Goal: Use online tool/utility: Utilize a website feature to perform a specific function

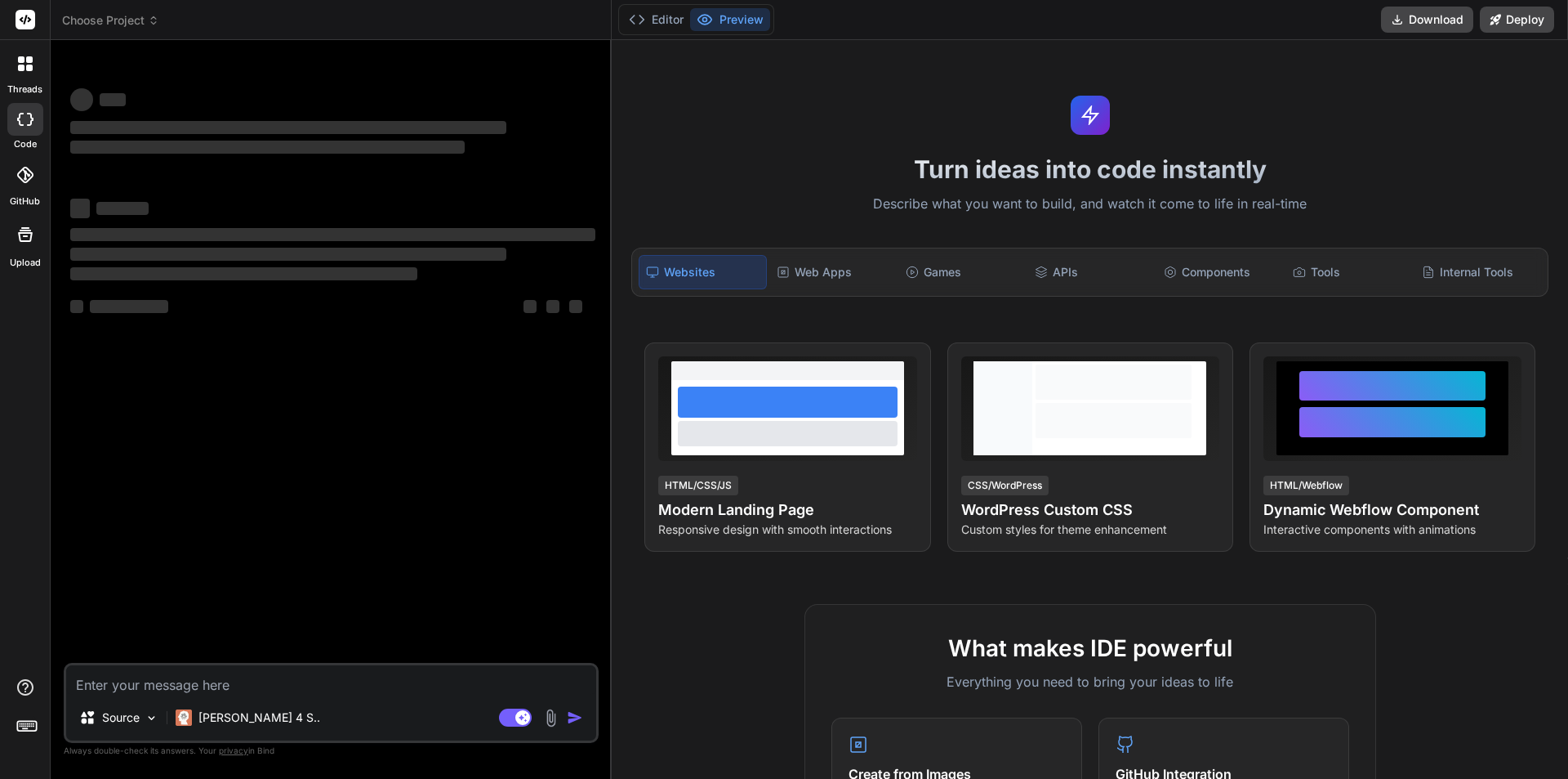
click at [298, 665] on textarea at bounding box center [331, 679] width 530 height 30
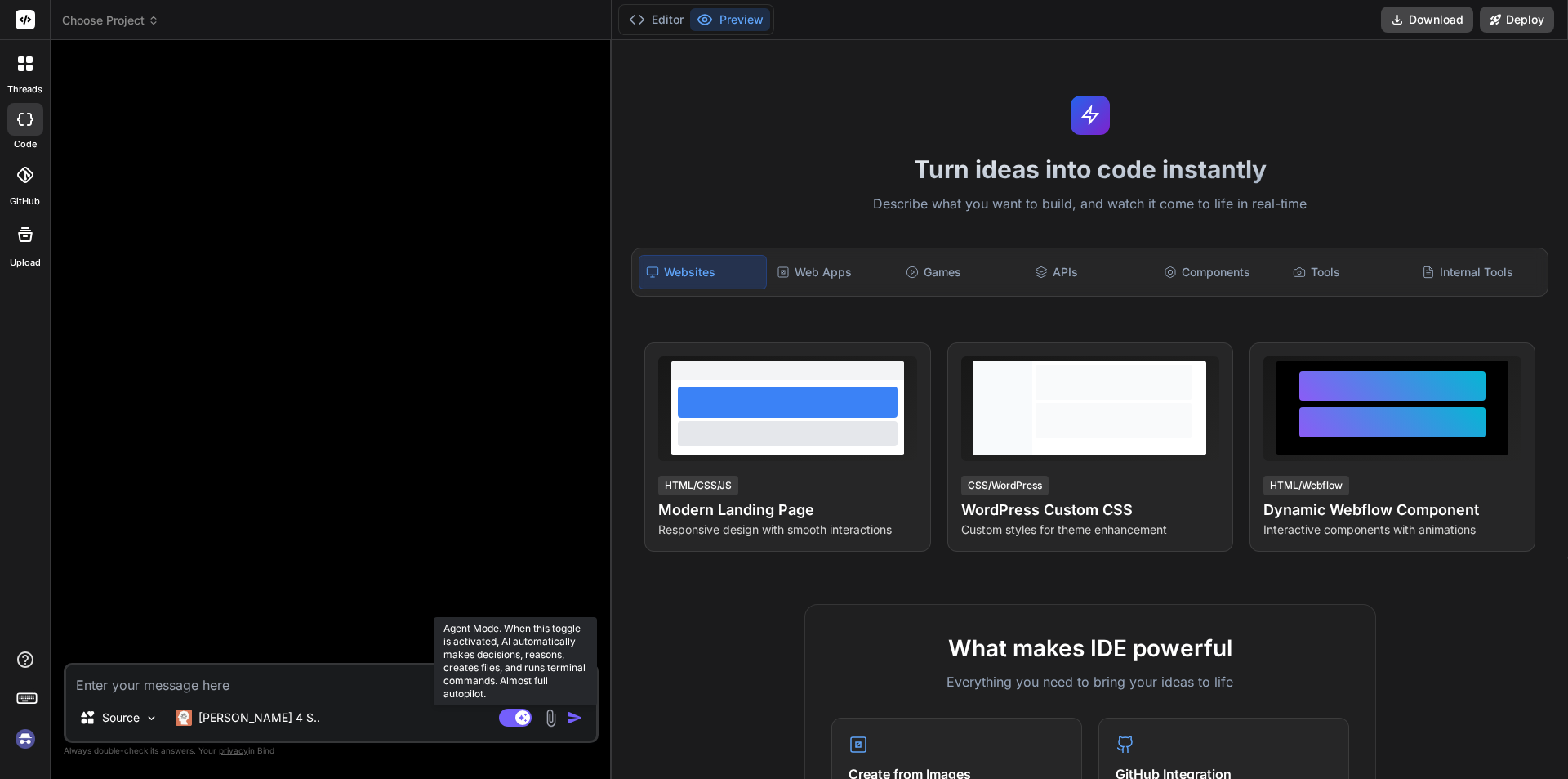
type textarea "x"
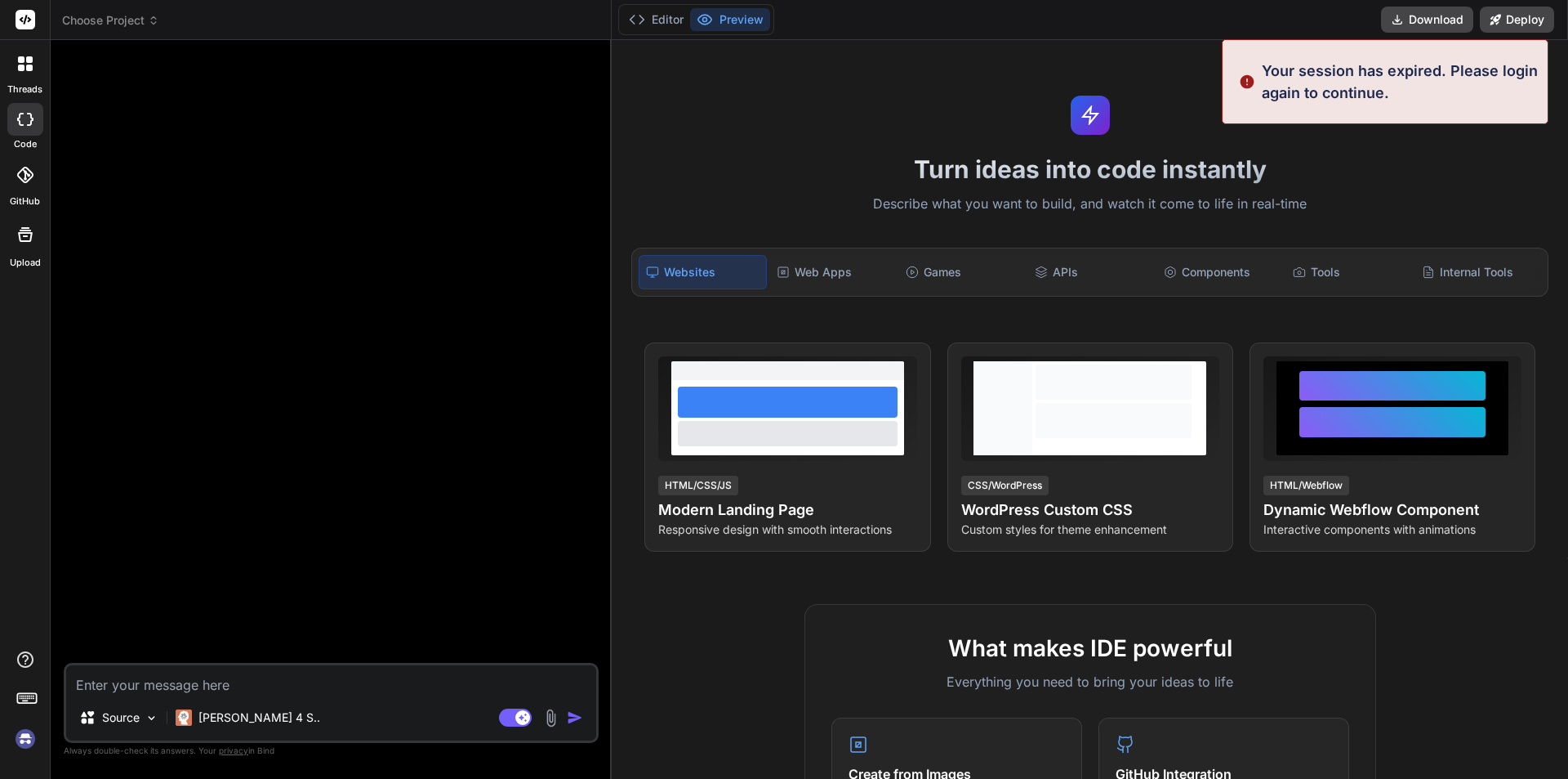
click at [276, 677] on textarea at bounding box center [331, 679] width 530 height 30
paste textarea "1) Highlight your achievements for the past review period."
type textarea "1) Highlight your achievements for the past review period."
type textarea "x"
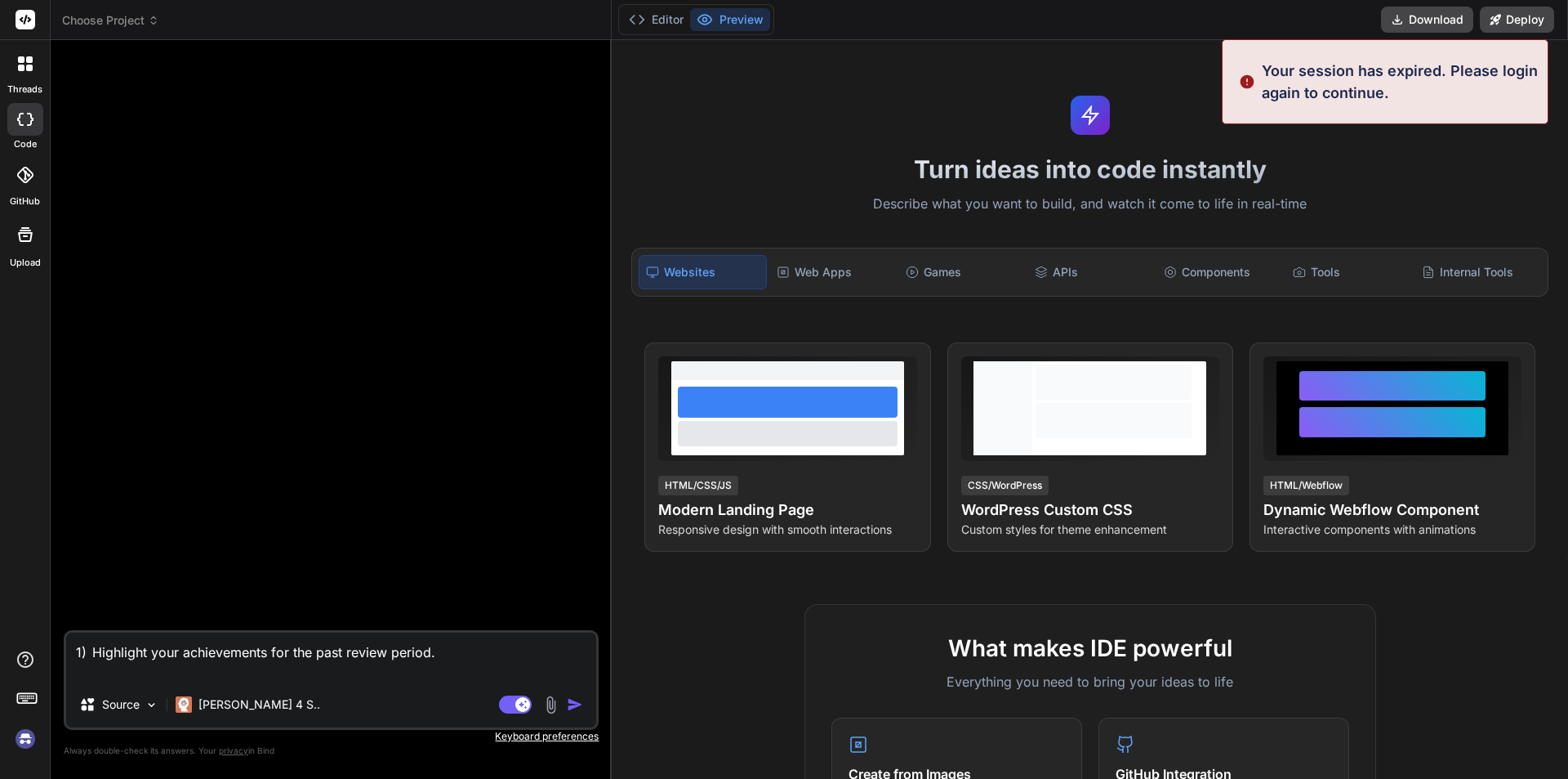
type textarea "1) Highlight your achievements for the past review period."
type textarea "x"
type textarea "1) Highlight your achievements for the past review period."
type textarea "x"
type textarea "1) Highlight your achievements for the past review period. w"
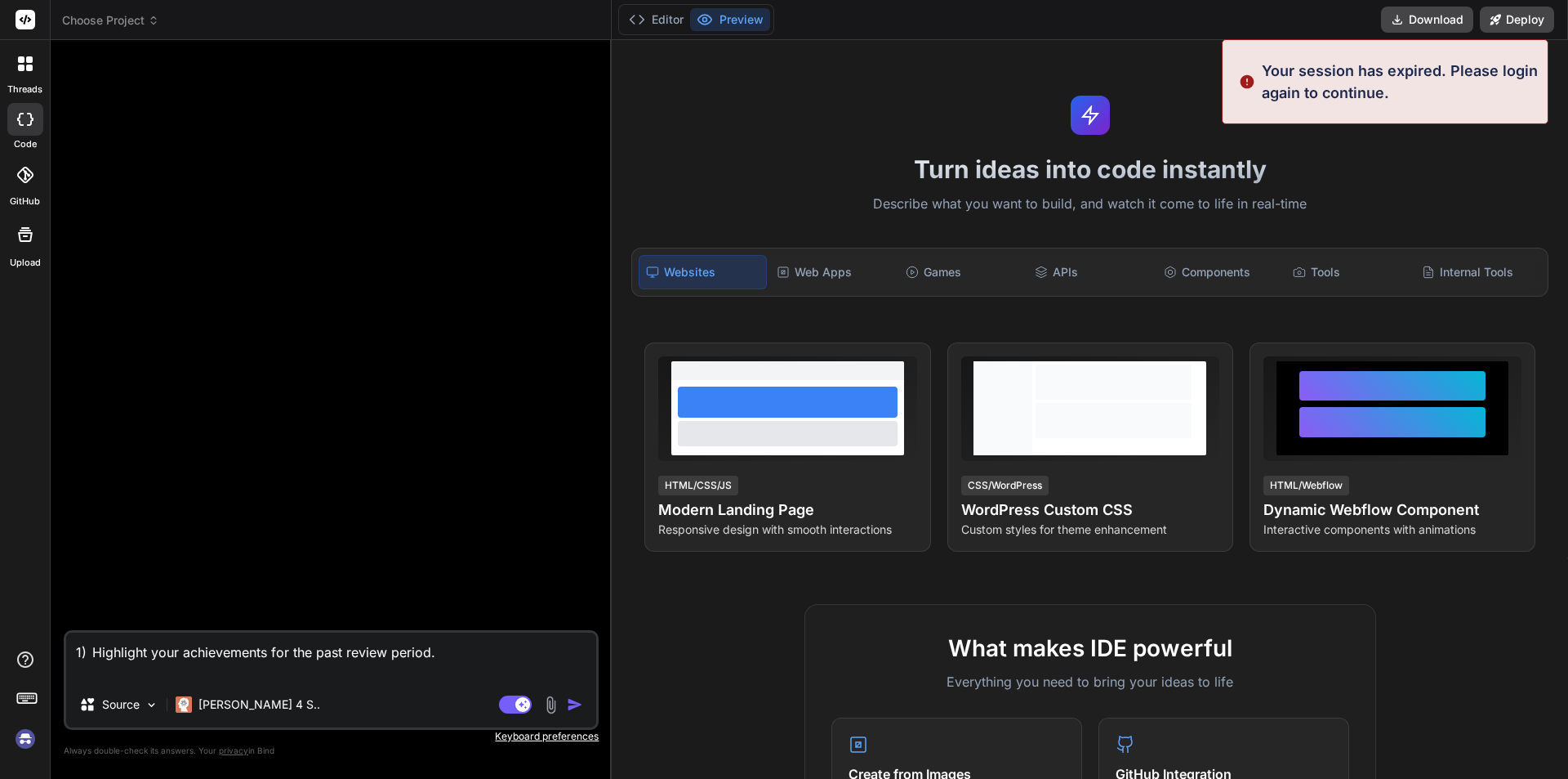
type textarea "x"
type textarea "1) Highlight your achievements for the past review period. wh"
type textarea "x"
type textarea "1) Highlight your achievements for the past review period. wha"
type textarea "x"
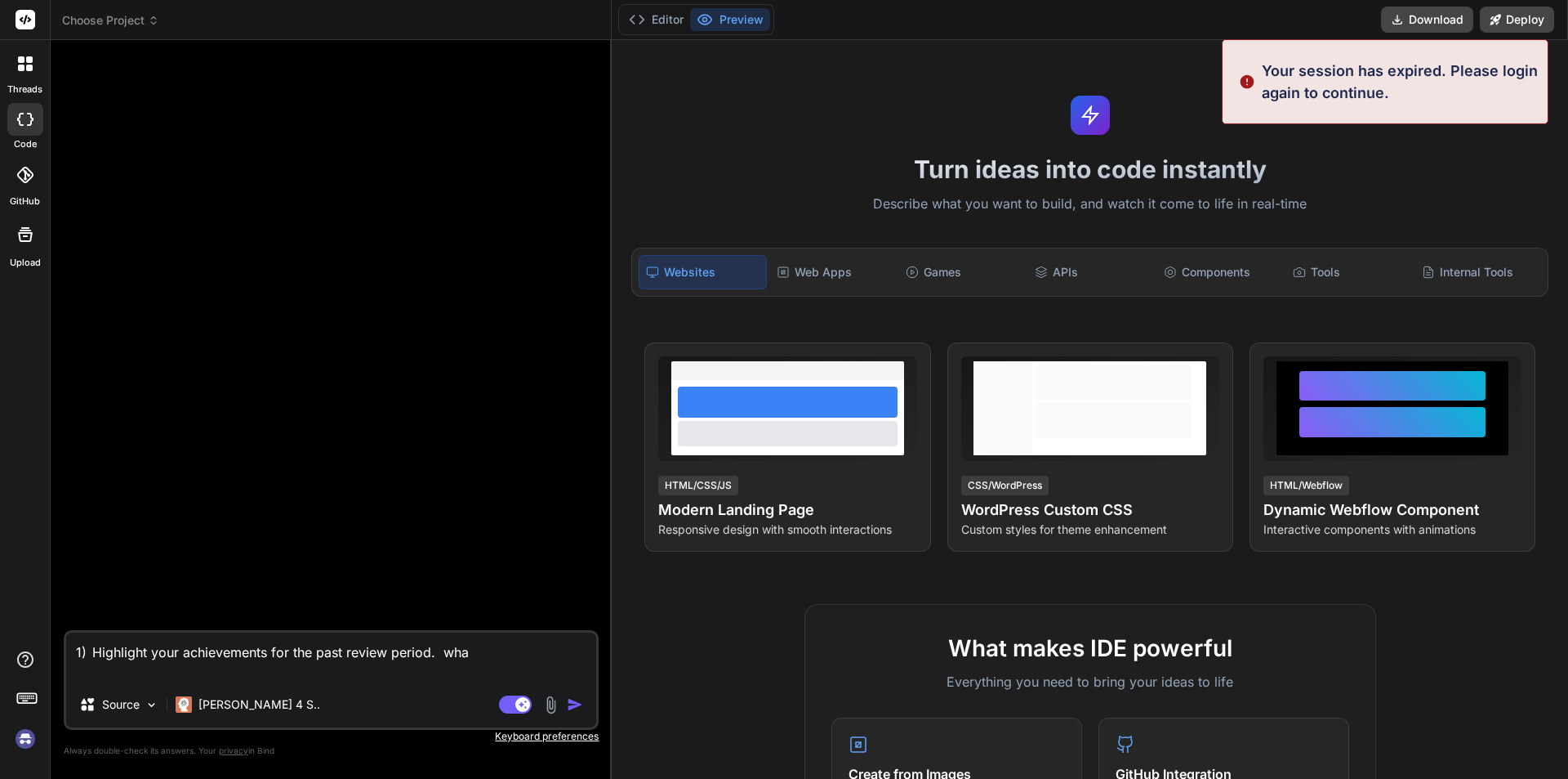
type textarea "1) Highlight your achievements for the past review period. what"
type textarea "x"
type textarea "1) Highlight your achievements for the past review period. what"
type textarea "x"
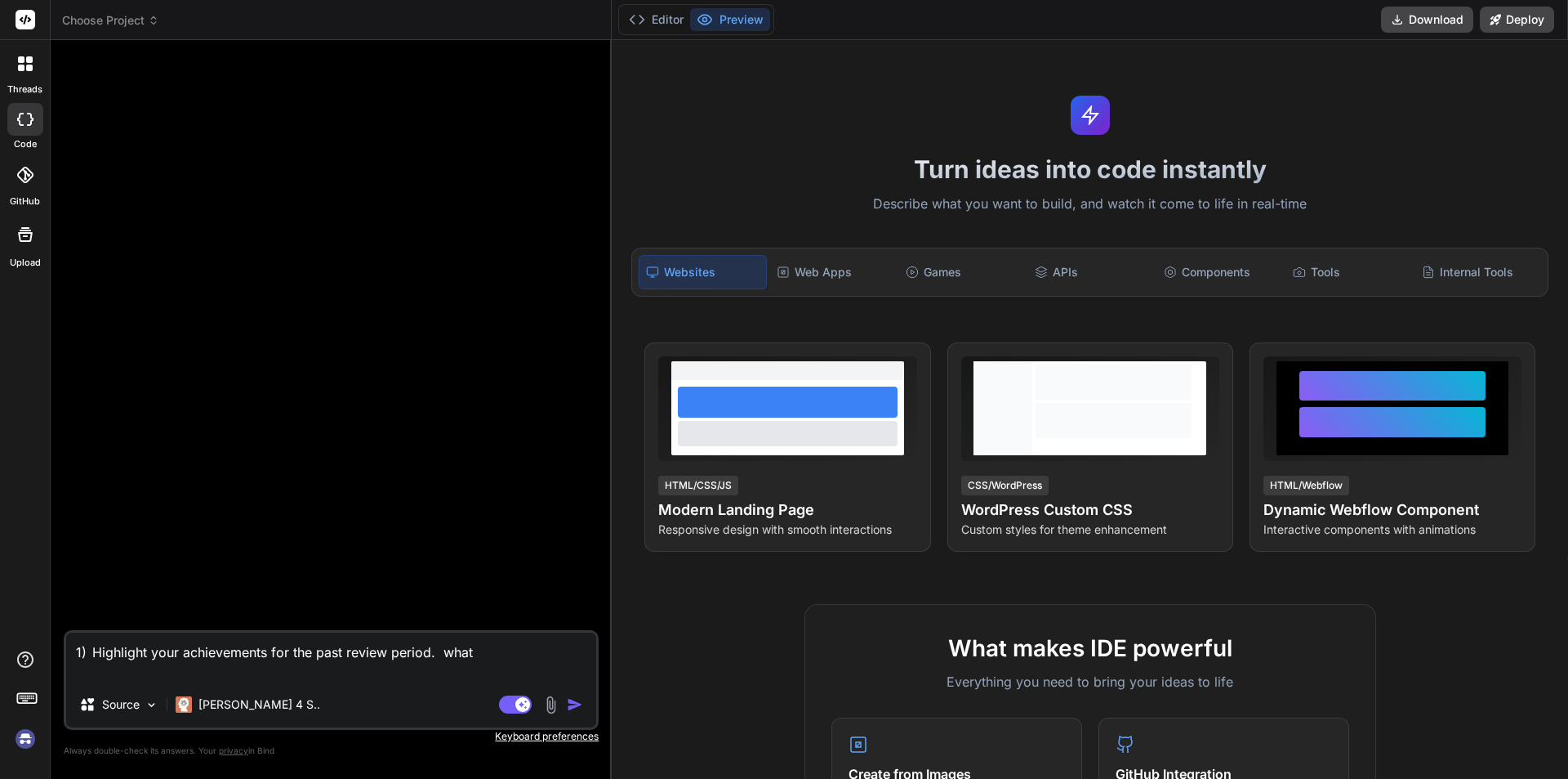
type textarea "1) Highlight your achievements for the past review period. what c"
type textarea "x"
type textarea "1) Highlight your achievements for the past review period. what ca"
type textarea "x"
type textarea "1) Highlight your achievements for the past review period. what can"
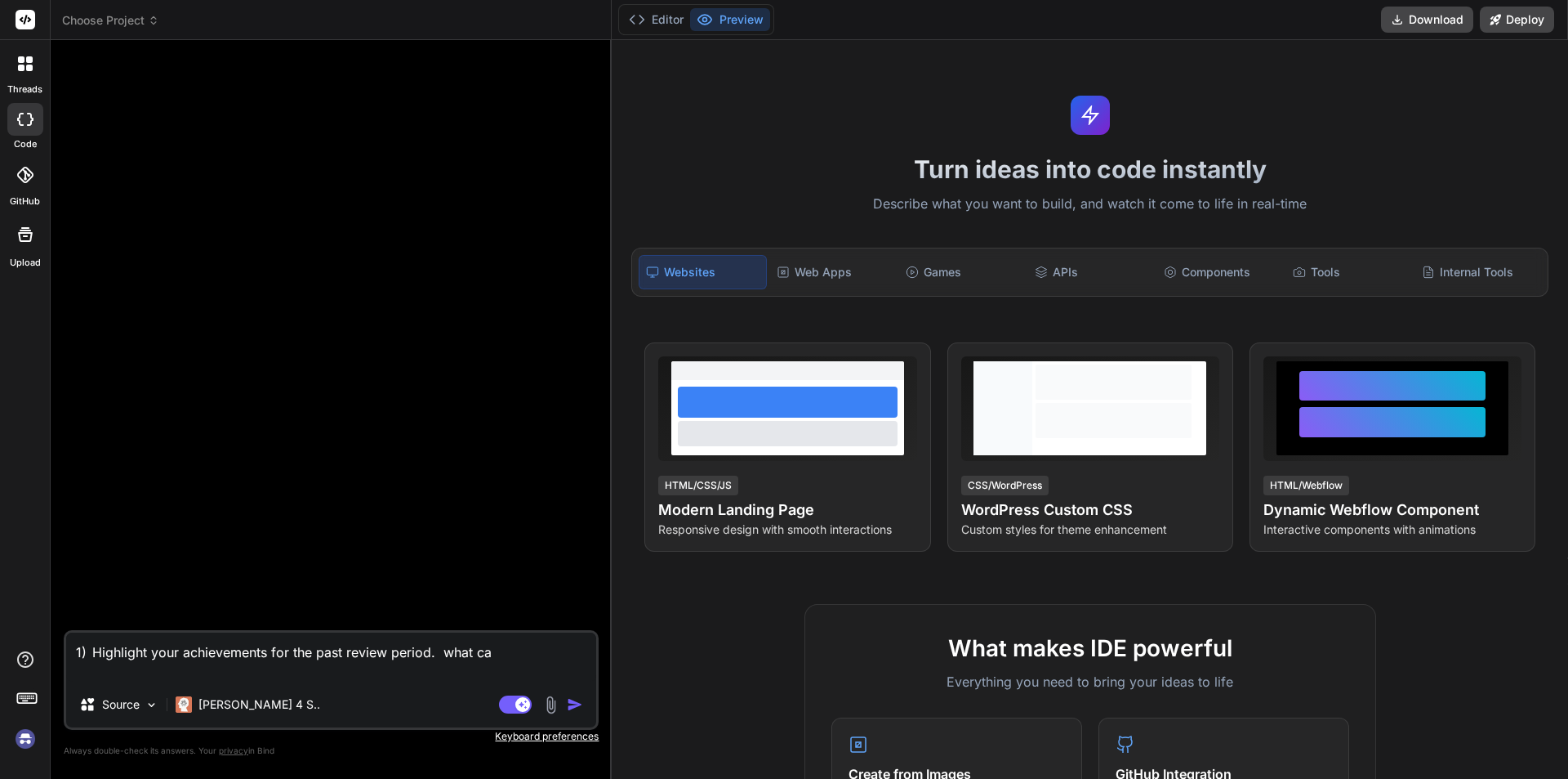
type textarea "x"
type textarea "1) Highlight your achievements for the past review period. what can"
type textarea "x"
type textarea "1) Highlight your achievements for the past review period. what can b"
type textarea "x"
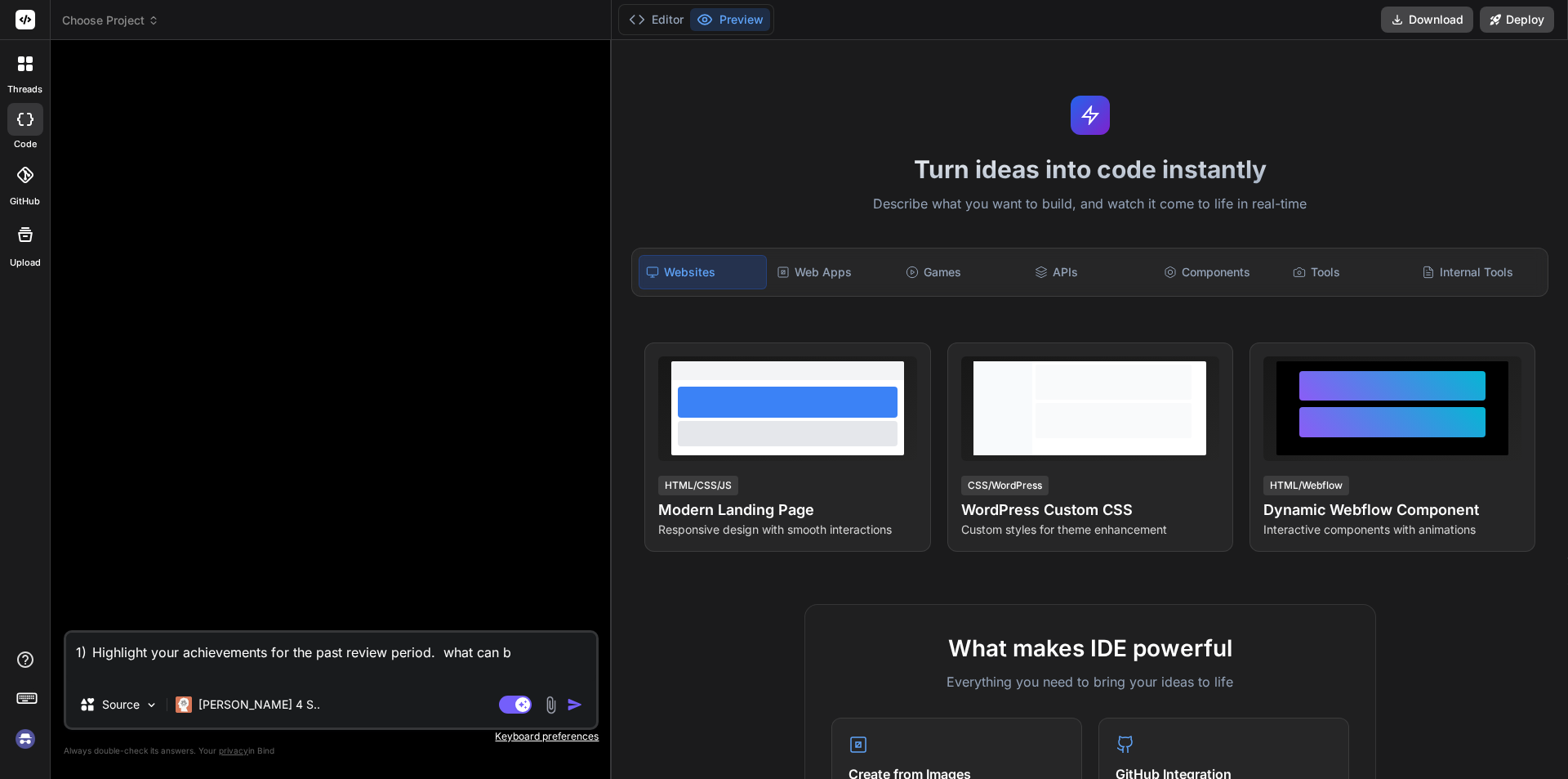
type textarea "1) Highlight your achievements for the past review period. what can be"
type textarea "x"
type textarea "1) Highlight your achievements for the past review period. what can be"
type textarea "x"
type textarea "1) Highlight your achievements for the past review period. what can be a"
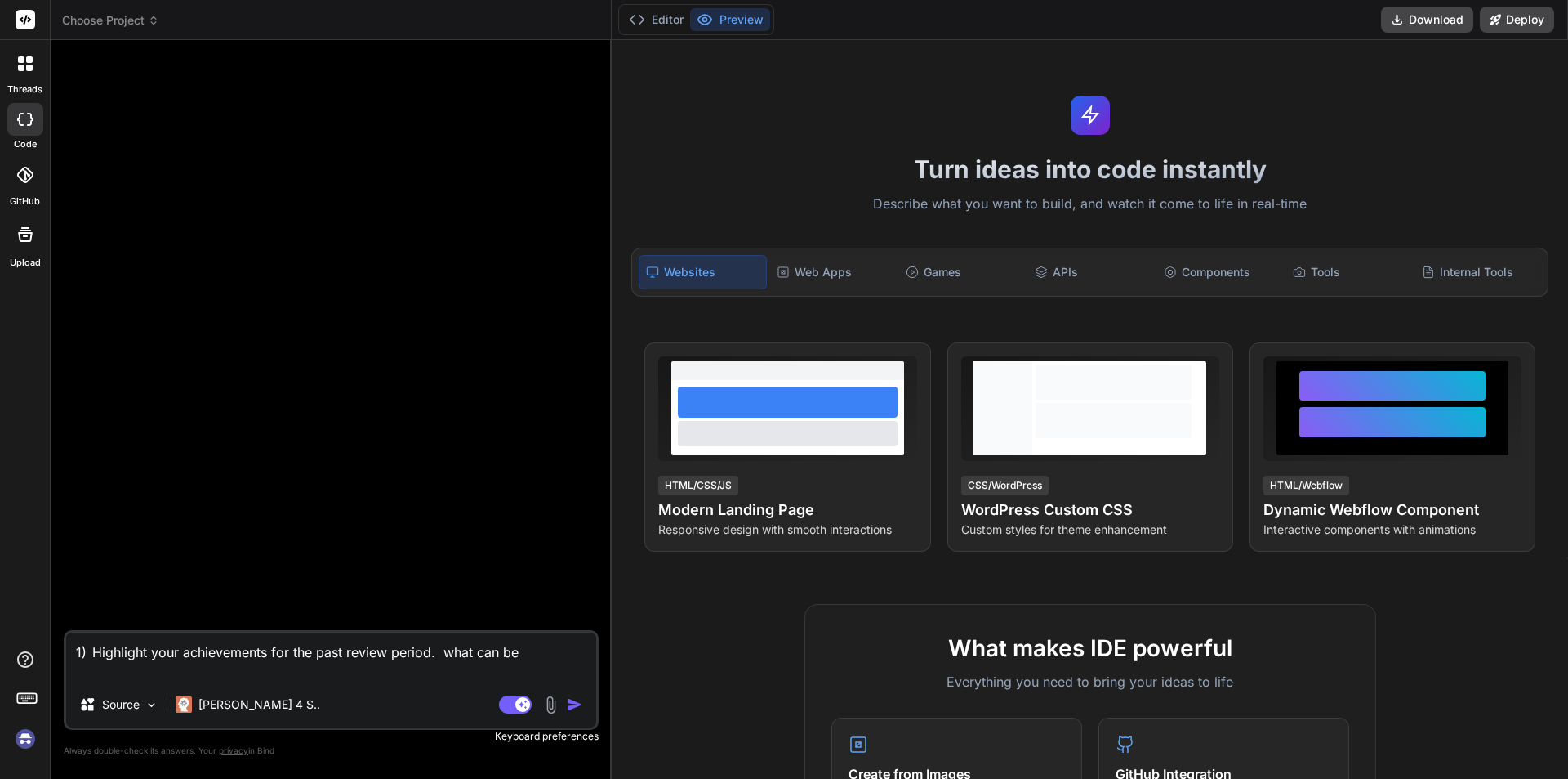
type textarea "x"
type textarea "1) Highlight your achievements for the past review period. what can be an"
type textarea "x"
type textarea "1) Highlight your achievements for the past review period. what can be ans"
type textarea "x"
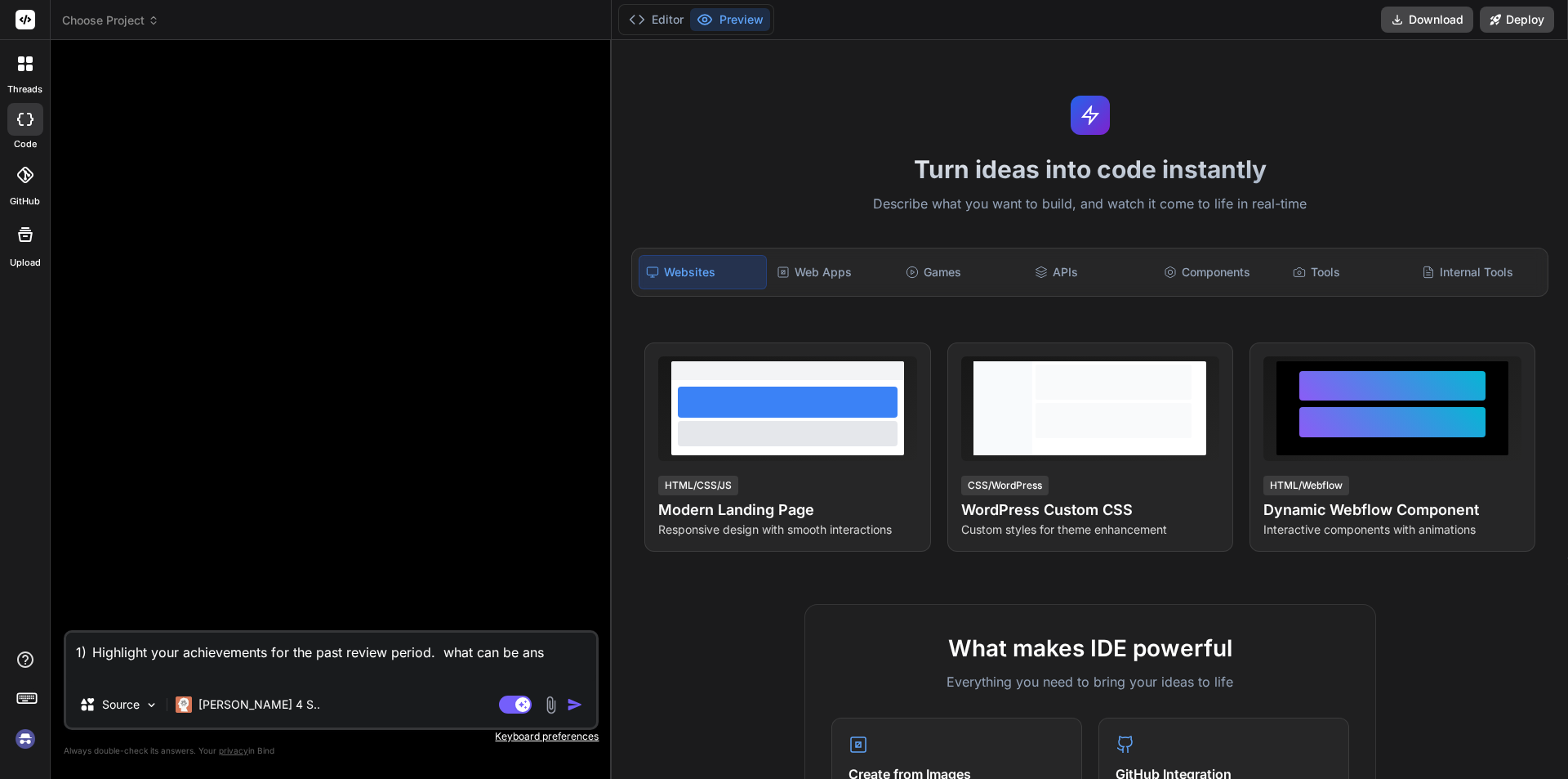
type textarea "1) Highlight your achievements for the past review period. what can be answ"
type textarea "x"
type textarea "1) Highlight your achievements for the past review period. what can be answe"
type textarea "x"
type textarea "1) Highlight your achievements for the past review period. what can be answer"
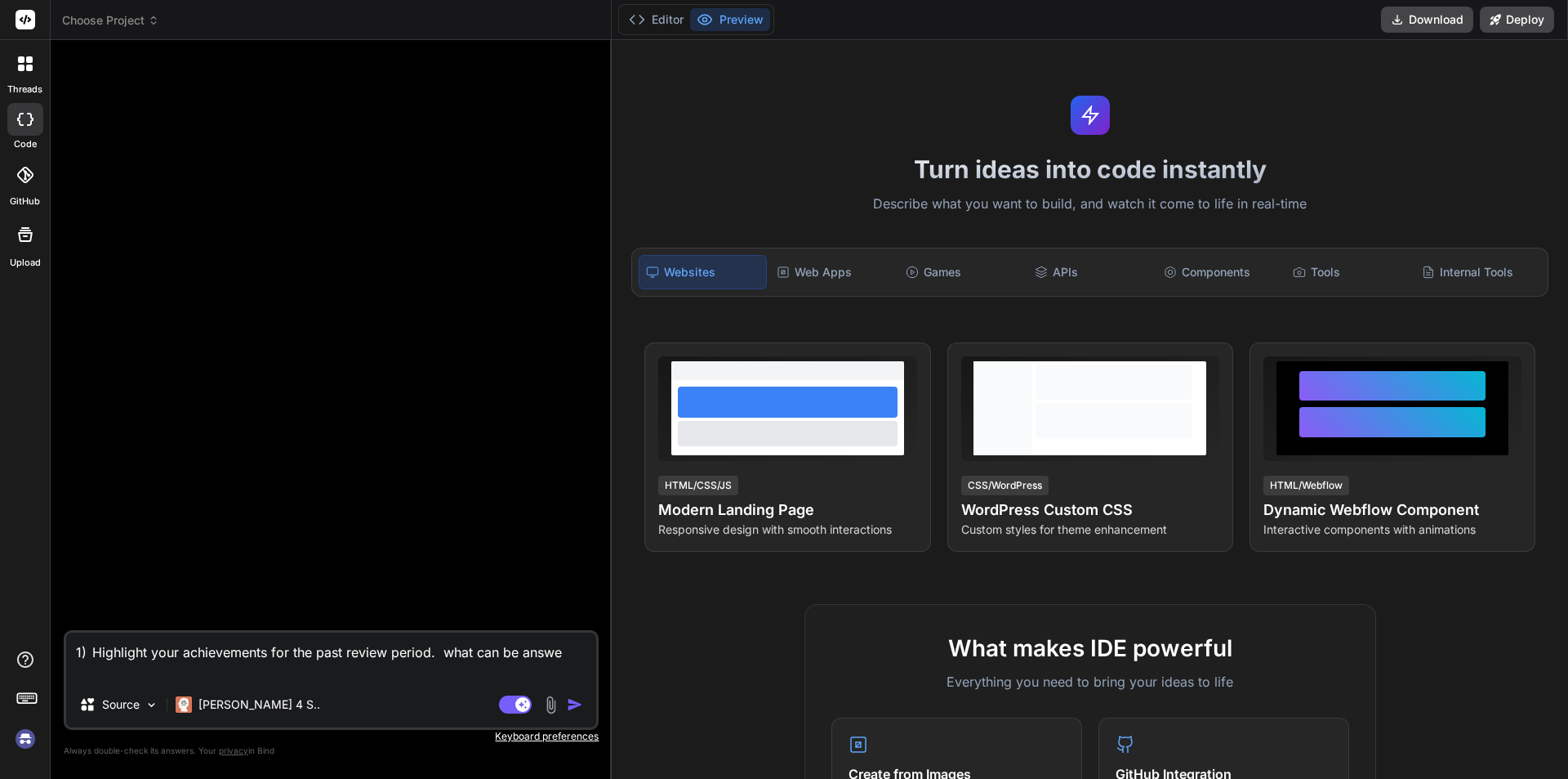
type textarea "x"
type textarea "1) Highlight your achievements for the past review period. what can be answer"
type textarea "x"
type textarea "1) Highlight your achievements for the past review period. what can be answer f"
type textarea "x"
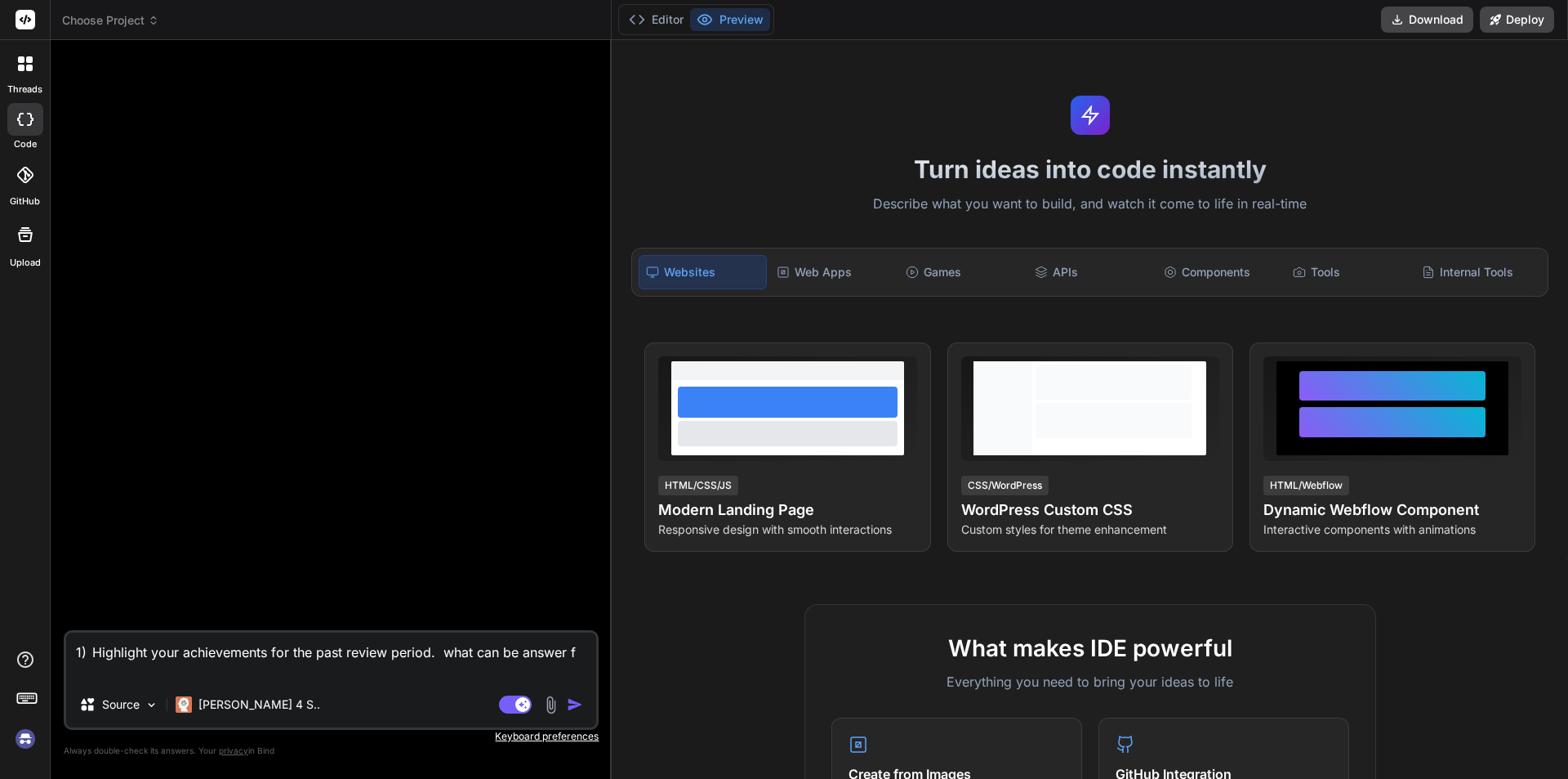
type textarea "1) Highlight your achievements for the past review period. what can be answer fo"
type textarea "x"
type textarea "1) Highlight your achievements for the past review period. what can be answer f…"
type textarea "x"
type textarea "1) Highlight your achievements for the past review period. what can be answer f…"
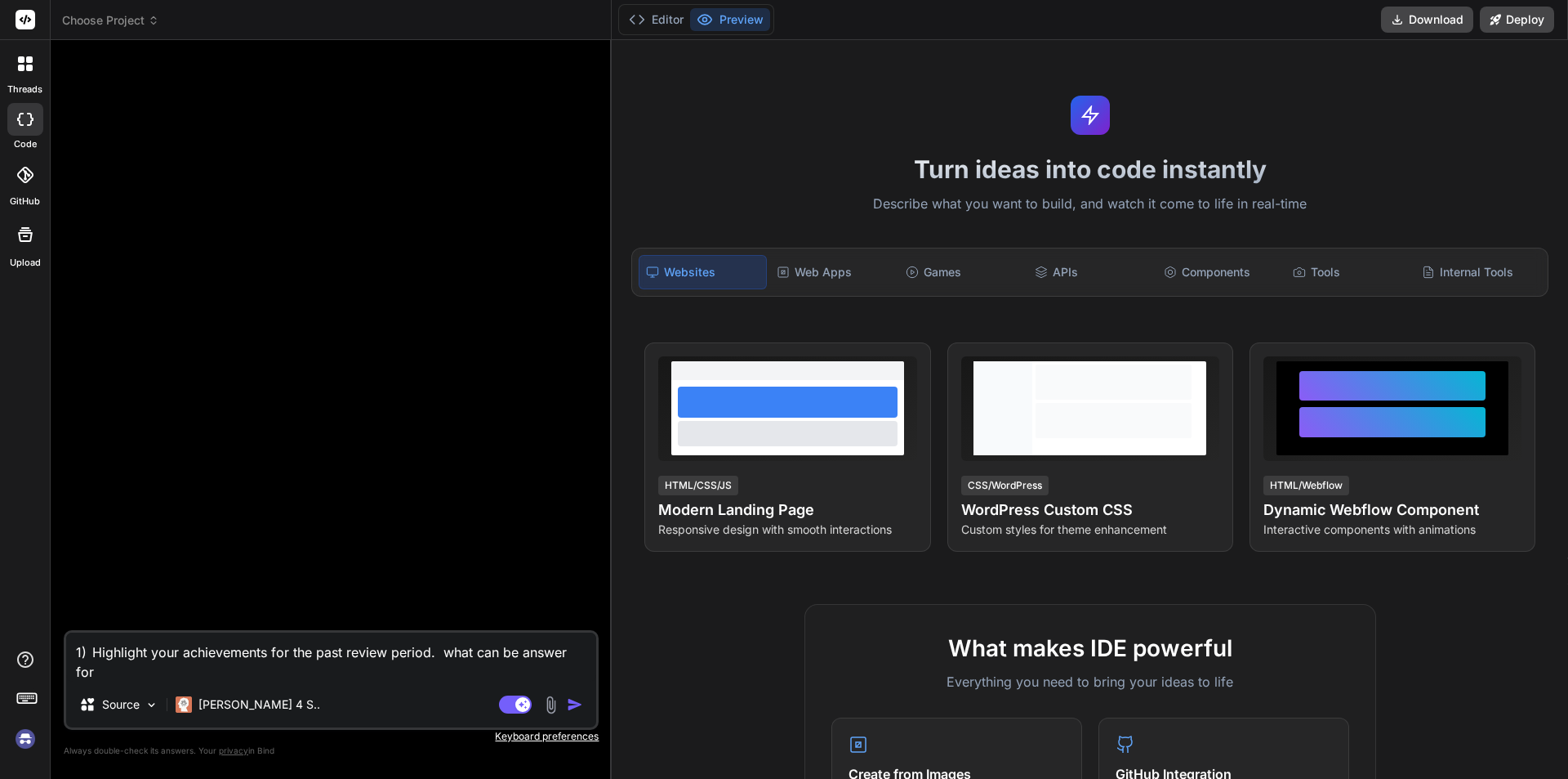
type textarea "x"
type textarea "1) Highlight your achievements for the past review period. what can be answer f…"
type textarea "x"
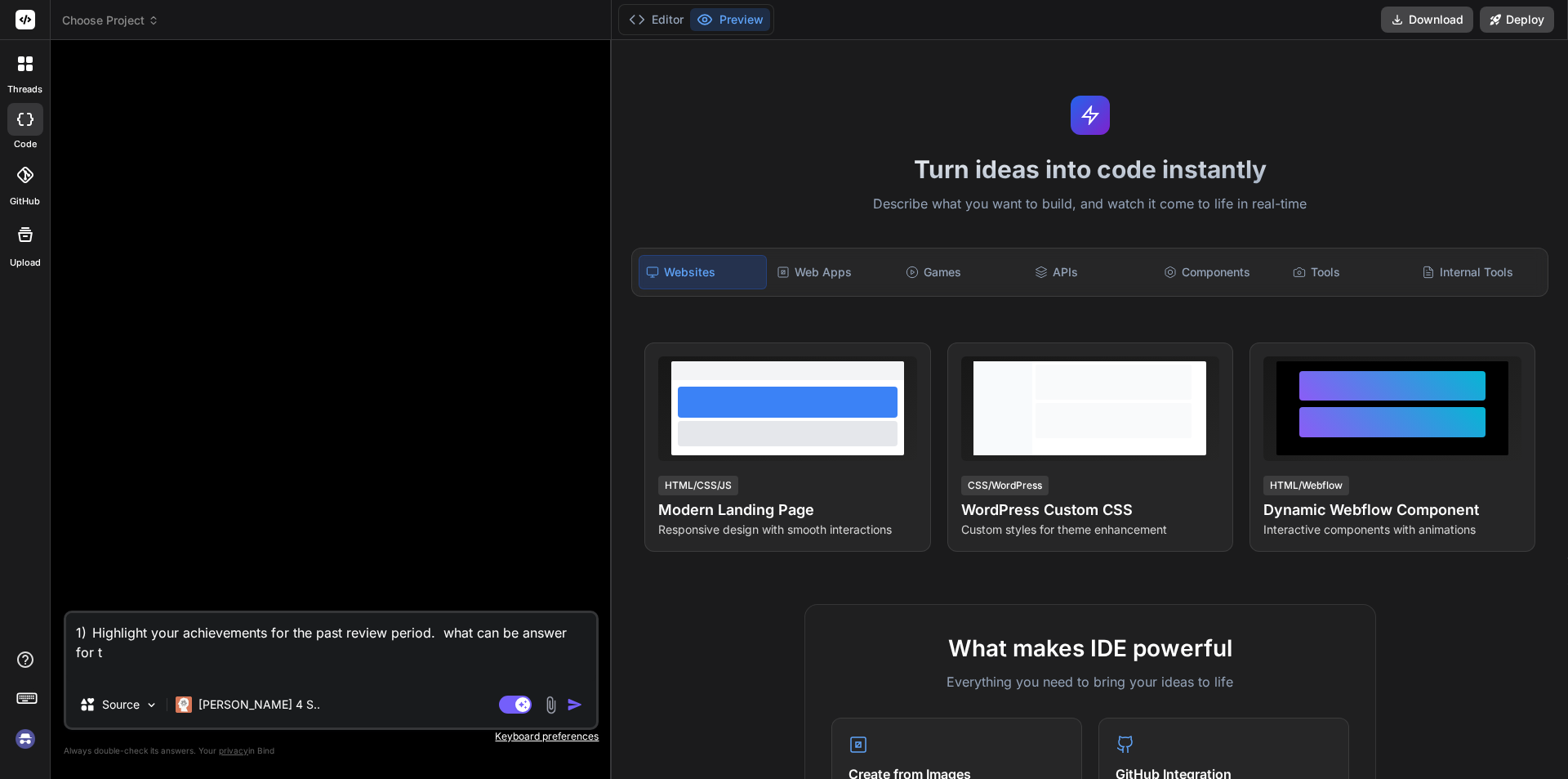
type textarea "1) Highlight your achievements for the past review period. what can be answer f…"
type textarea "x"
type textarea "1) Highlight your achievements for the past review period. what can be answer f…"
type textarea "x"
type textarea "1) Highlight your achievements for the past review period. what can be answer f…"
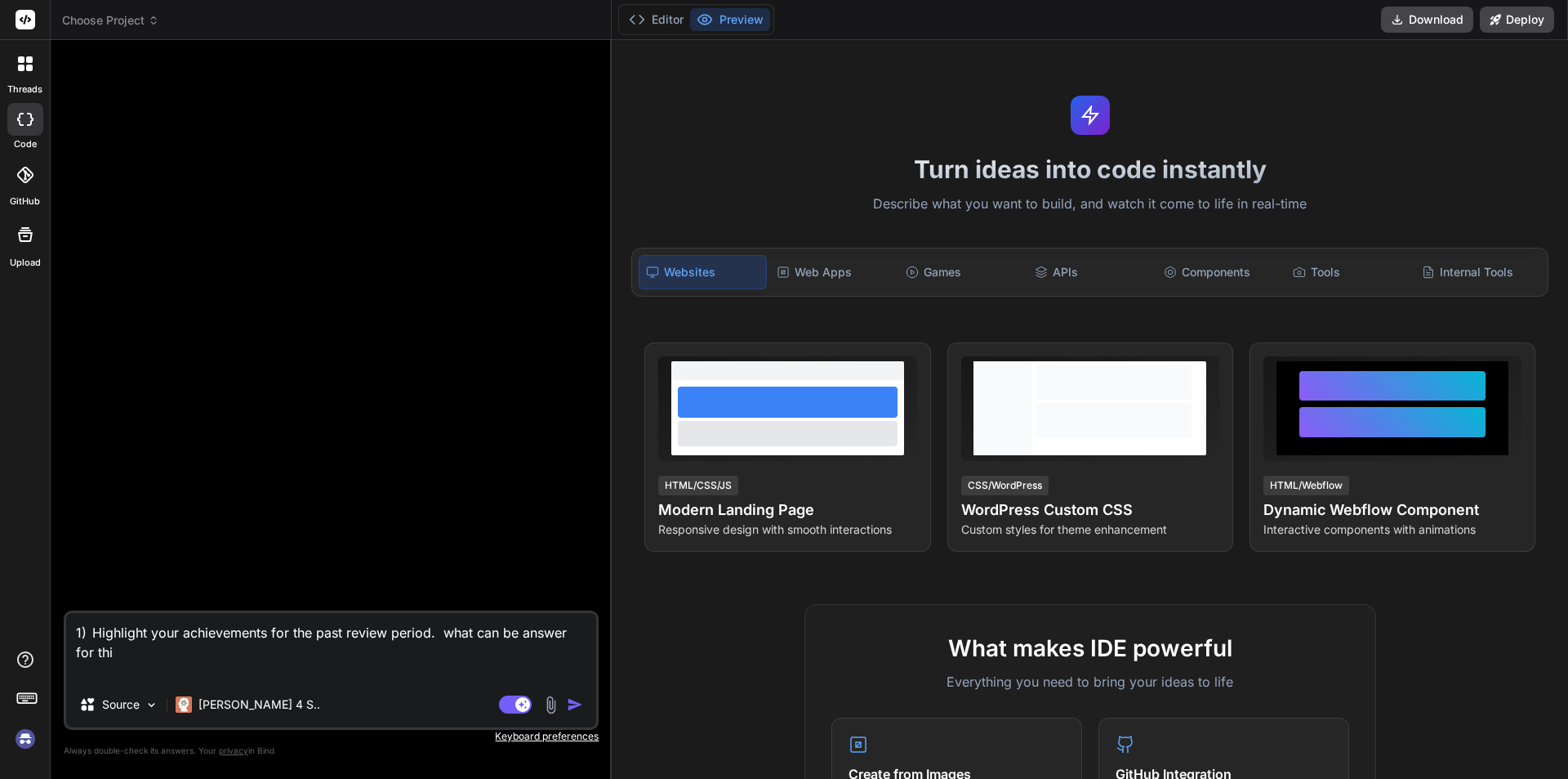
type textarea "x"
type textarea "1) Highlight your achievements for the past review period. what can be answer f…"
type textarea "x"
type textarea "1) Highlight your achievements for the past review period. what can be answer f…"
type textarea "x"
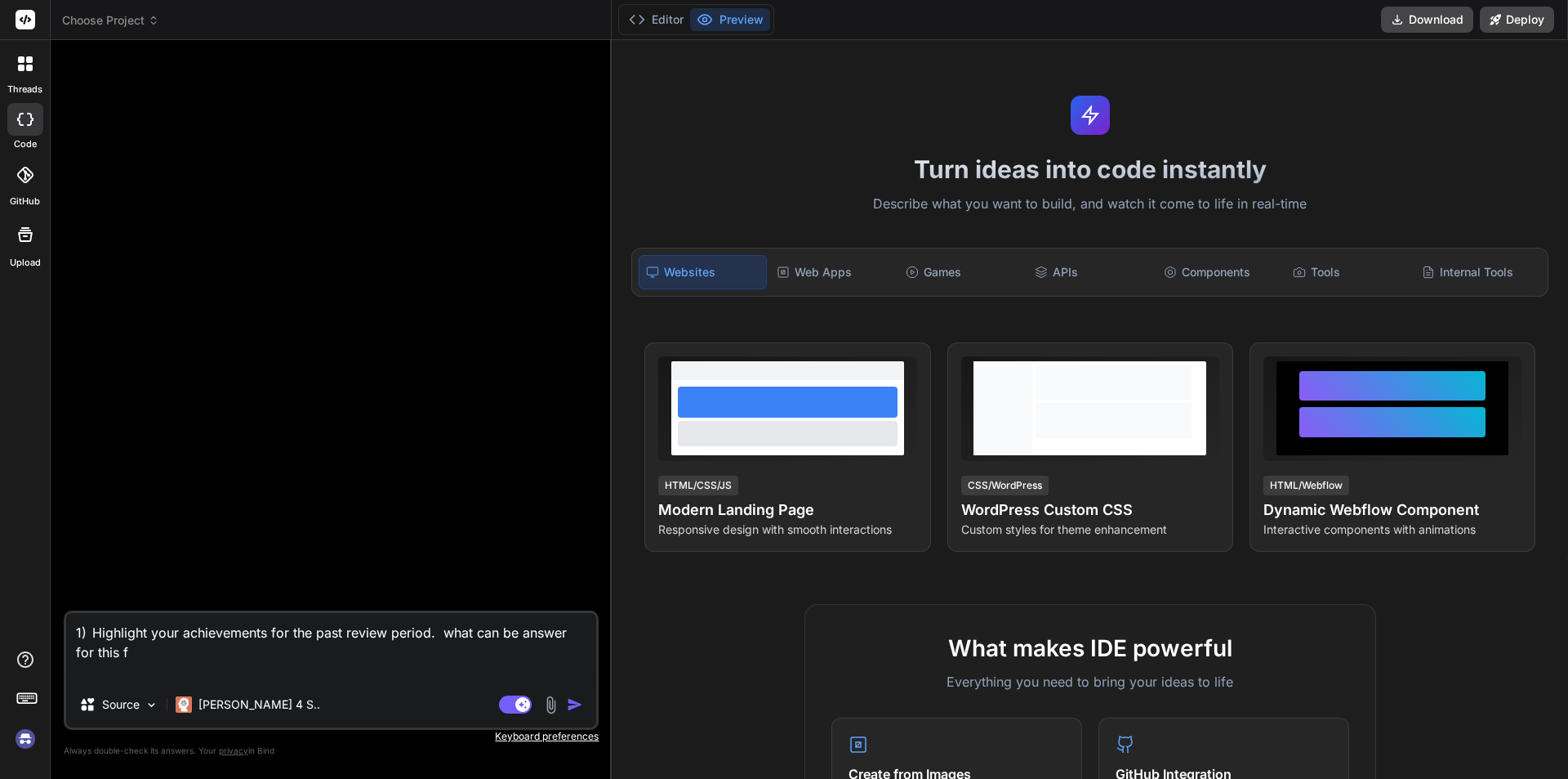
type textarea "1) Highlight your achievements for the past review period. what can be answer f…"
type textarea "x"
type textarea "1) Highlight your achievements for the past review period. what can be answer f…"
type textarea "x"
type textarea "1) Highlight your achievements for the past review period. what can be answer f…"
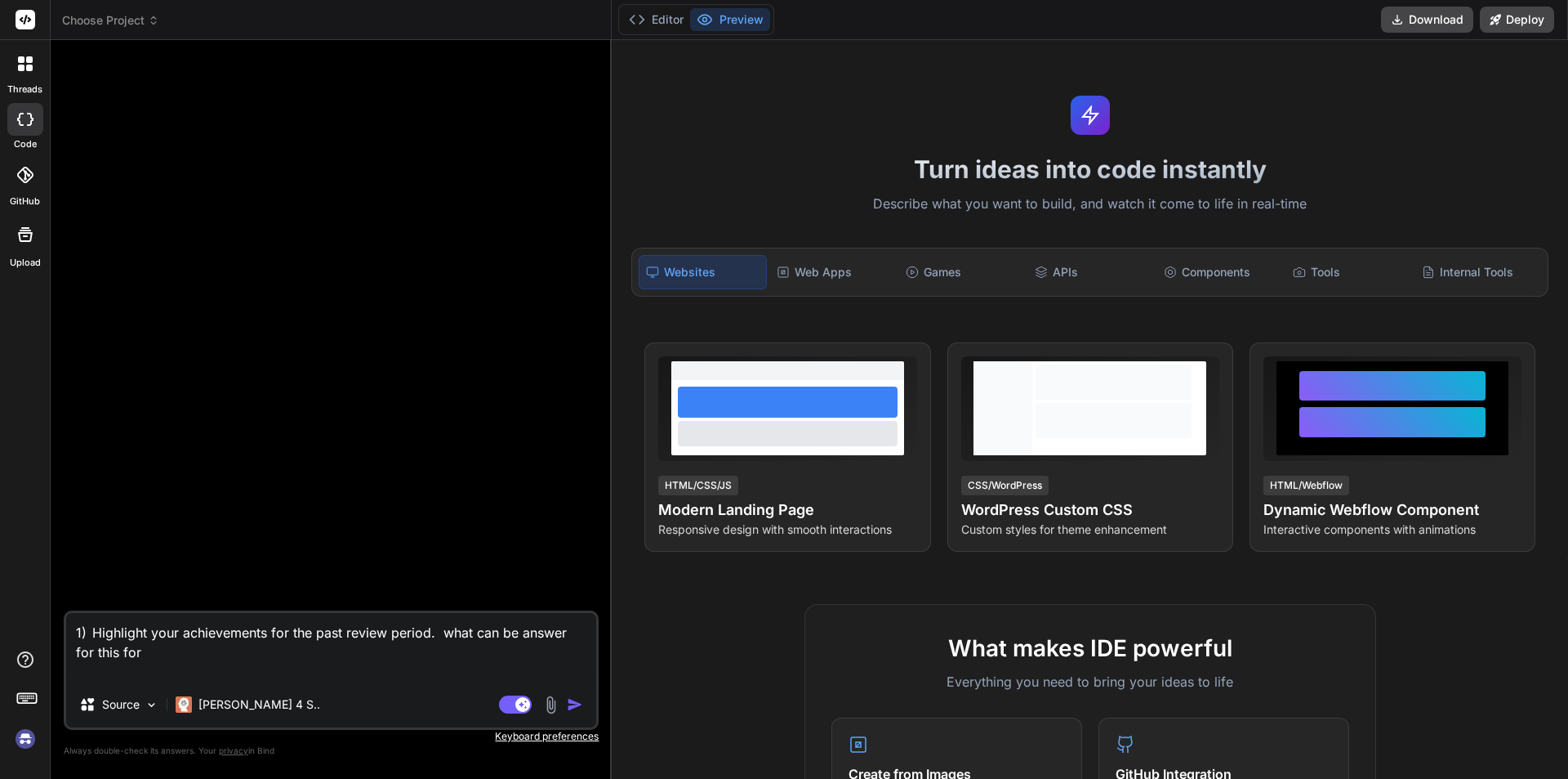
type textarea "x"
type textarea "1) Highlight your achievements for the past review period. what can be answer f…"
type textarea "x"
type textarea "1) Highlight your achievements for the past review period. what can be answer f…"
type textarea "x"
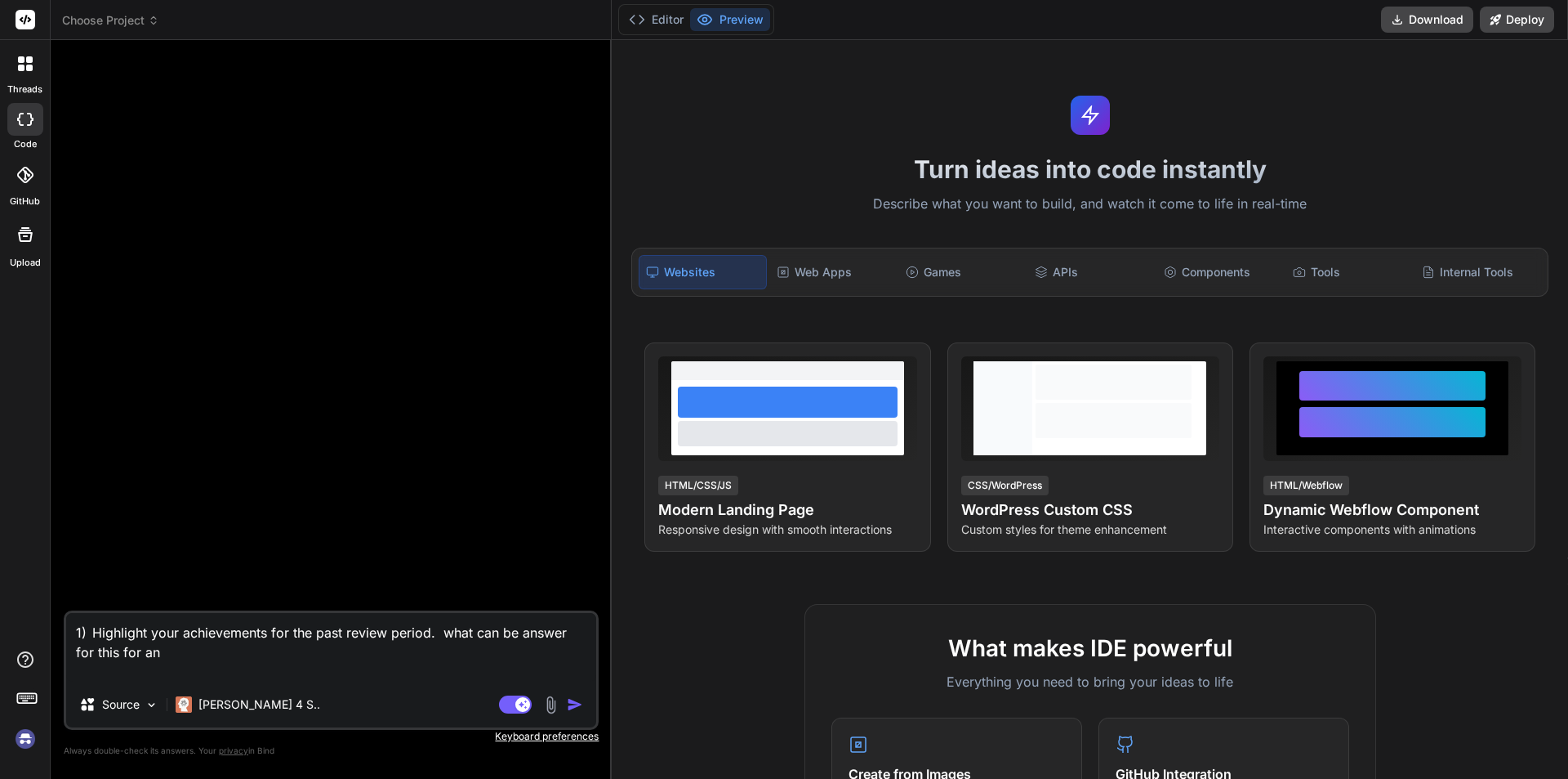
type textarea "1) Highlight your achievements for the past review period. what can be answer f…"
type textarea "x"
type textarea "1) Highlight your achievements for the past review period. what can be answer f…"
type textarea "x"
type textarea "1) Highlight your achievements for the past review period. what can be answer f…"
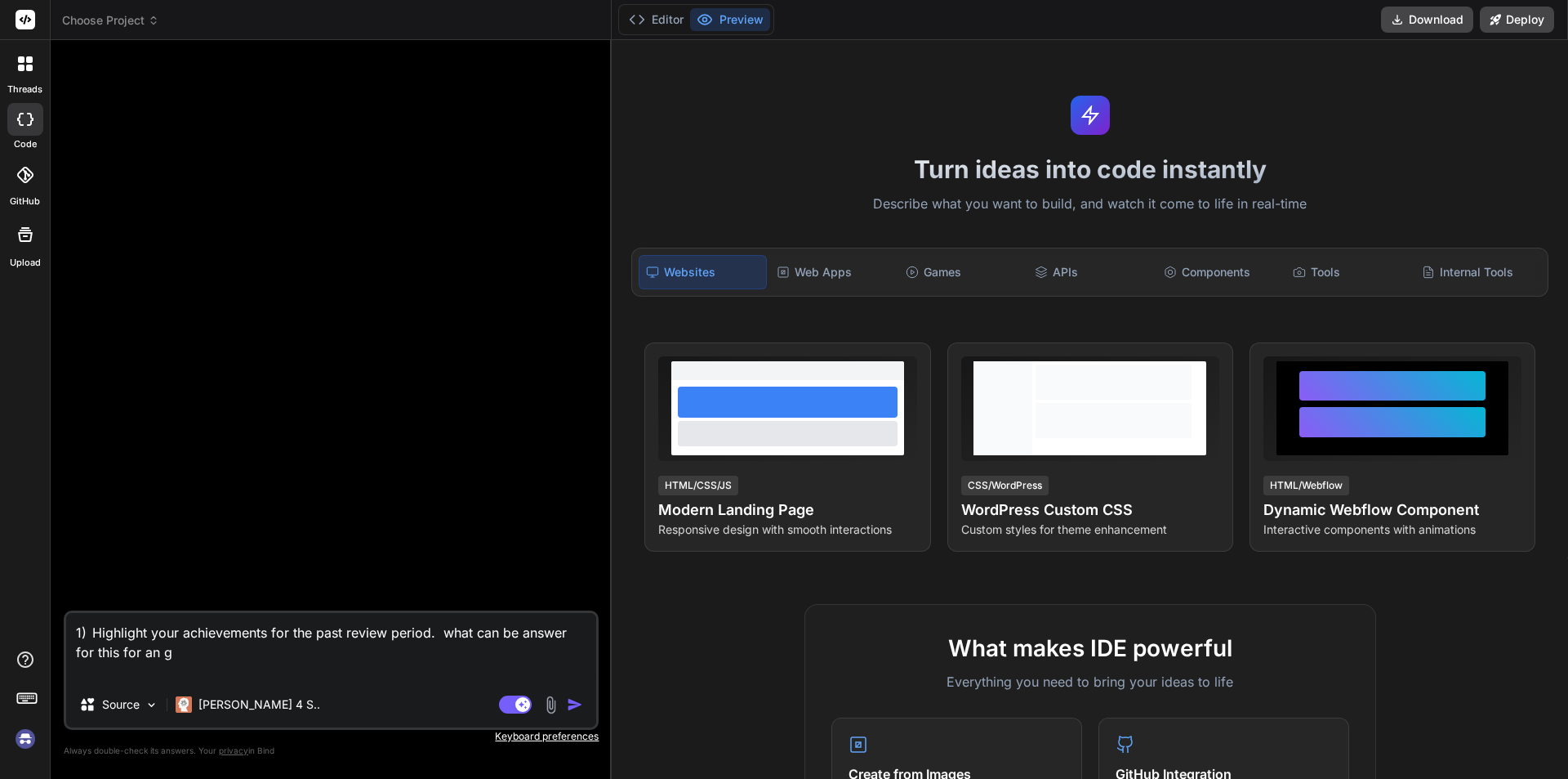
type textarea "x"
type textarea "1) Highlight your achievements for the past review period. what can be answer f…"
type textarea "x"
type textarea "1) Highlight your achievements for the past review period. what can be answer f…"
type textarea "x"
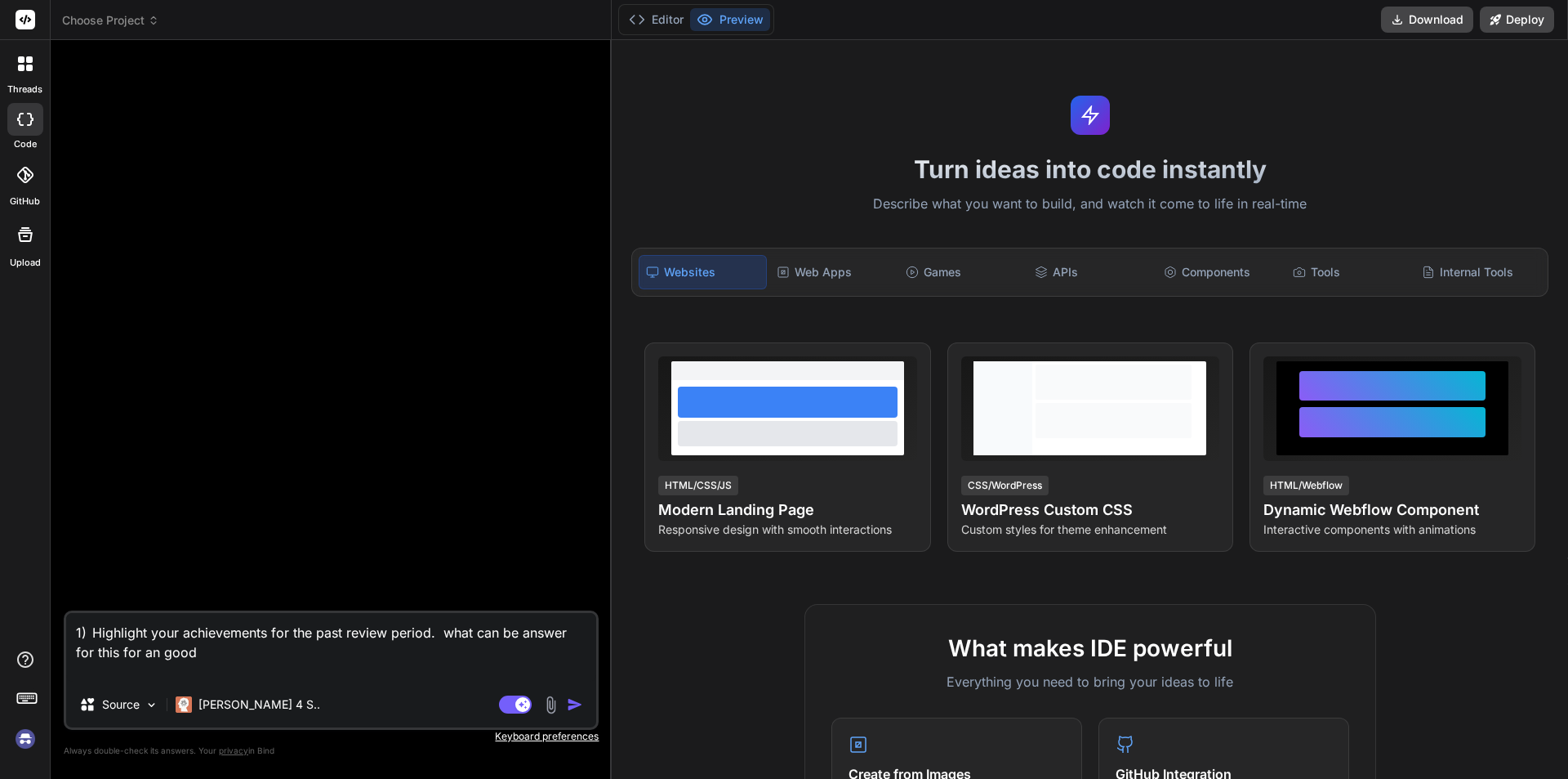
type textarea "1) Highlight your achievements for the past review period. what can be answer f…"
type textarea "x"
type textarea "1) Highlight your achievements for the past review period. what can be answer f…"
type textarea "x"
type textarea "1) Highlight your achievements for the past review period. what can be answer f…"
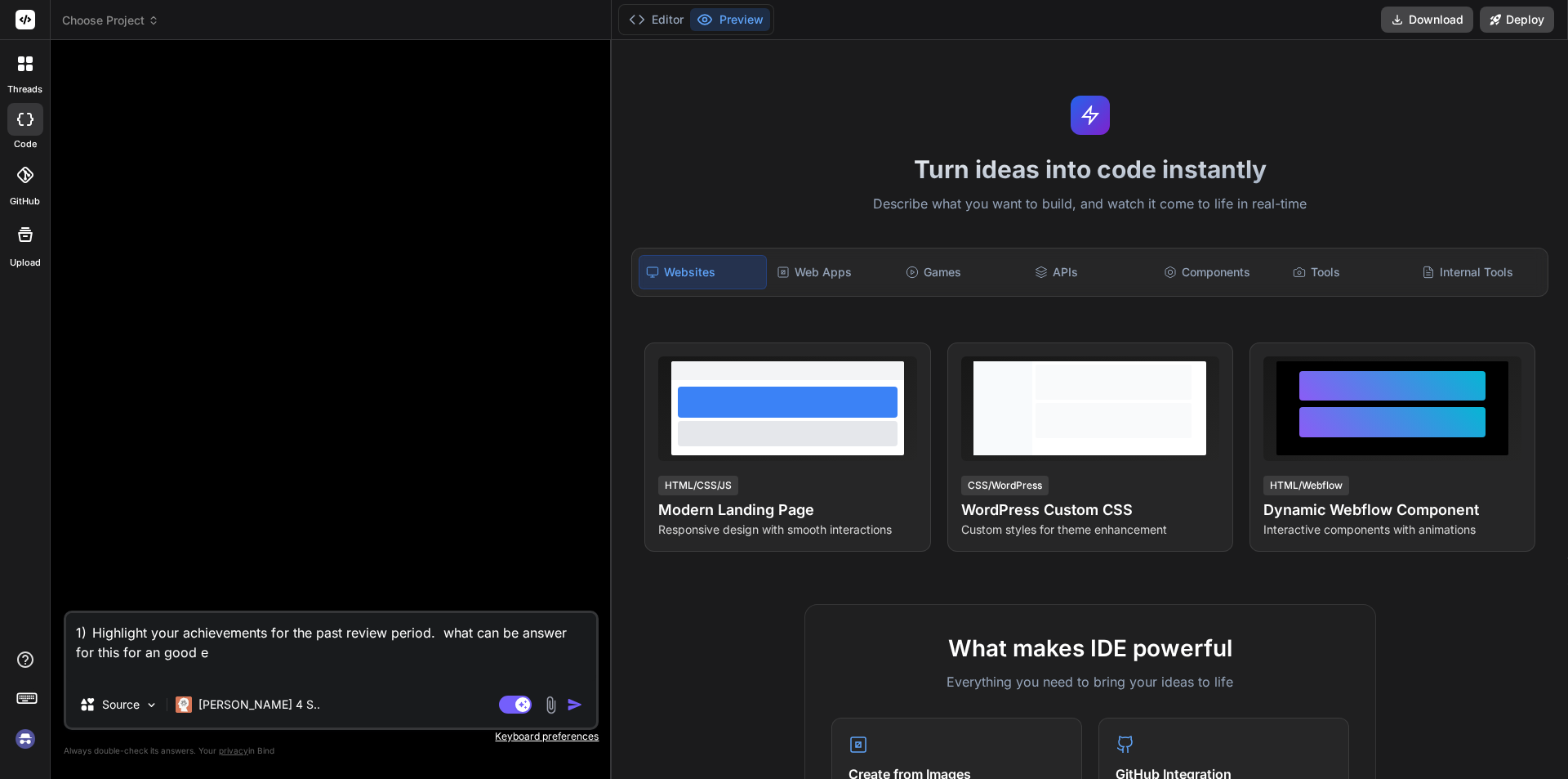
type textarea "x"
type textarea "1) Highlight your achievements for the past review period. what can be answer f…"
type textarea "x"
type textarea "1) Highlight your achievements for the past review period. what can be answer f…"
type textarea "x"
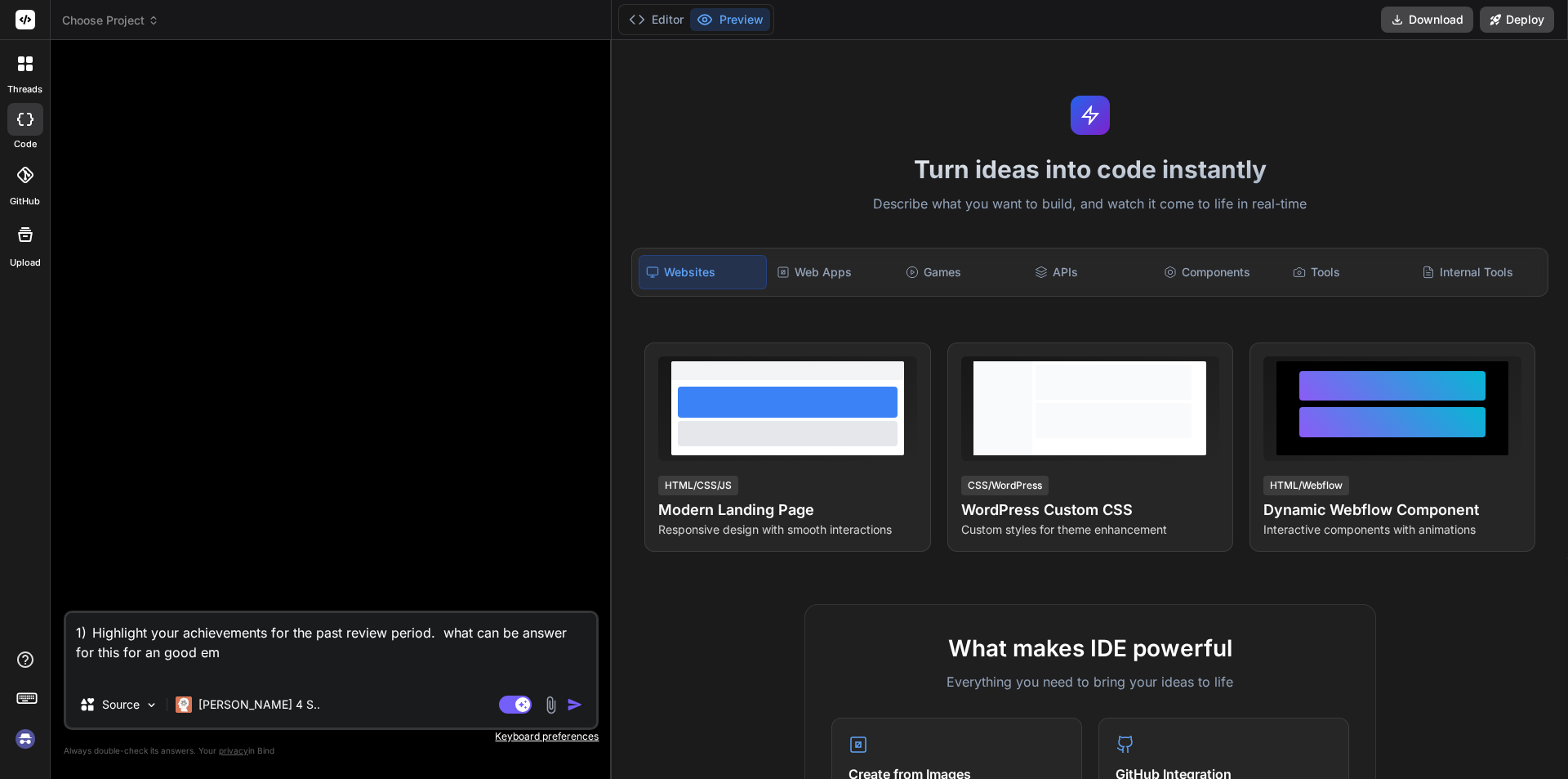
type textarea "1) Highlight your achievements for the past review period. what can be answer f…"
type textarea "x"
type textarea "1) Highlight your achievements for the past review period. what can be answer f…"
type textarea "x"
type textarea "1) Highlight your achievements for the past review period. what can be answer f…"
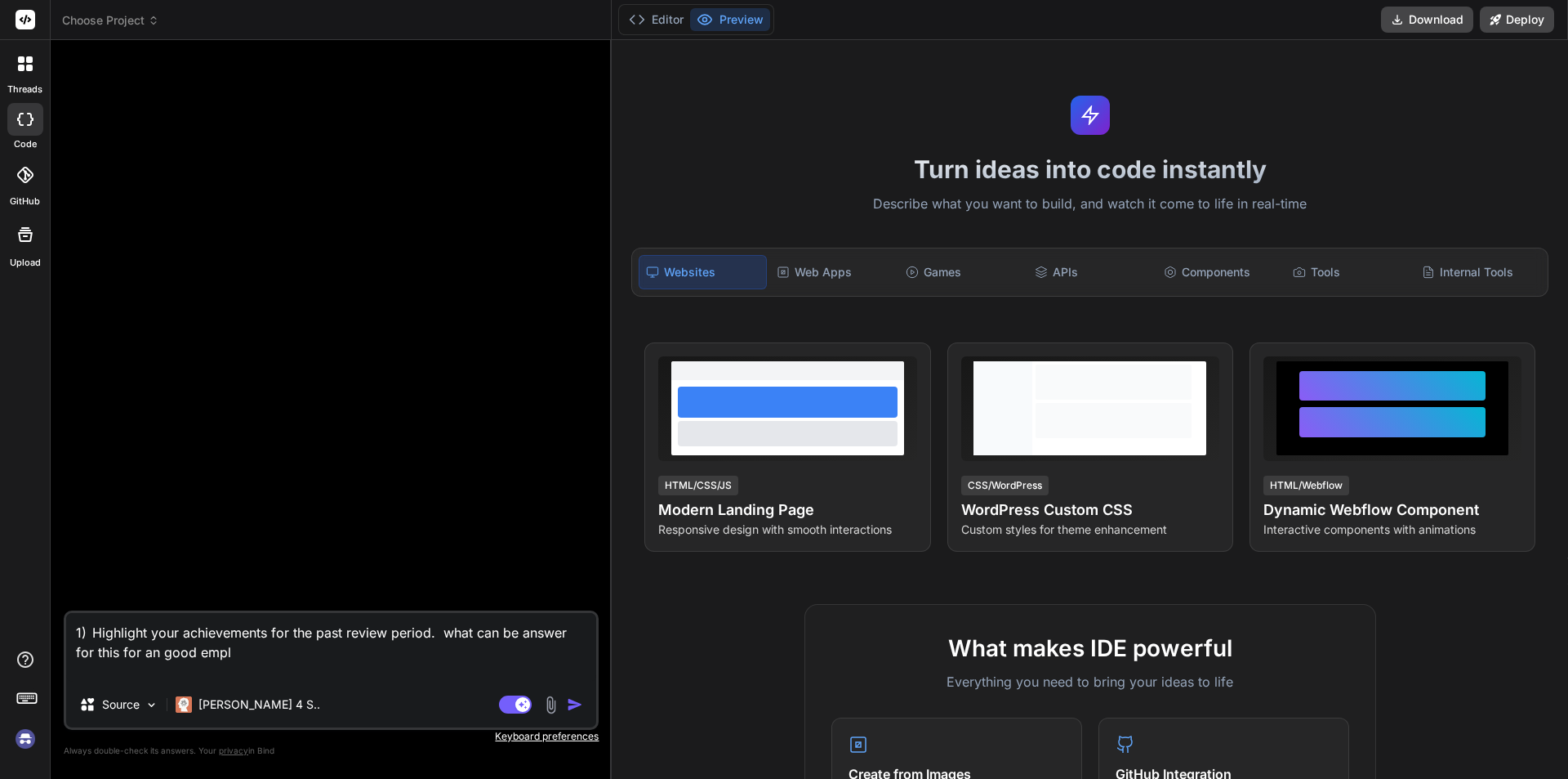
type textarea "x"
type textarea "1) Highlight your achievements for the past review period. what can be answer f…"
type textarea "x"
type textarea "1) Highlight your achievements for the past review period. what can be answer f…"
type textarea "x"
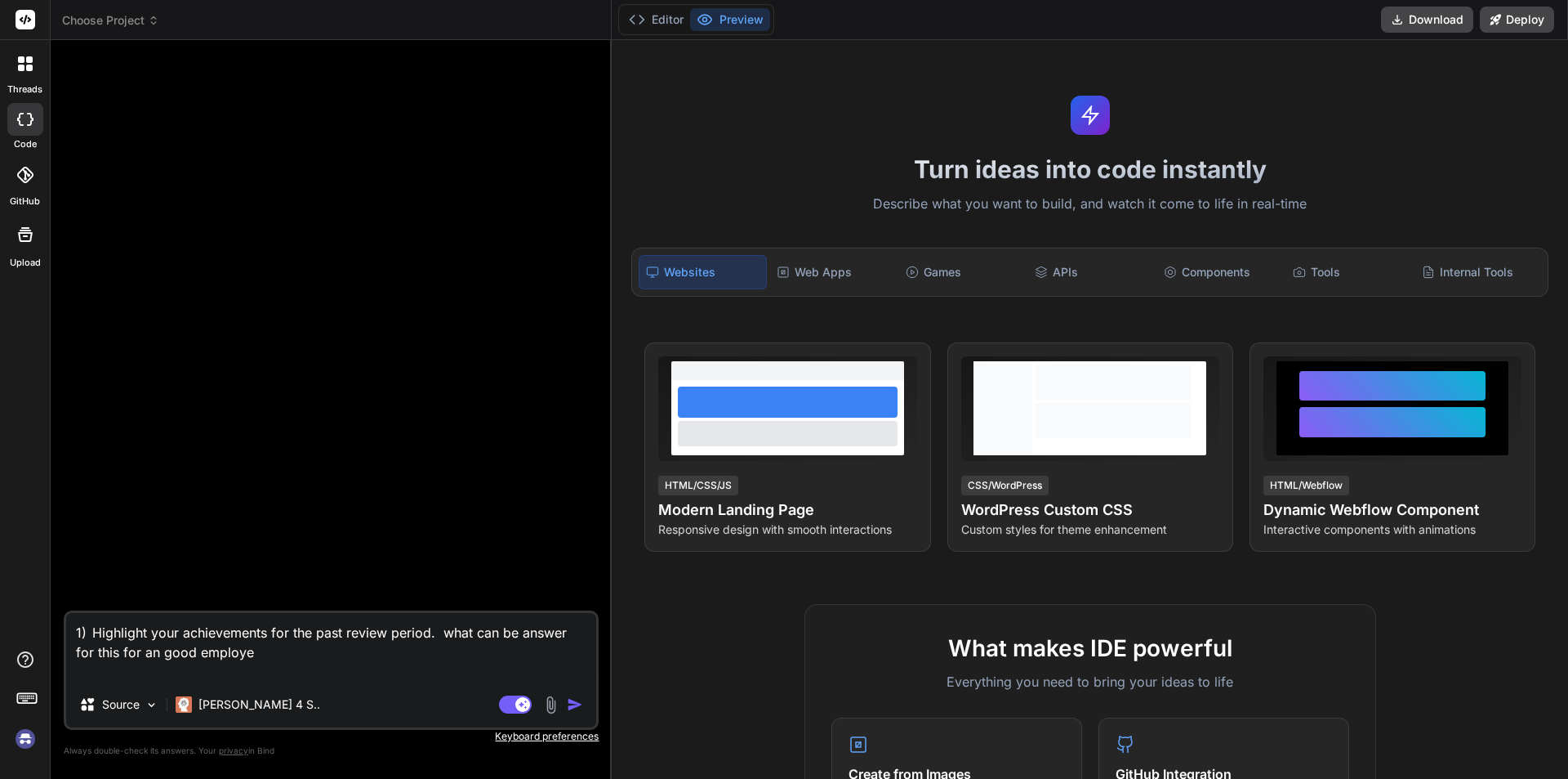
type textarea "1) Highlight your achievements for the past review period. what can be answer f…"
type textarea "x"
type textarea "1) Highlight your achievements for the past review period. what can be answer f…"
click at [572, 707] on img "button" at bounding box center [574, 704] width 16 height 16
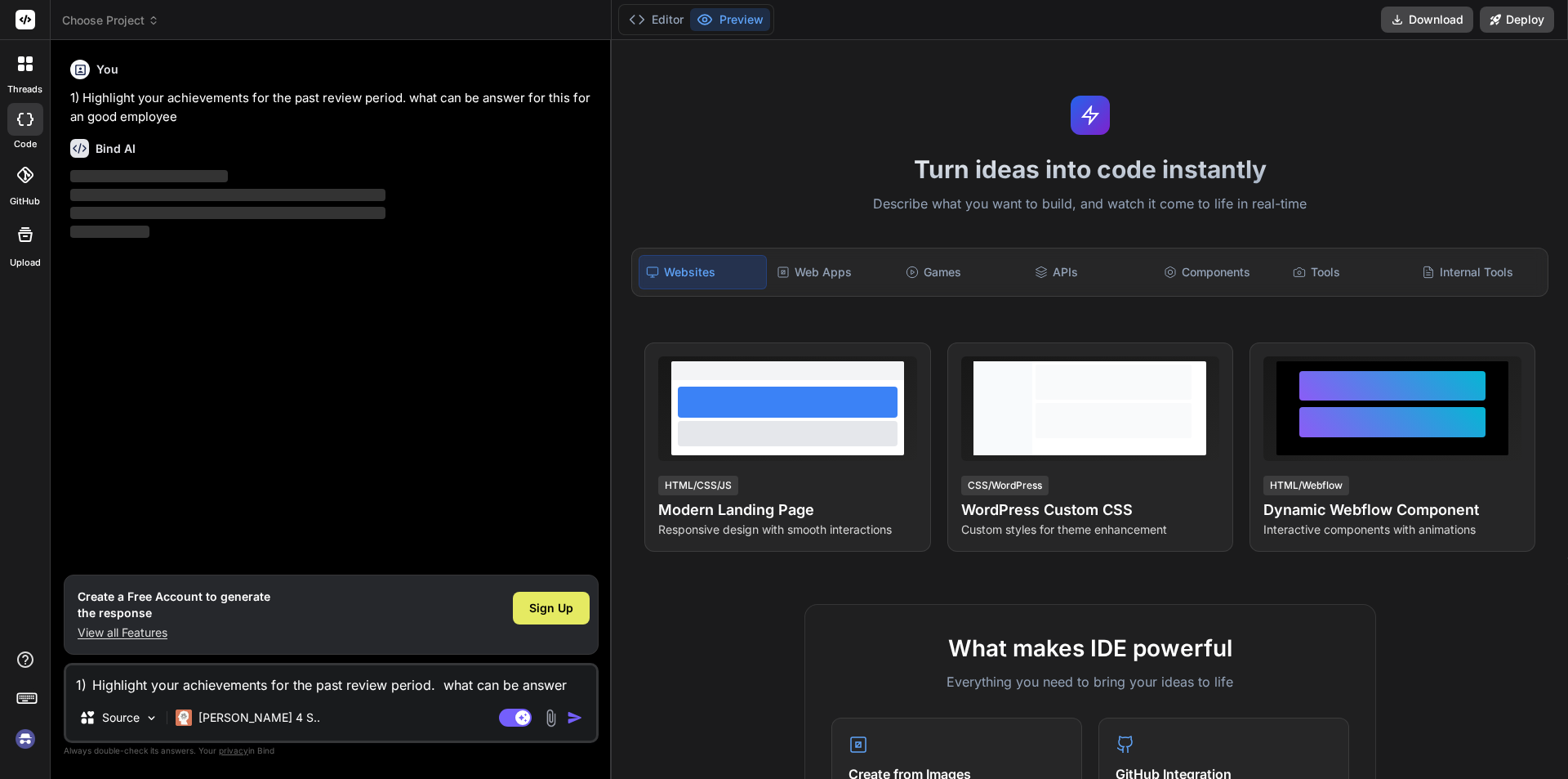
click at [566, 598] on div "Sign Up" at bounding box center [551, 607] width 77 height 33
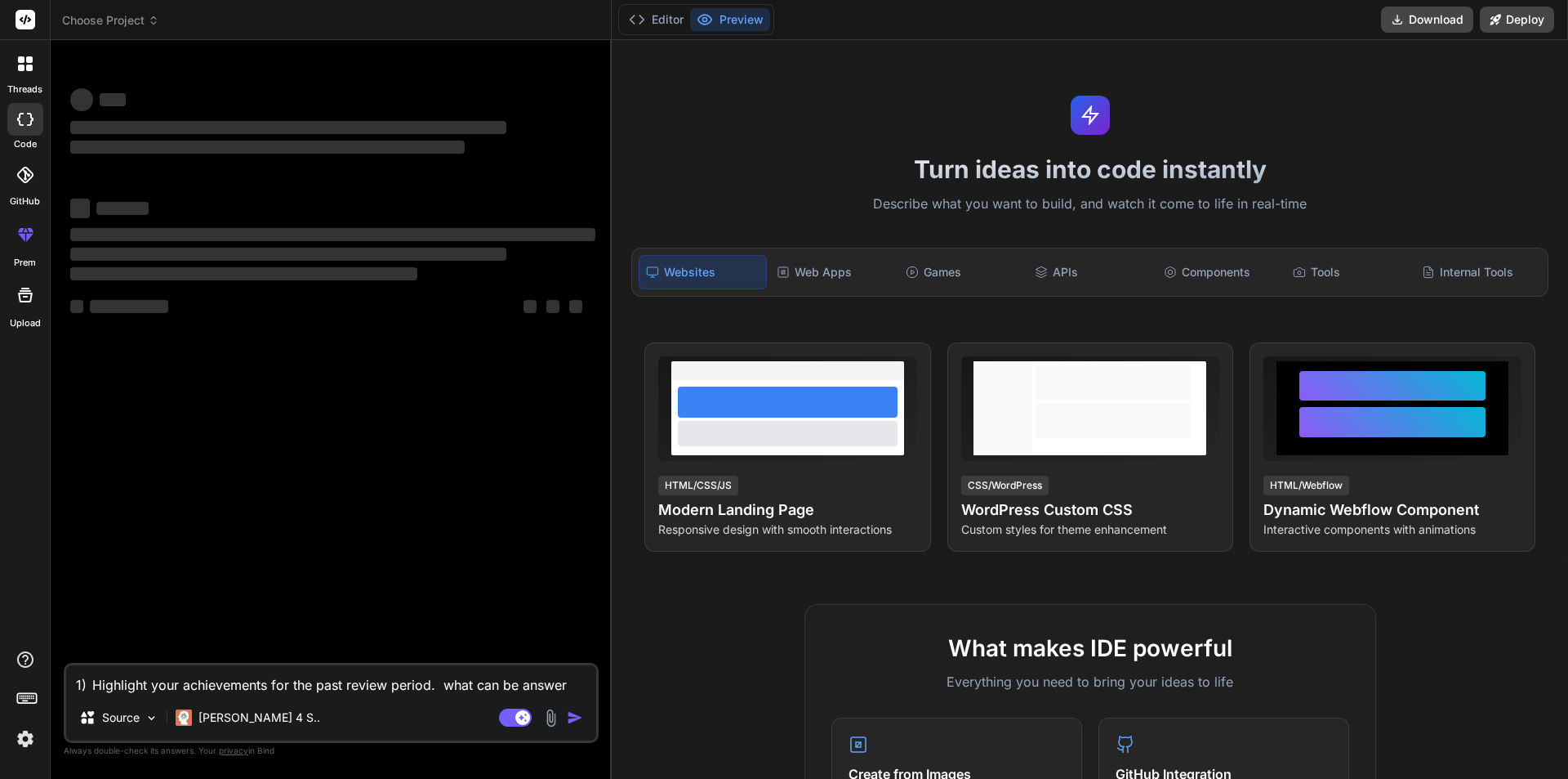
click at [287, 681] on textarea "1) Highlight your achievements for the past review period. what can be answer f…" at bounding box center [331, 679] width 530 height 30
type textarea "x"
paste textarea "1) Highlight your achievements for the past review period."
type textarea "1) Highlight your achievements for the past review period."
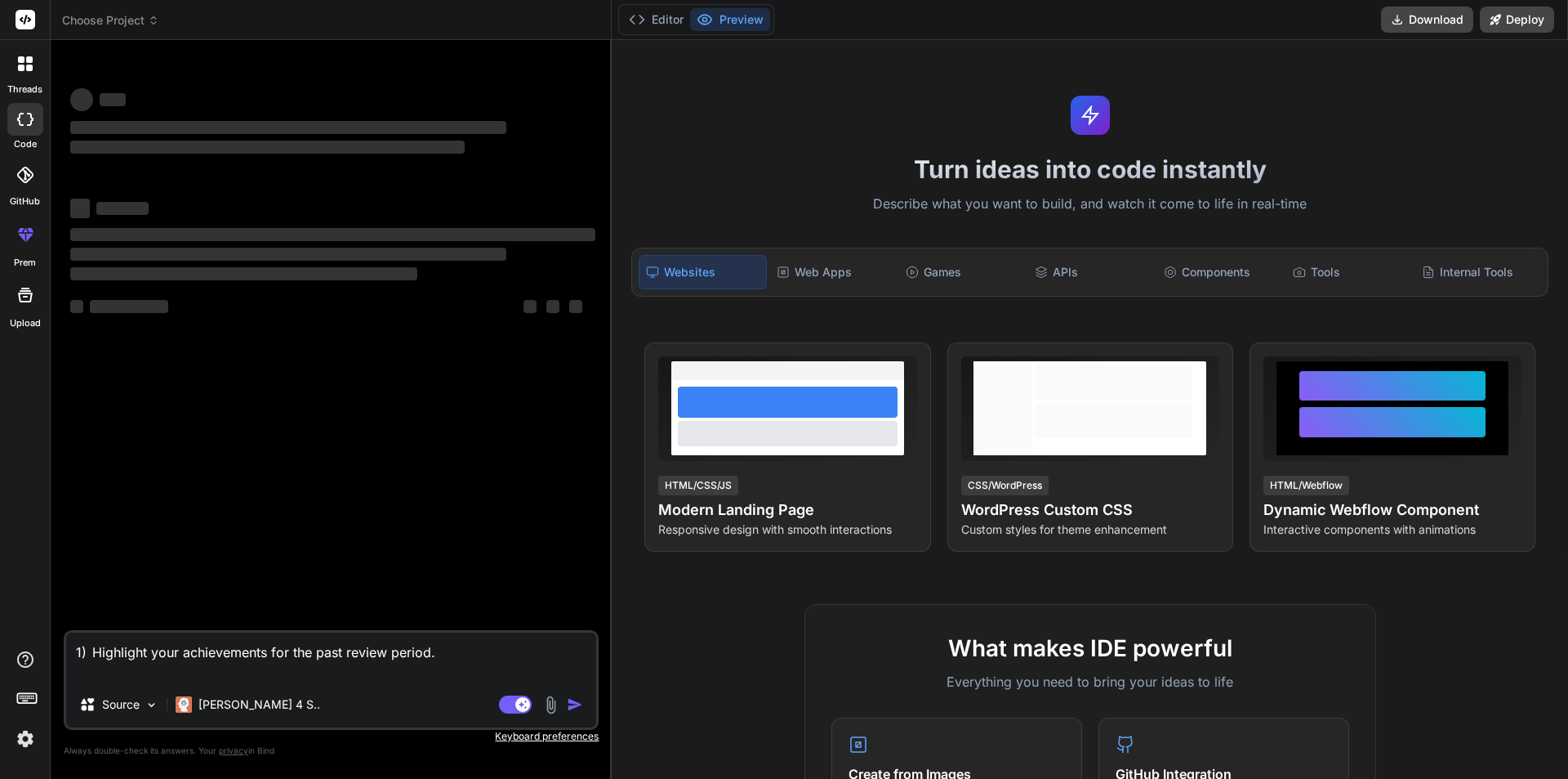
type textarea "x"
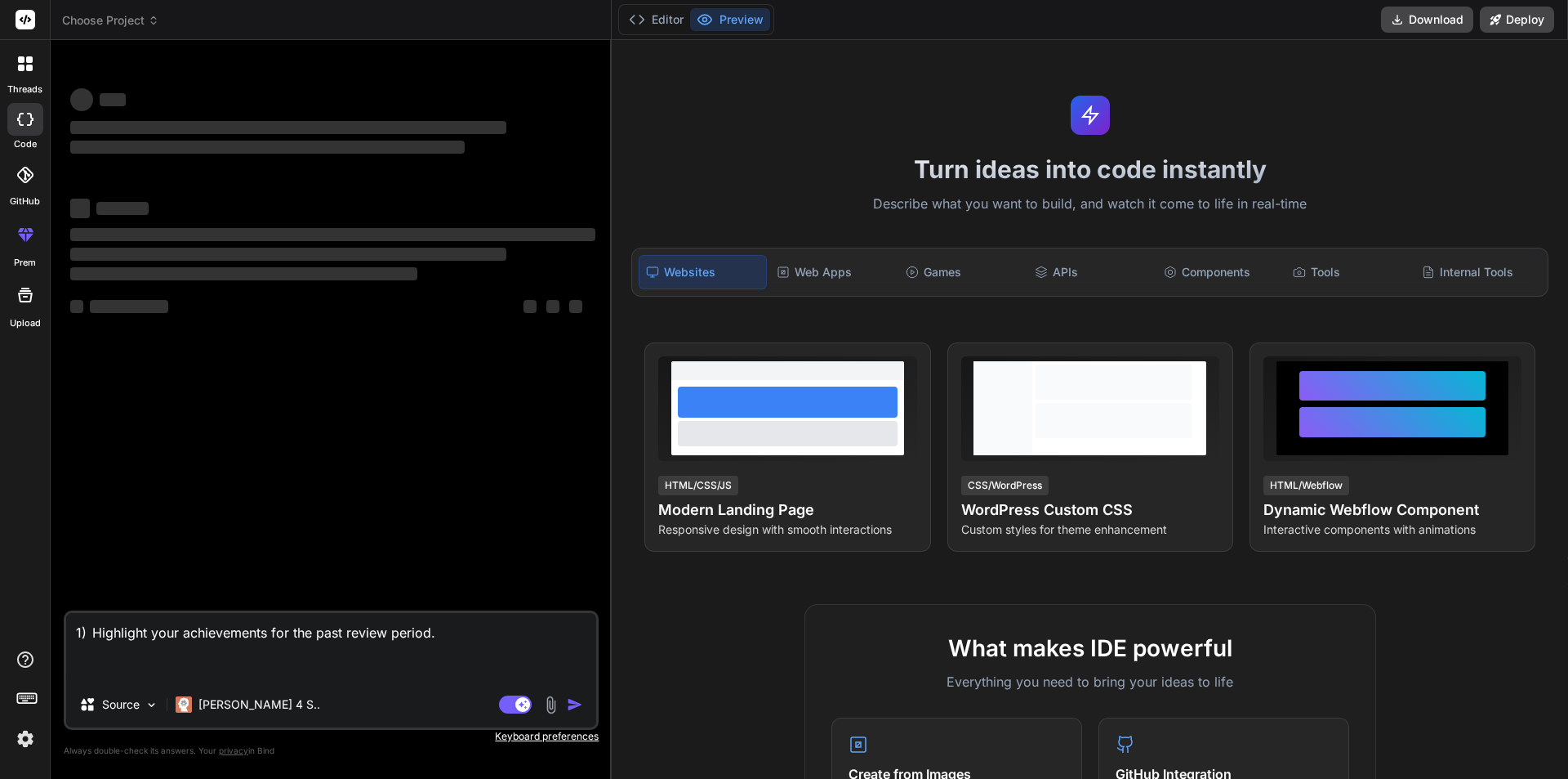
type textarea "1) Highlight your achievements for the past review period."
type textarea "x"
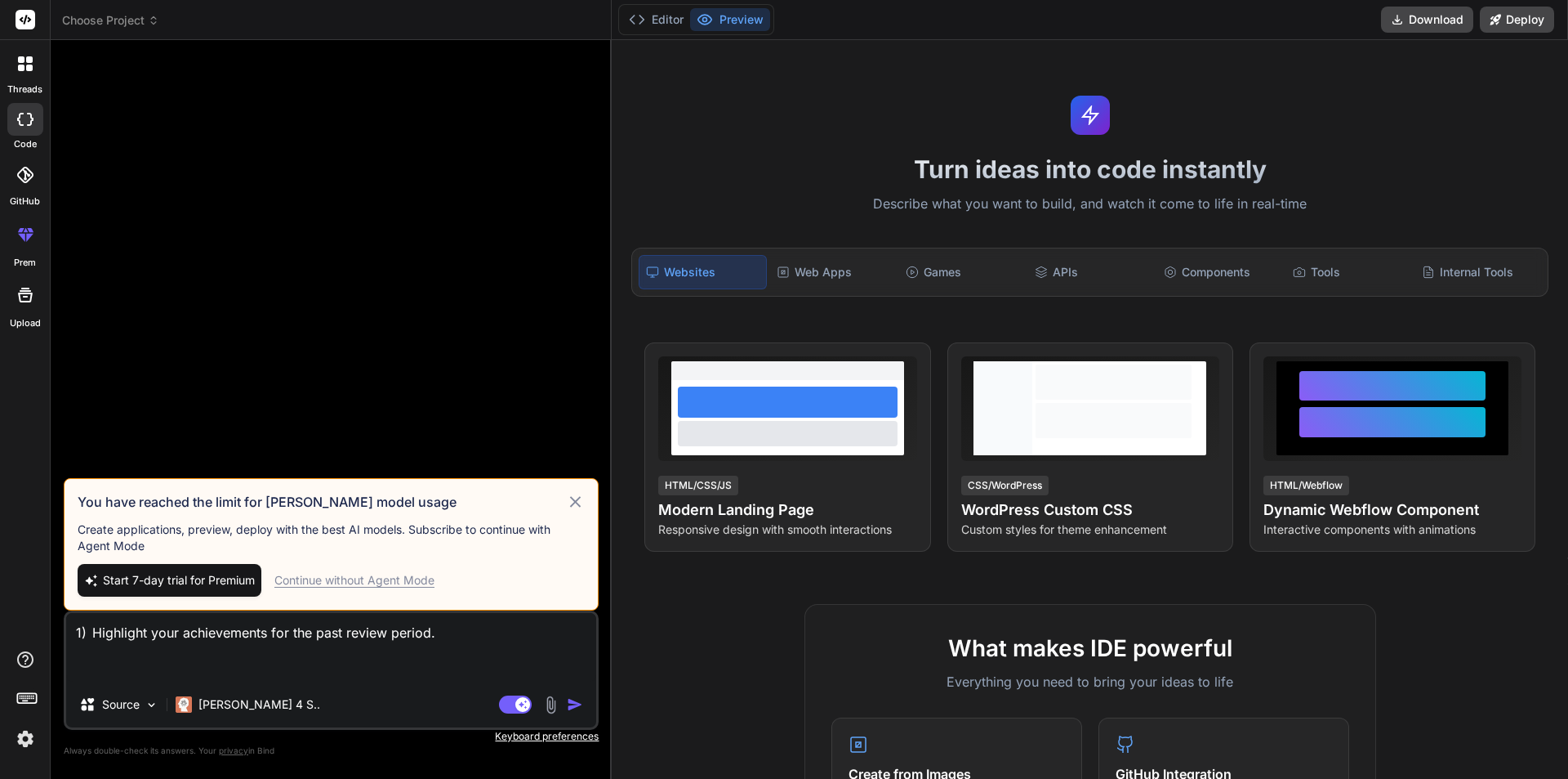
type textarea "1) Highlight your achievements for the past review period. e"
type textarea "x"
type textarea "1) Highlight your achievements for the past review period. eh"
type textarea "x"
type textarea "1) Highlight your achievements for the past review period. eha"
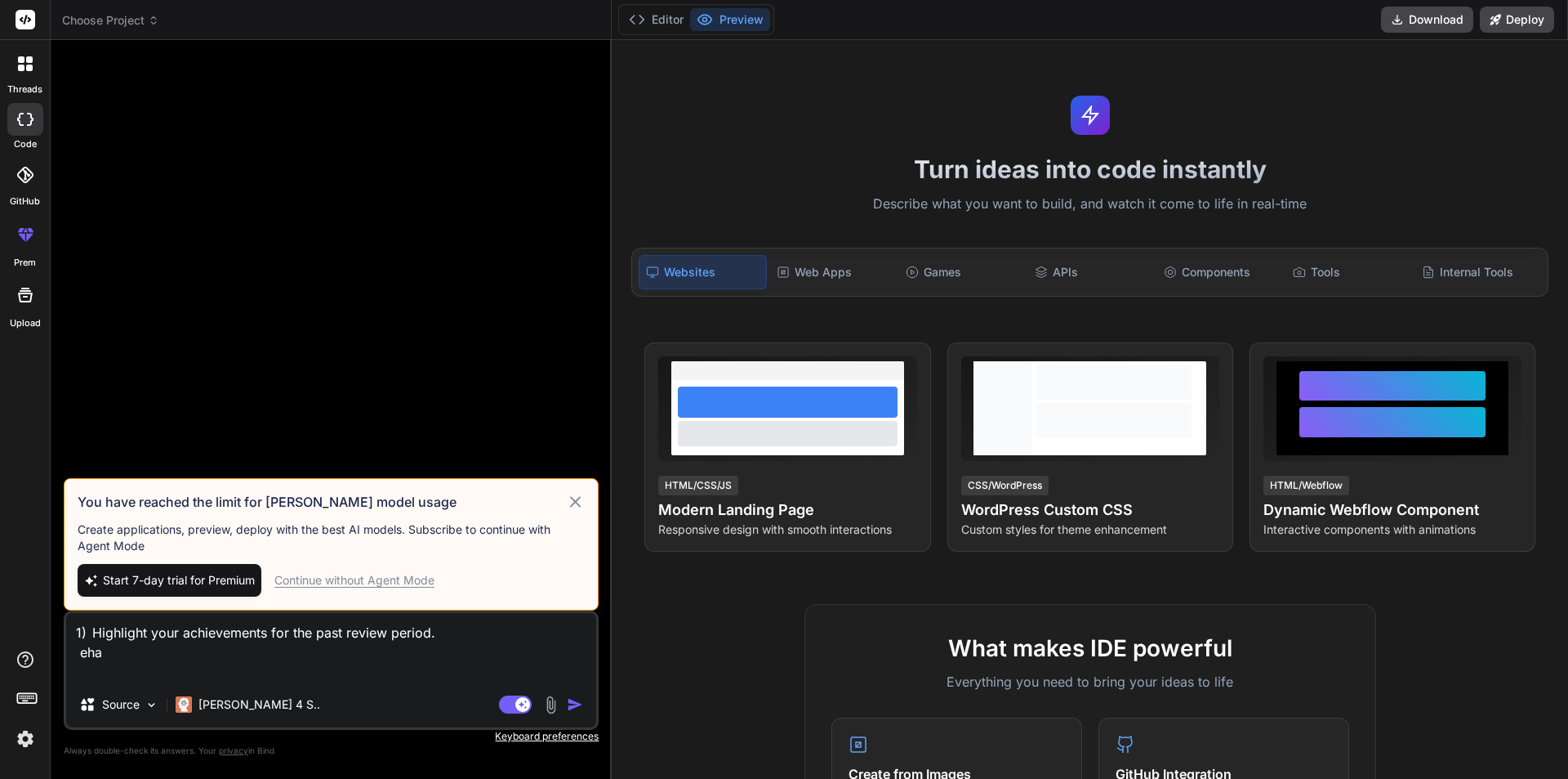
type textarea "x"
type textarea "1) Highlight your achievements for the past review period. ehat"
type textarea "x"
type textarea "1) Highlight your achievements for the past review period. ehat"
type textarea "x"
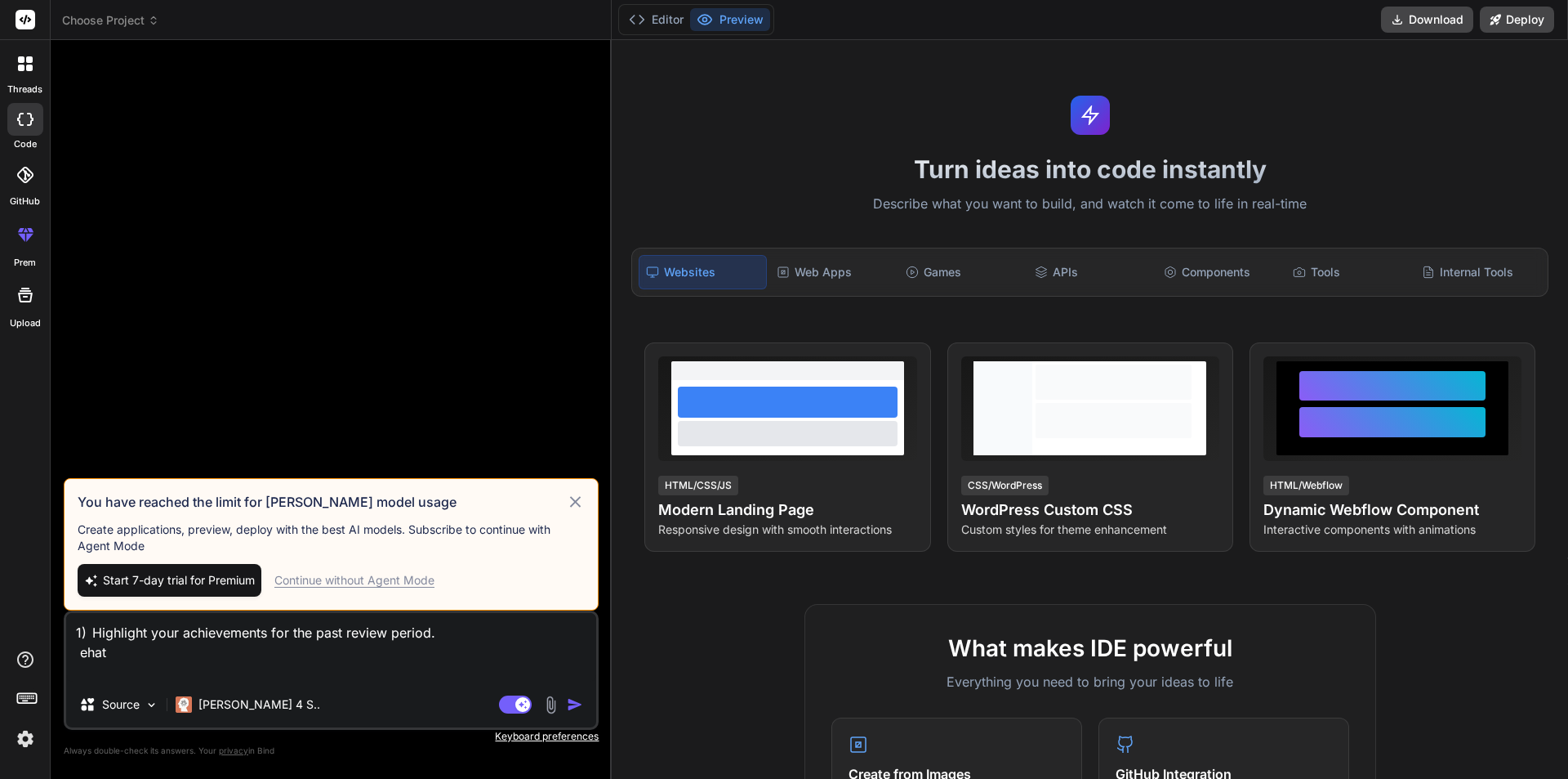
type textarea "1) Highlight your achievements for the past review period. ehat c"
type textarea "x"
type textarea "1) Highlight your achievements for the past review period. ehat ca"
type textarea "x"
type textarea "1) Highlight your achievements for the past review period. ehat can"
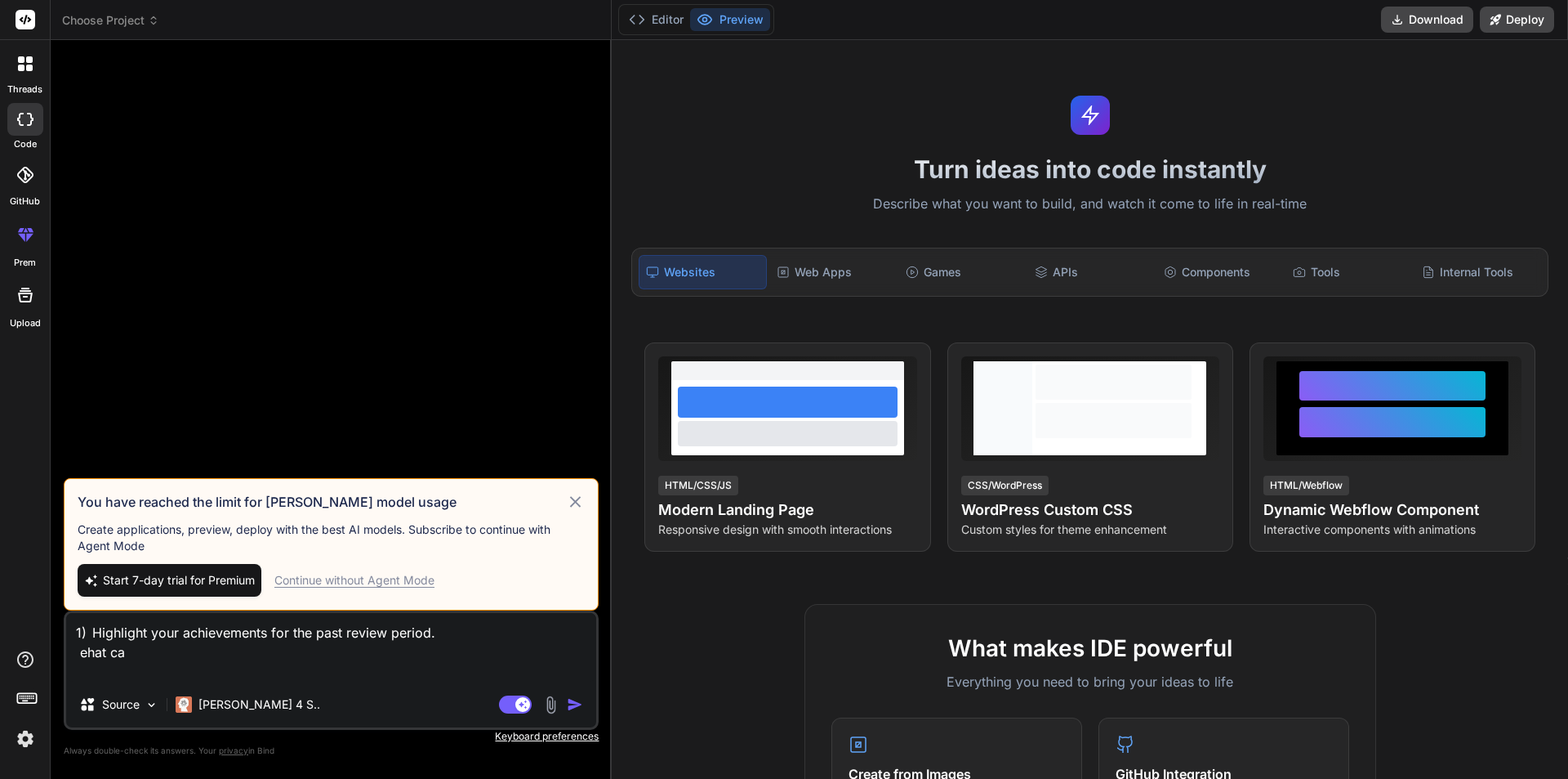
type textarea "x"
type textarea "1) Highlight your achievements for the past review period. ehat can"
type textarea "x"
type textarea "1) Highlight your achievements for the past review period. ehat can b"
type textarea "x"
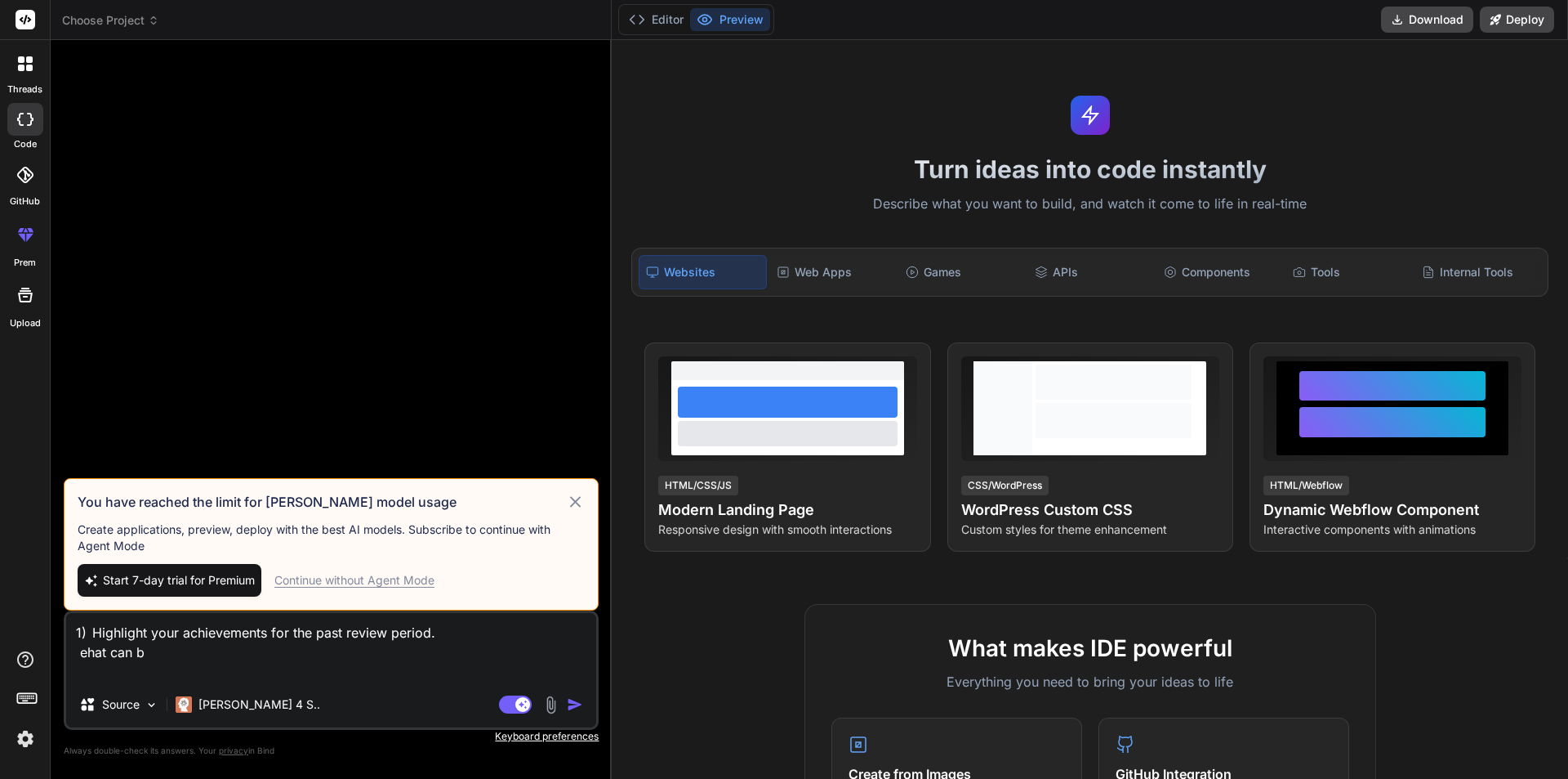
type textarea "1) Highlight your achievements for the past review period. ehat can be"
type textarea "x"
type textarea "1) Highlight your achievements for the past review period. ehat can be"
type textarea "x"
type textarea "1) Highlight your achievements for the past review period. ehat can be a"
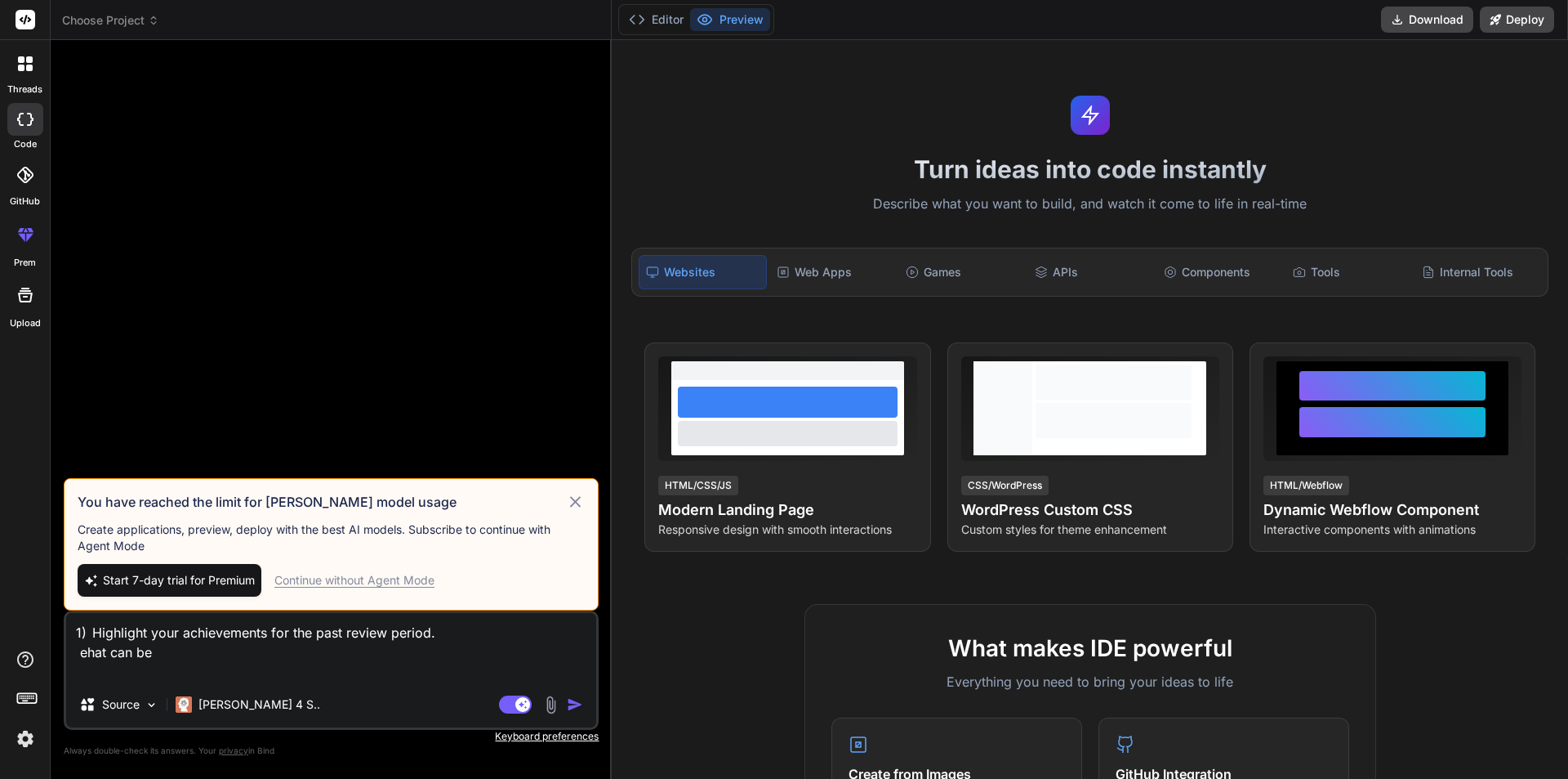
type textarea "x"
type textarea "1) Highlight your achievements for the past review period. ehat can be an"
type textarea "x"
type textarea "1) Highlight your achievements for the past review period. ehat can be ans"
type textarea "x"
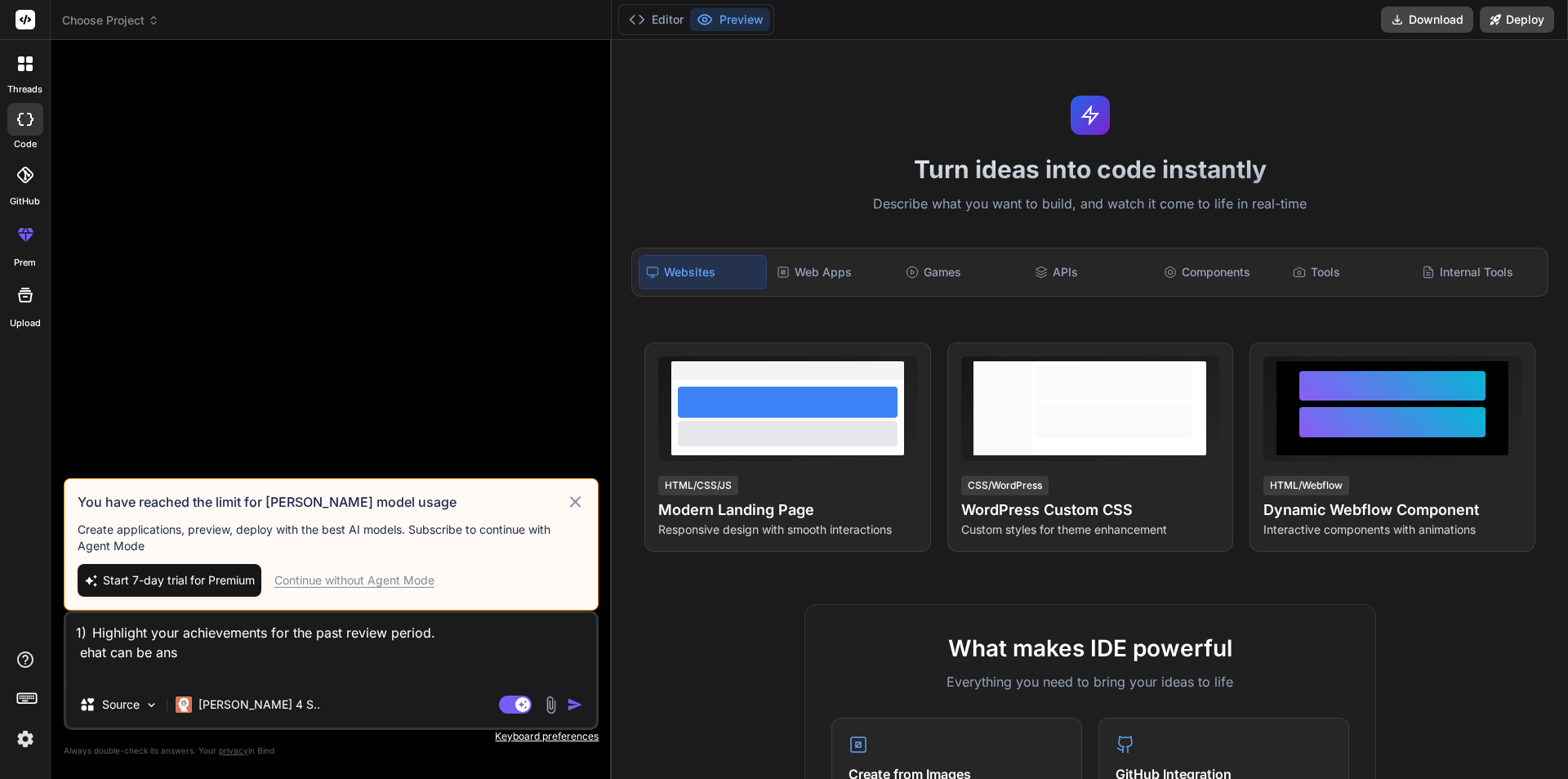
type textarea "1) Highlight your achievements for the past review period. ehat can be answ"
type textarea "x"
type textarea "1) Highlight your achievements for the past review period. ehat can be answe"
type textarea "x"
type textarea "1) Highlight your achievements for the past review period. ehat can be answer"
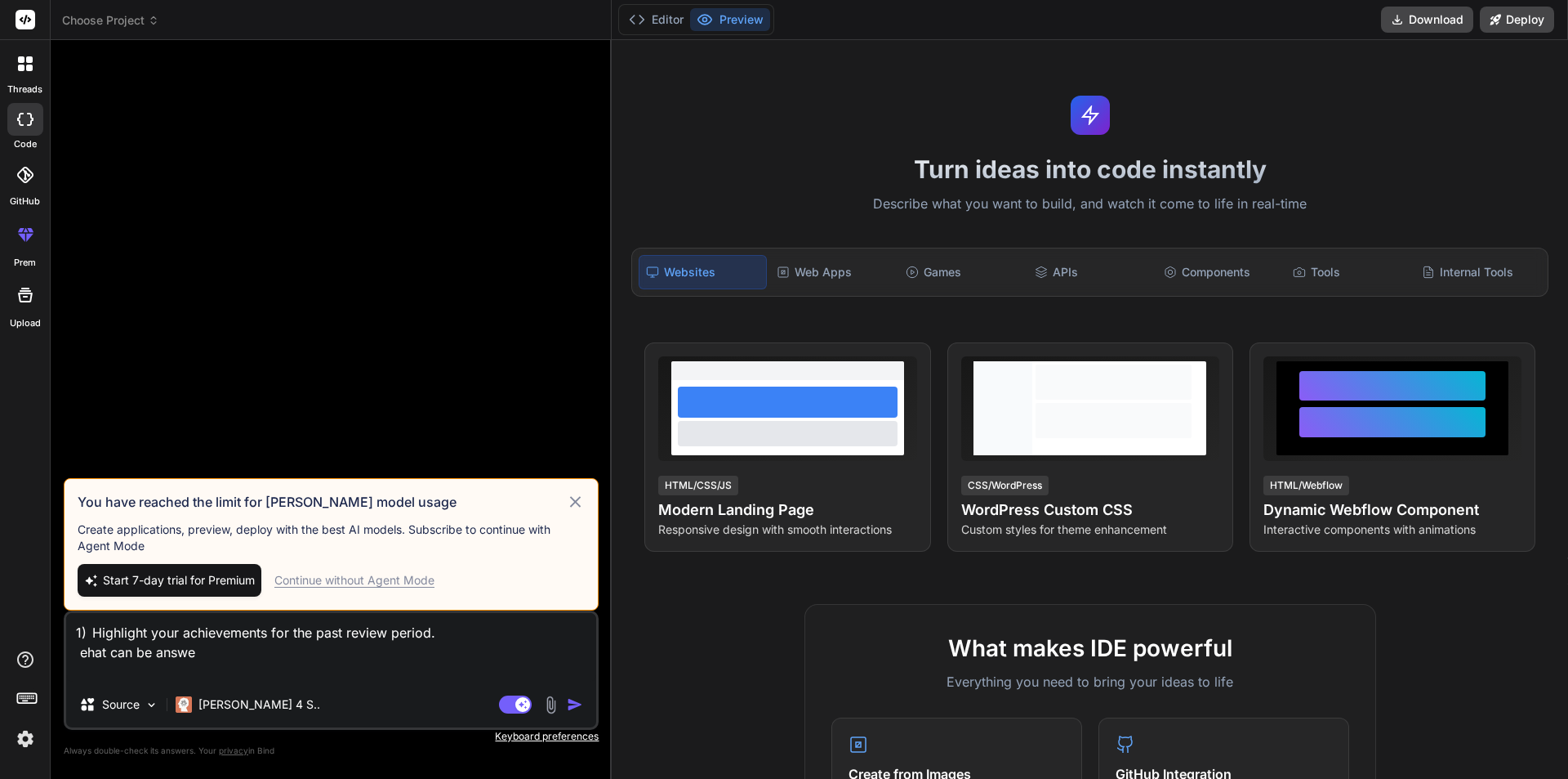
type textarea "x"
type textarea "1) Highlight your achievements for the past review period. ehat can be answer"
type textarea "x"
type textarea "1) Highlight your achievements for the past review period. ehat can be answer f"
type textarea "x"
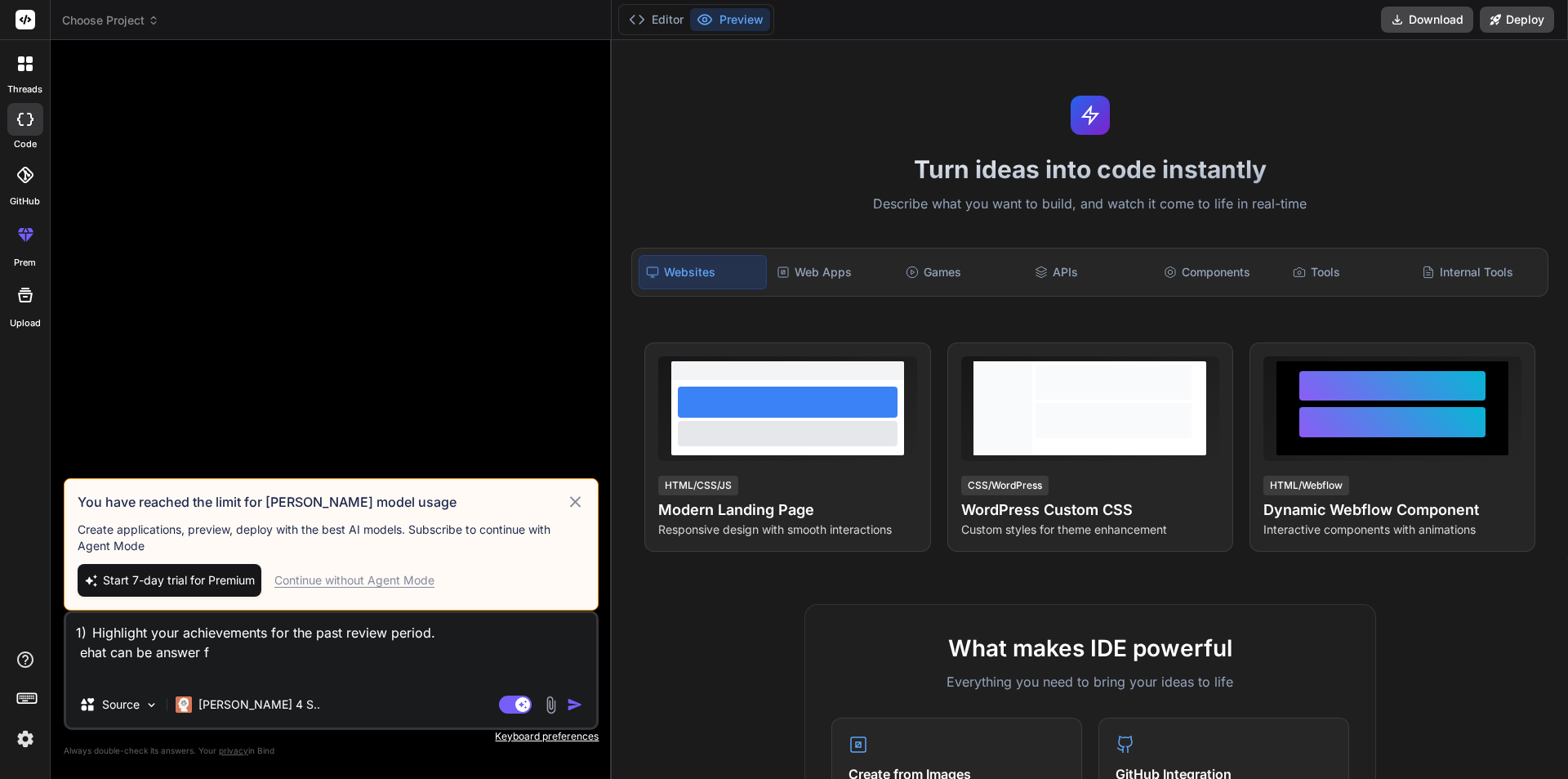
type textarea "1) Highlight your achievements for the past review period. ehat can be answer fo"
type textarea "x"
type textarea "1) Highlight your achievements for the past review period. ehat can be answer f…"
type textarea "x"
type textarea "1) Highlight your achievements for the past review period. ehat can be answer f…"
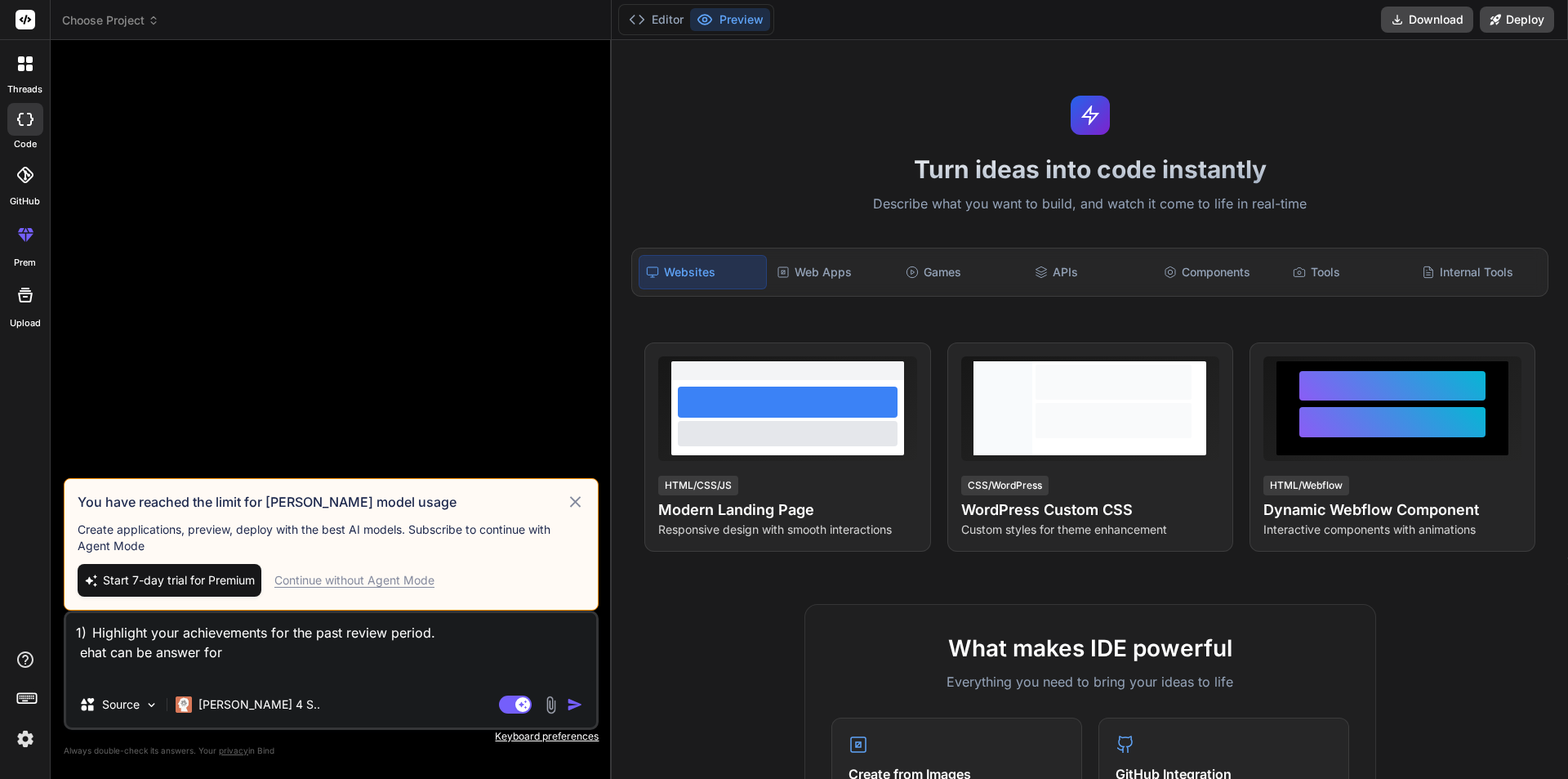
type textarea "x"
type textarea "1) Highlight your achievements for the past review period. ehat can be answer f…"
type textarea "x"
type textarea "1) Highlight your achievements for the past review period. ehat can be answer f…"
type textarea "x"
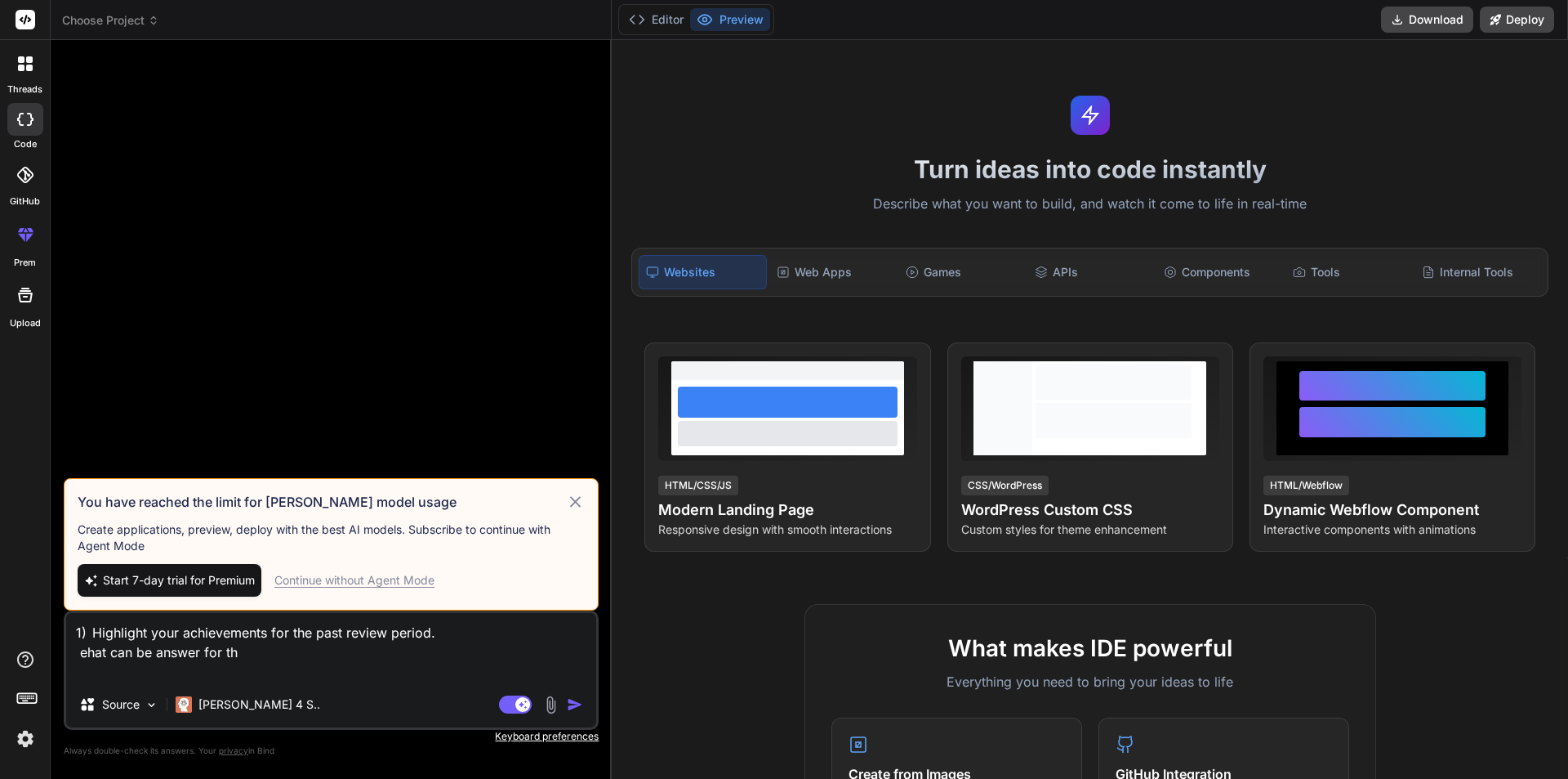
type textarea "1) Highlight your achievements for the past review period. ehat can be answer f…"
type textarea "x"
type textarea "1) Highlight your achievements for the past review period. ehat can be answer f…"
type textarea "x"
type textarea "1) Highlight your achievements for the past review period. ehat can be answer f…"
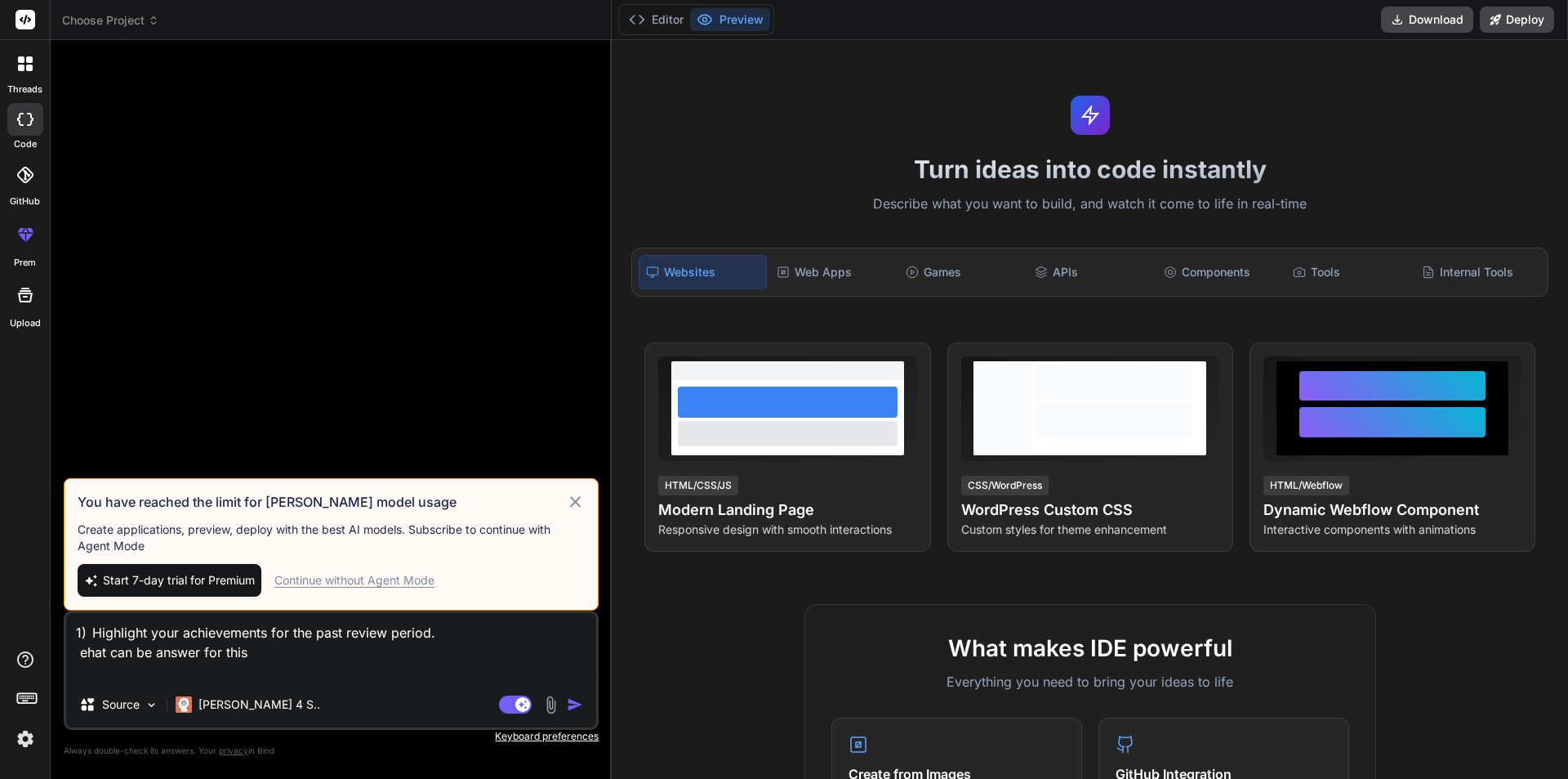
click at [570, 501] on icon at bounding box center [575, 502] width 19 height 19
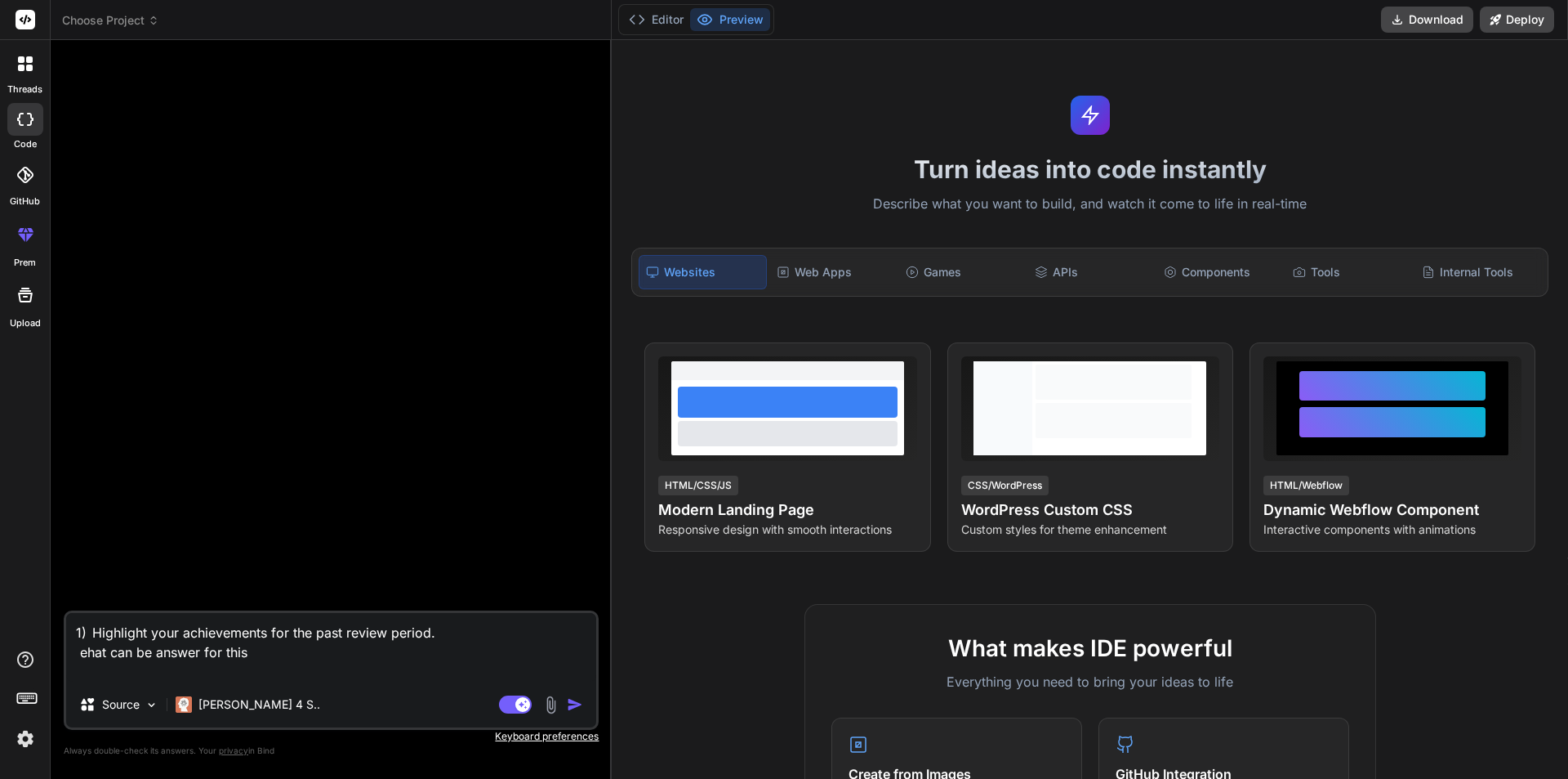
click at [578, 715] on div "Source Claude 4 S.." at bounding box center [331, 707] width 530 height 39
click at [579, 708] on img "button" at bounding box center [574, 704] width 16 height 16
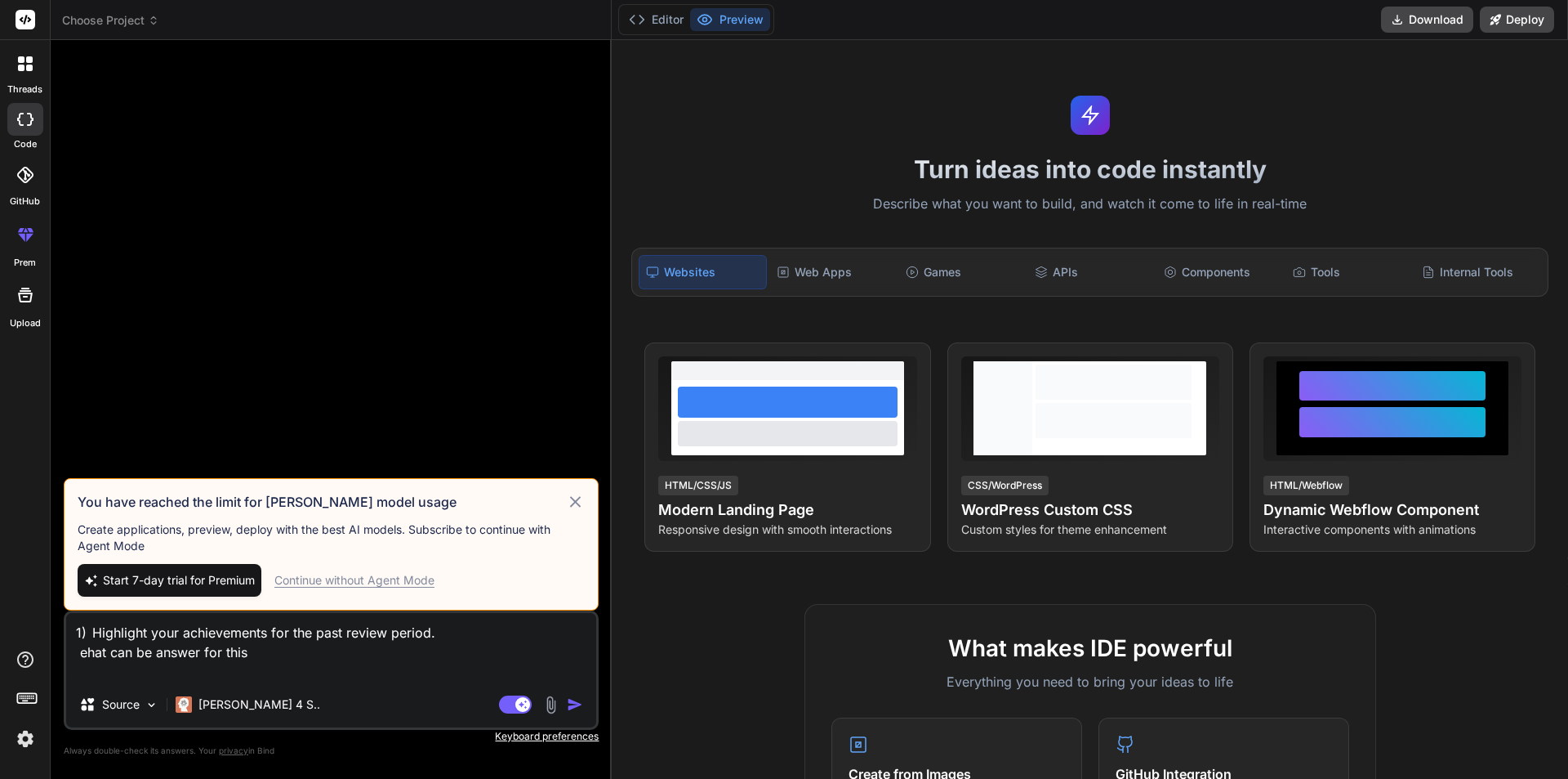
click at [392, 568] on div "Start 7-day trial for Premium Continue without Agent Mode" at bounding box center [331, 580] width 507 height 33
click at [384, 582] on div "Continue without Agent Mode" at bounding box center [354, 579] width 160 height 16
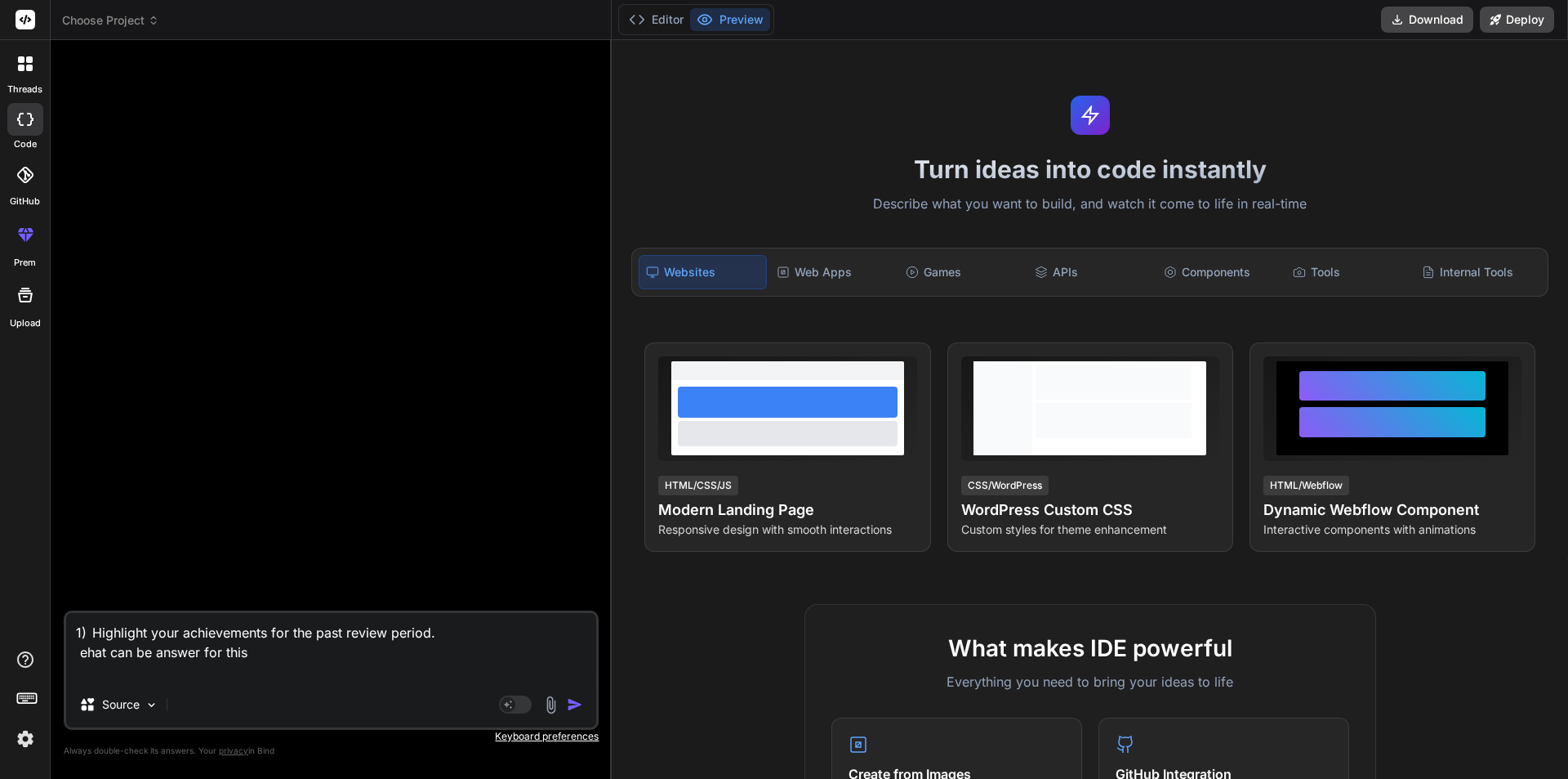
click at [577, 705] on img "button" at bounding box center [574, 704] width 16 height 16
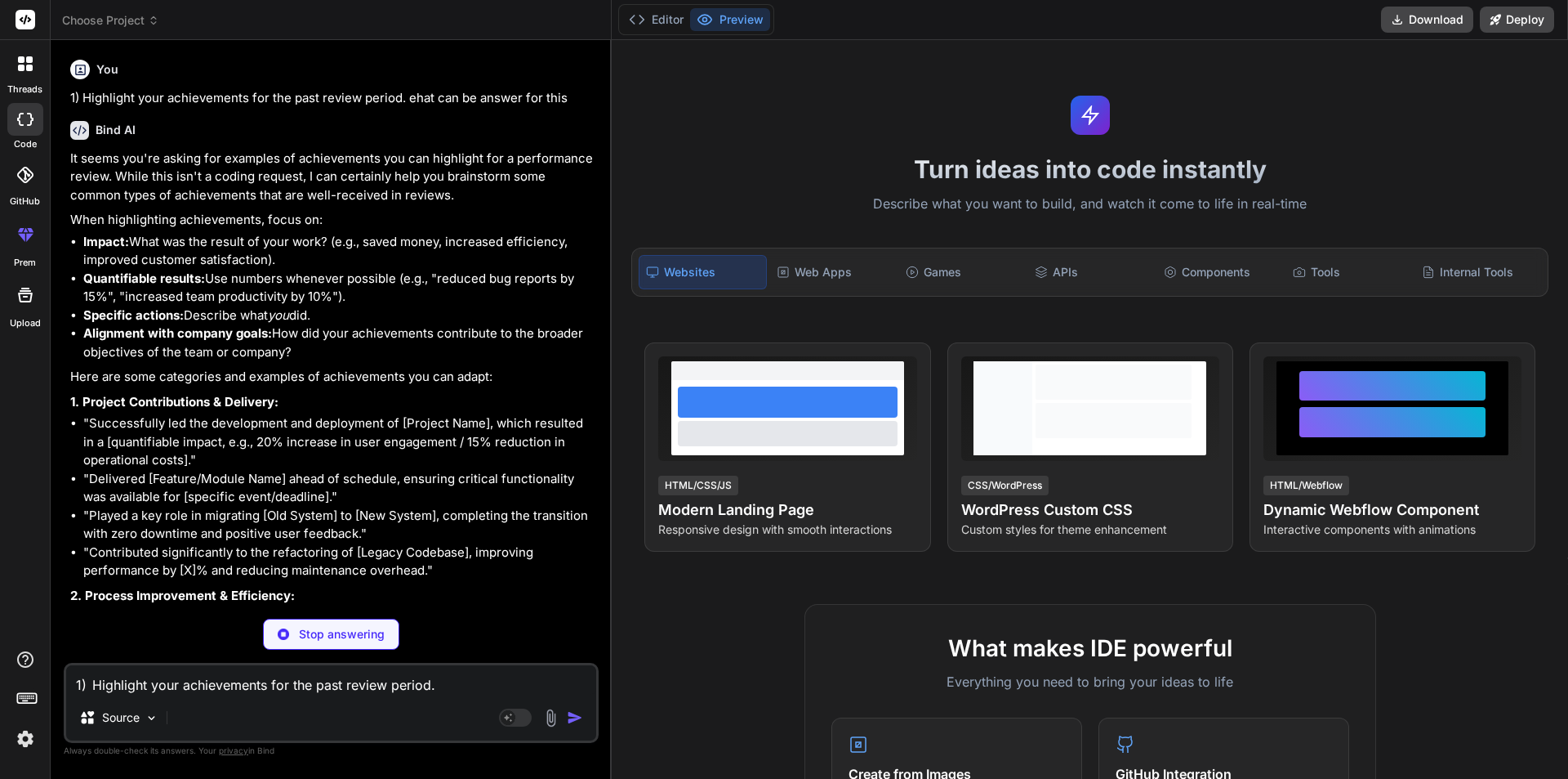
type textarea "x"
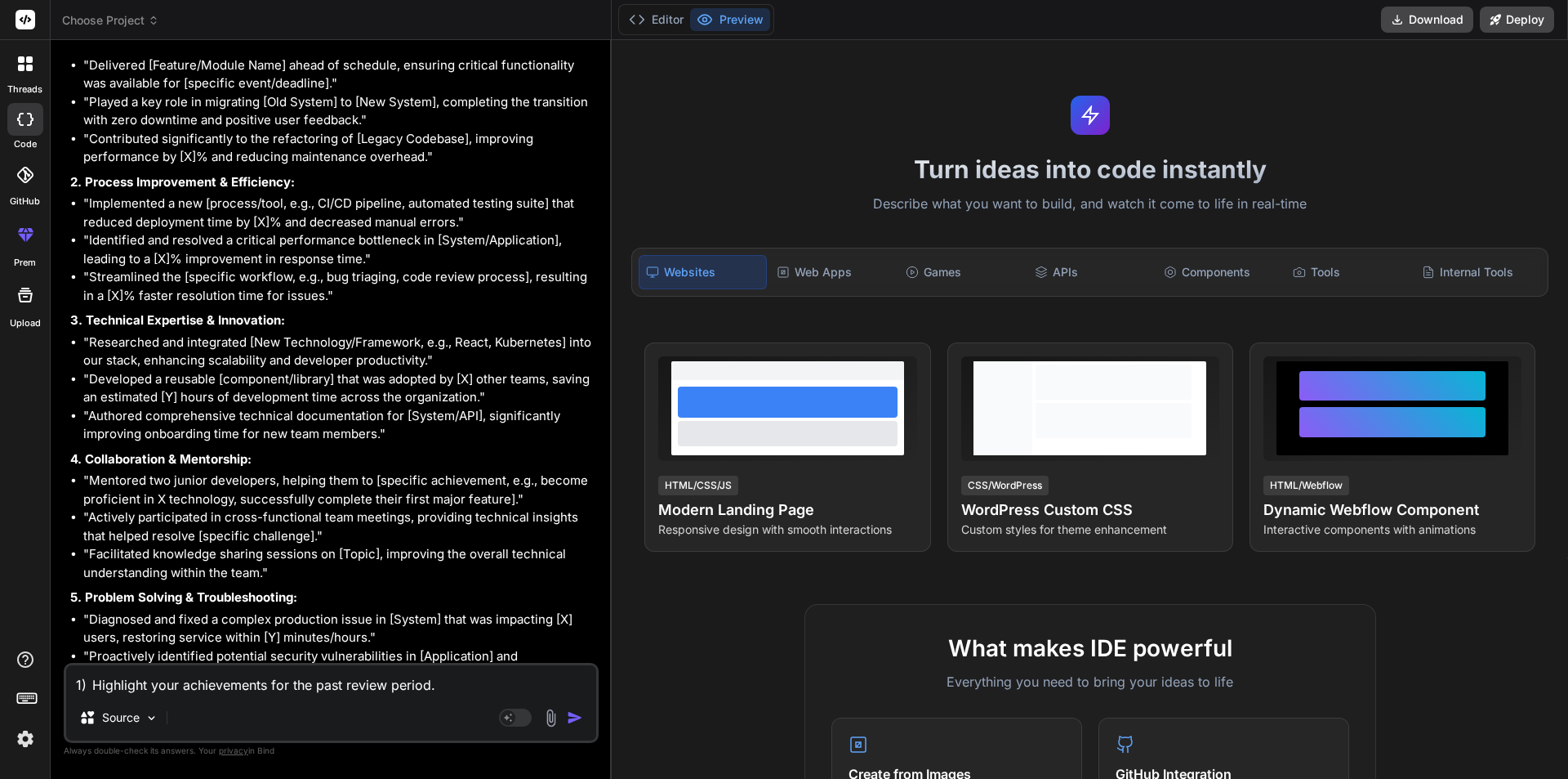
scroll to position [583, 0]
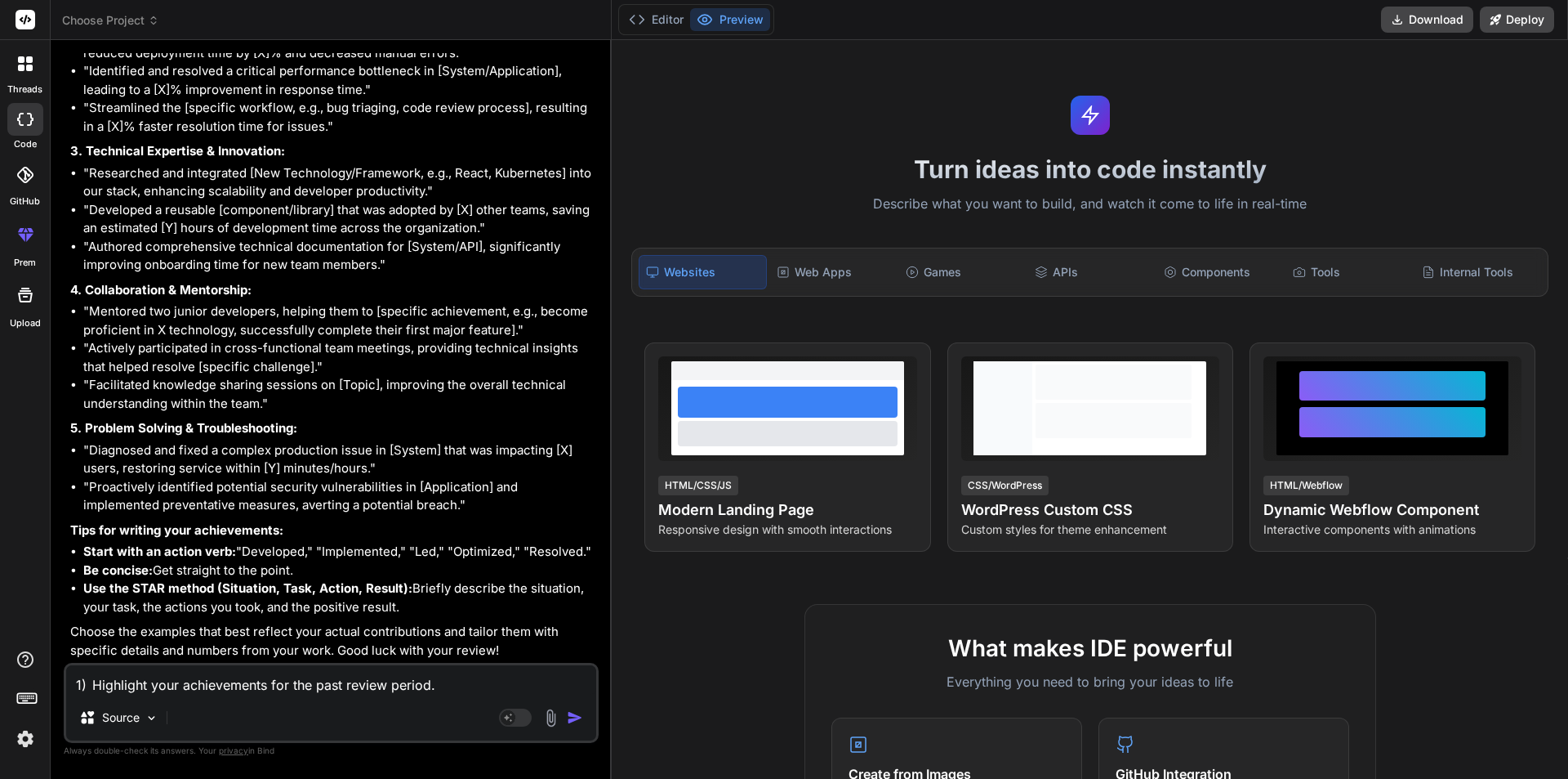
click at [278, 686] on textarea "1) Highlight your achievements for the past review period. ehat can be answer f…" at bounding box center [331, 679] width 530 height 30
paste textarea "so the past 6 months have been really a valuable learning experience for me. i …"
type textarea "so the past 6 months have been really a valuable learning experience for me. i …"
type textarea "x"
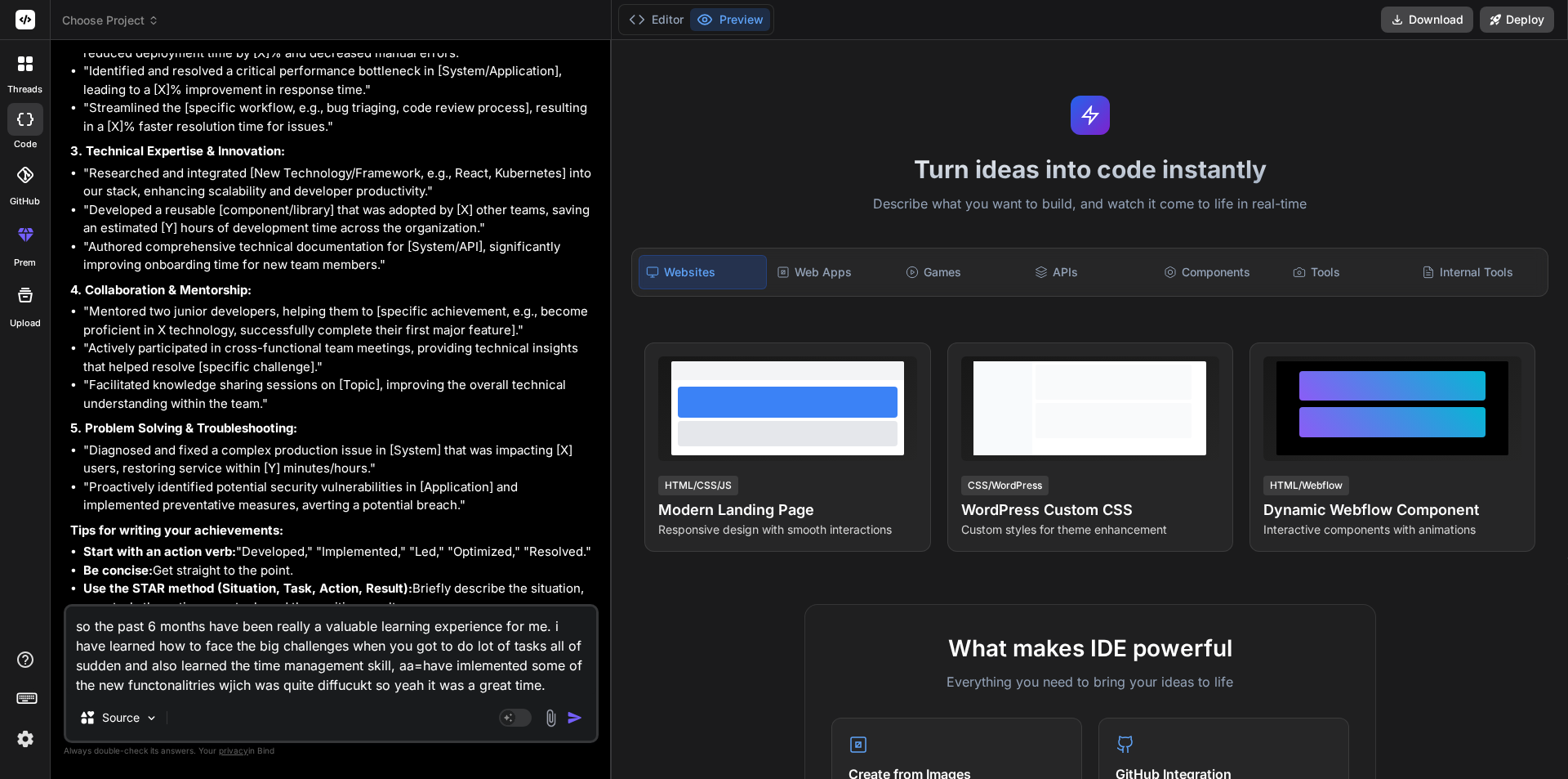
type textarea "so the past 6 months have been really a valuable learning experience for me. i …"
type textarea "x"
type textarea "so the past 6 months have been really a valuable learning experience for me. i …"
type textarea "x"
type textarea "so the past 6 months have been really a valuable learning experience for me. i …"
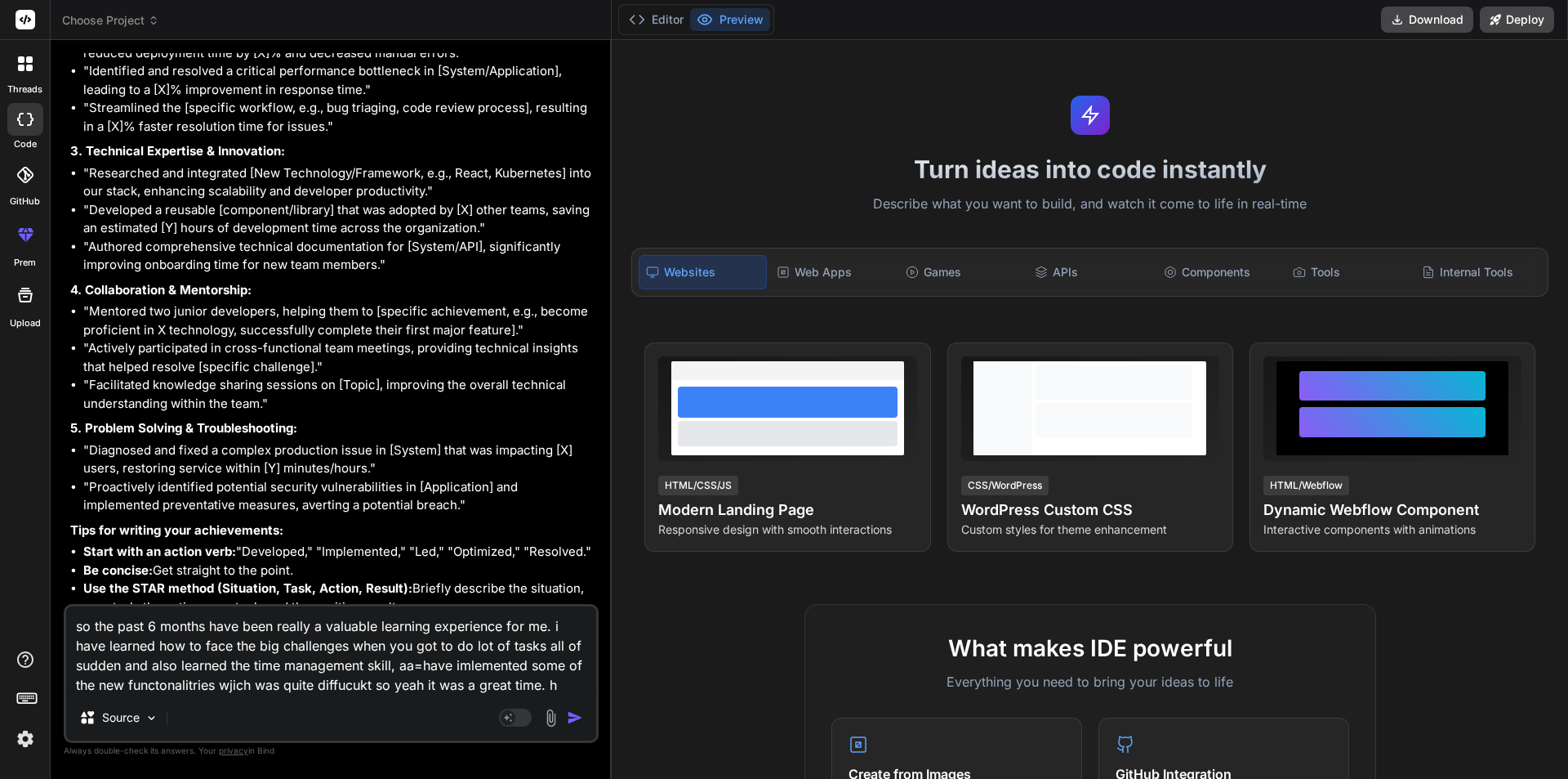
type textarea "x"
type textarea "so the past 6 months have been really a valuable learning experience for me. i …"
type textarea "x"
type textarea "so the past 6 months have been really a valuable learning experience for me. i …"
type textarea "x"
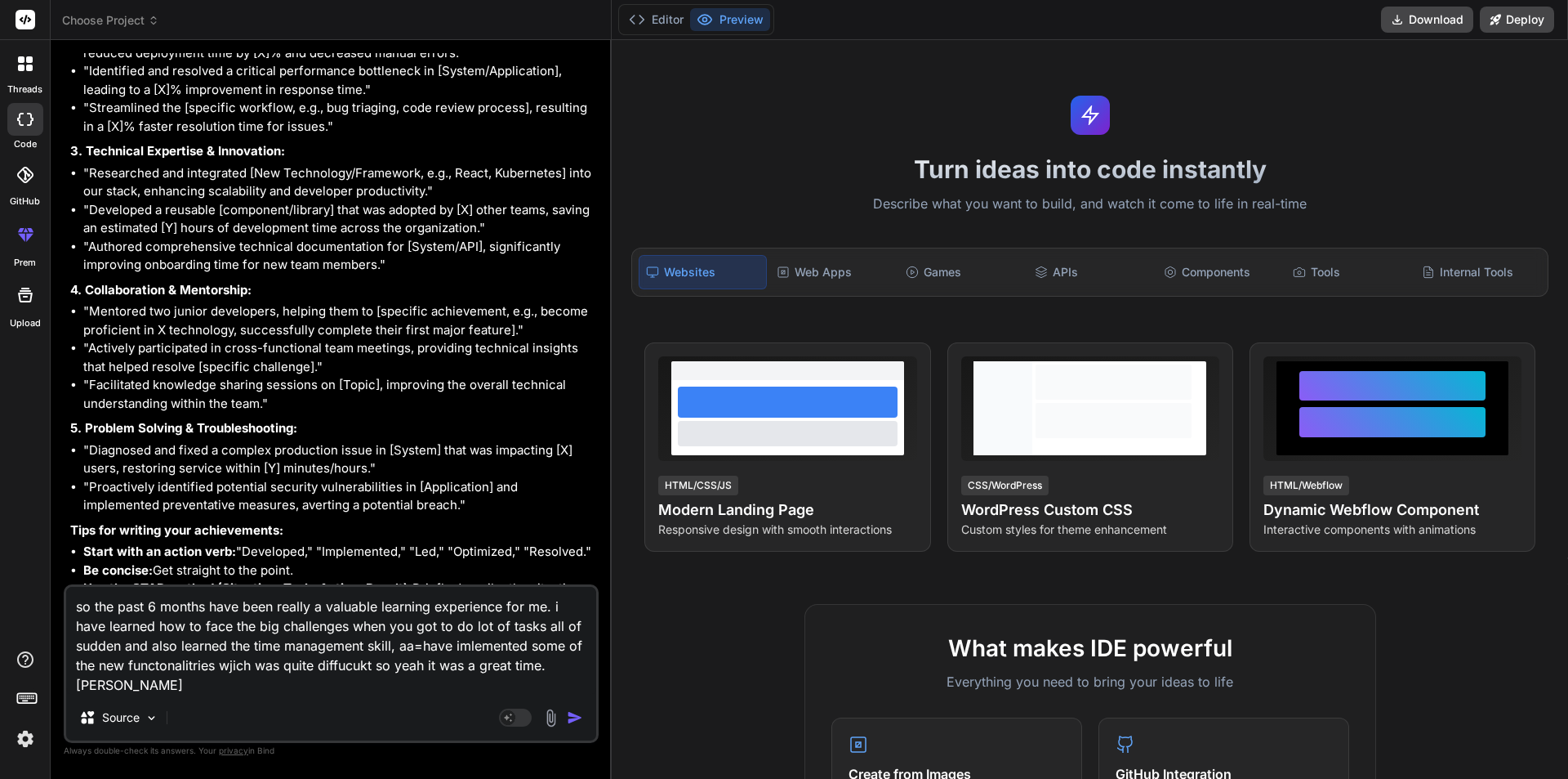
type textarea "so the past 6 months have been really a valuable learning experience for me. i …"
type textarea "x"
type textarea "so the past 6 months have been really a valuable learning experience for me. i …"
type textarea "x"
type textarea "so the past 6 months have been really a valuable learning experience for me. i …"
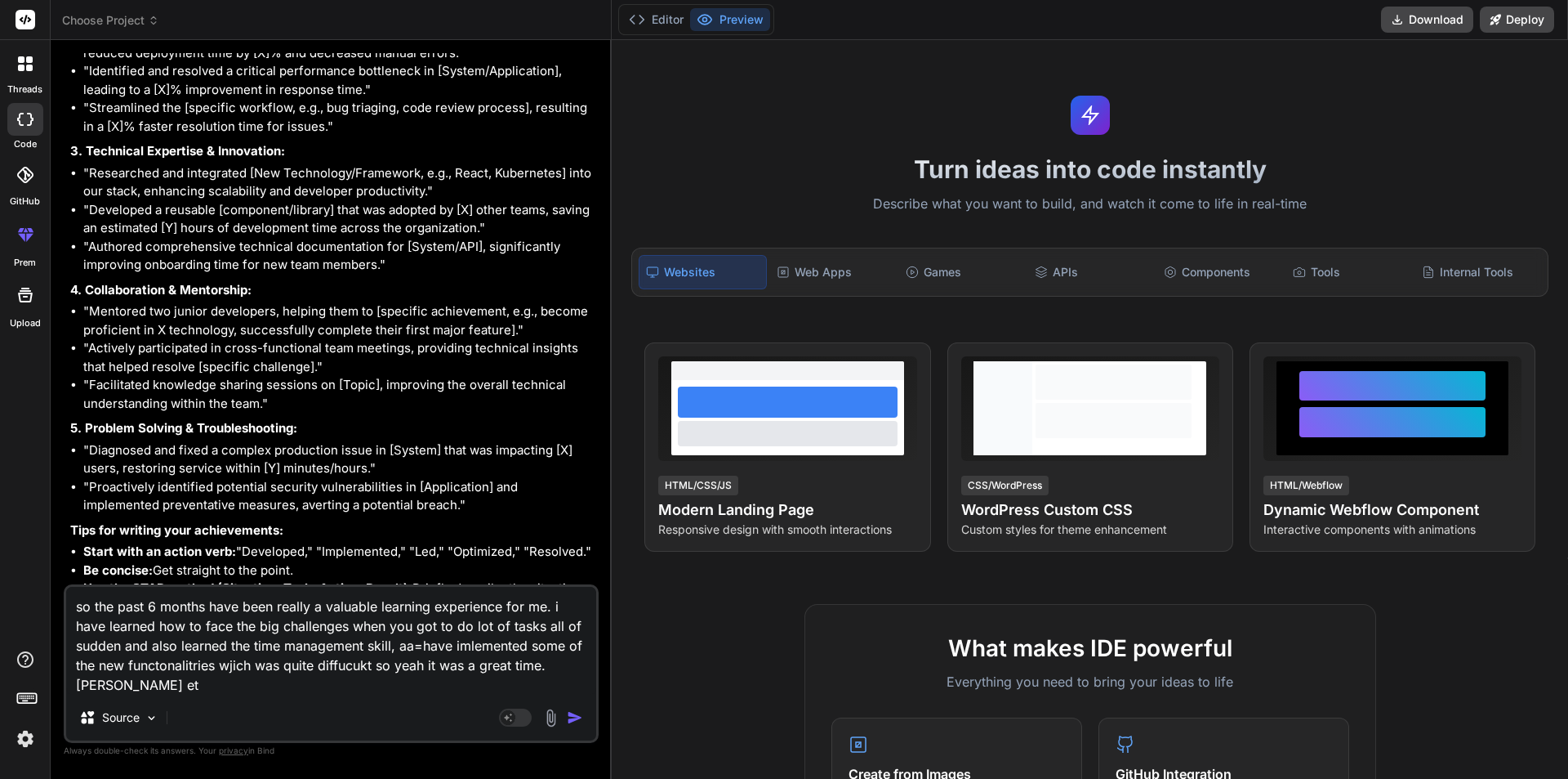
type textarea "x"
type textarea "so the past 6 months have been really a valuable learning experience for me. i …"
type textarea "x"
type textarea "so the past 6 months have been really a valuable learning experience for me. i …"
type textarea "x"
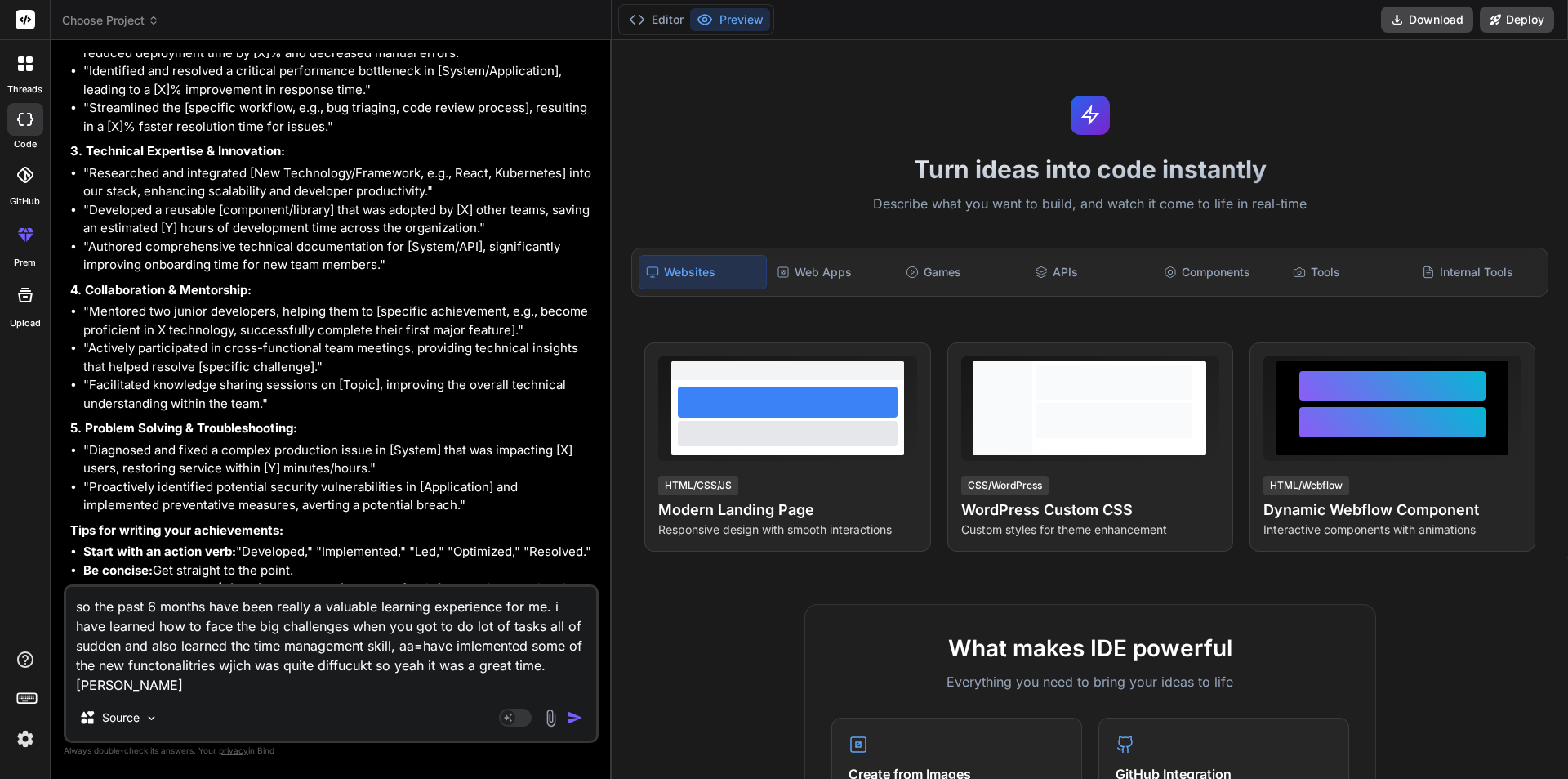
type textarea "so the past 6 months have been really a valuable learning experience for me. i …"
type textarea "x"
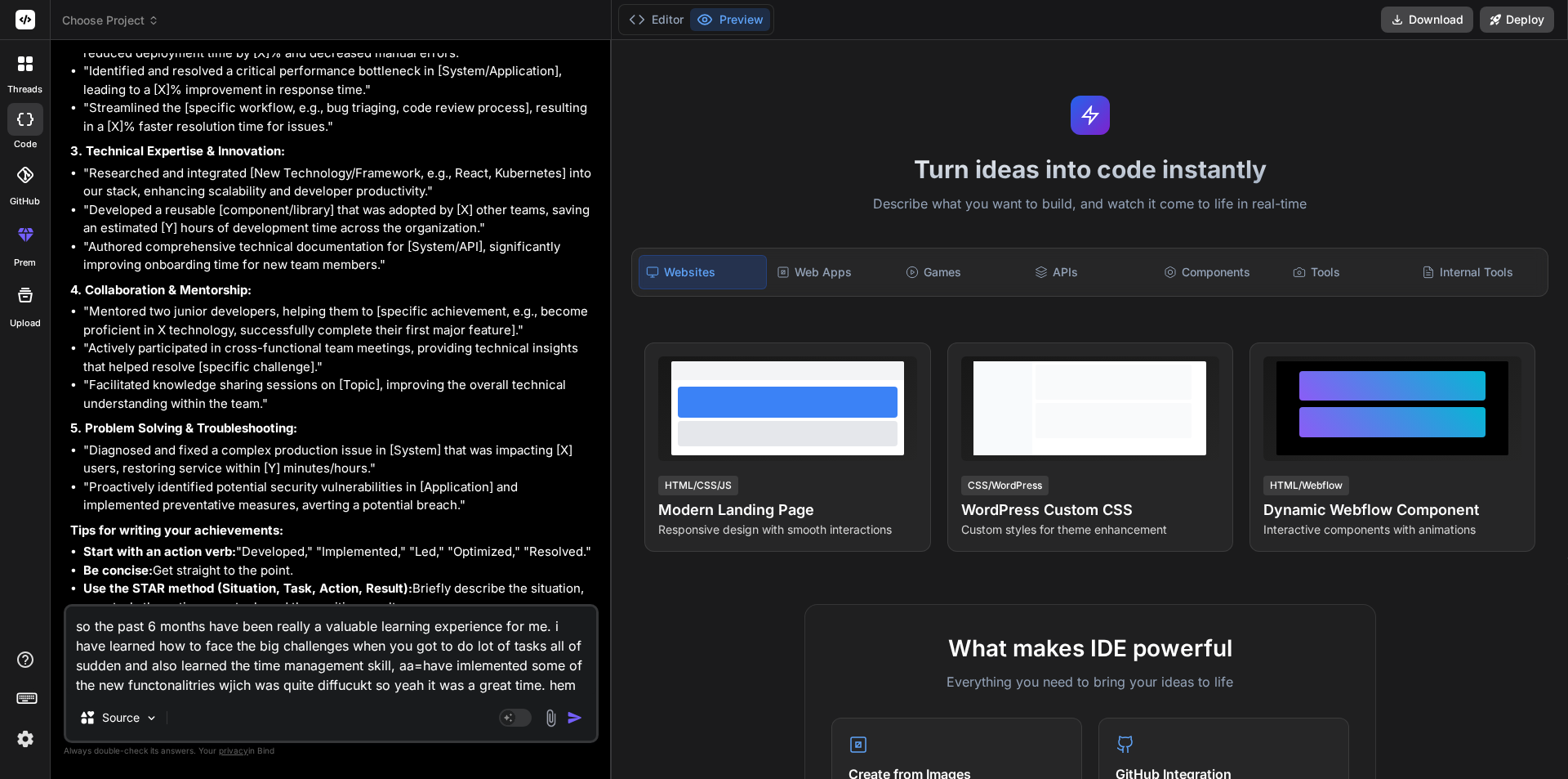
type textarea "so the past 6 months have been really a valuable learning experience for me. i …"
type textarea "x"
type textarea "so the past 6 months have been really a valuable learning experience for me. i …"
type textarea "x"
type textarea "so the past 6 months have been really a valuable learning experience for me. i …"
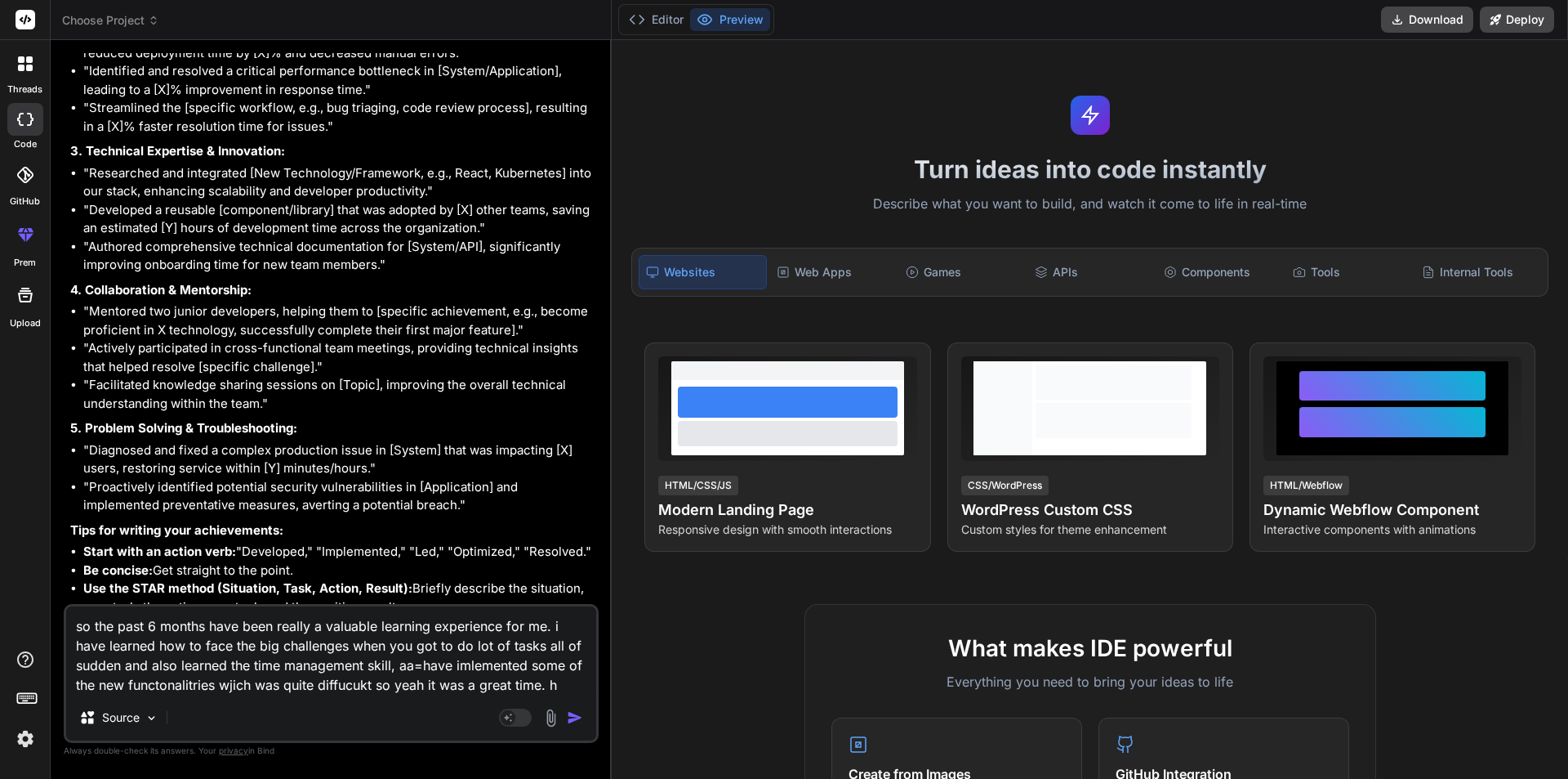
type textarea "x"
type textarea "so the past 6 months have been really a valuable learning experience for me. i …"
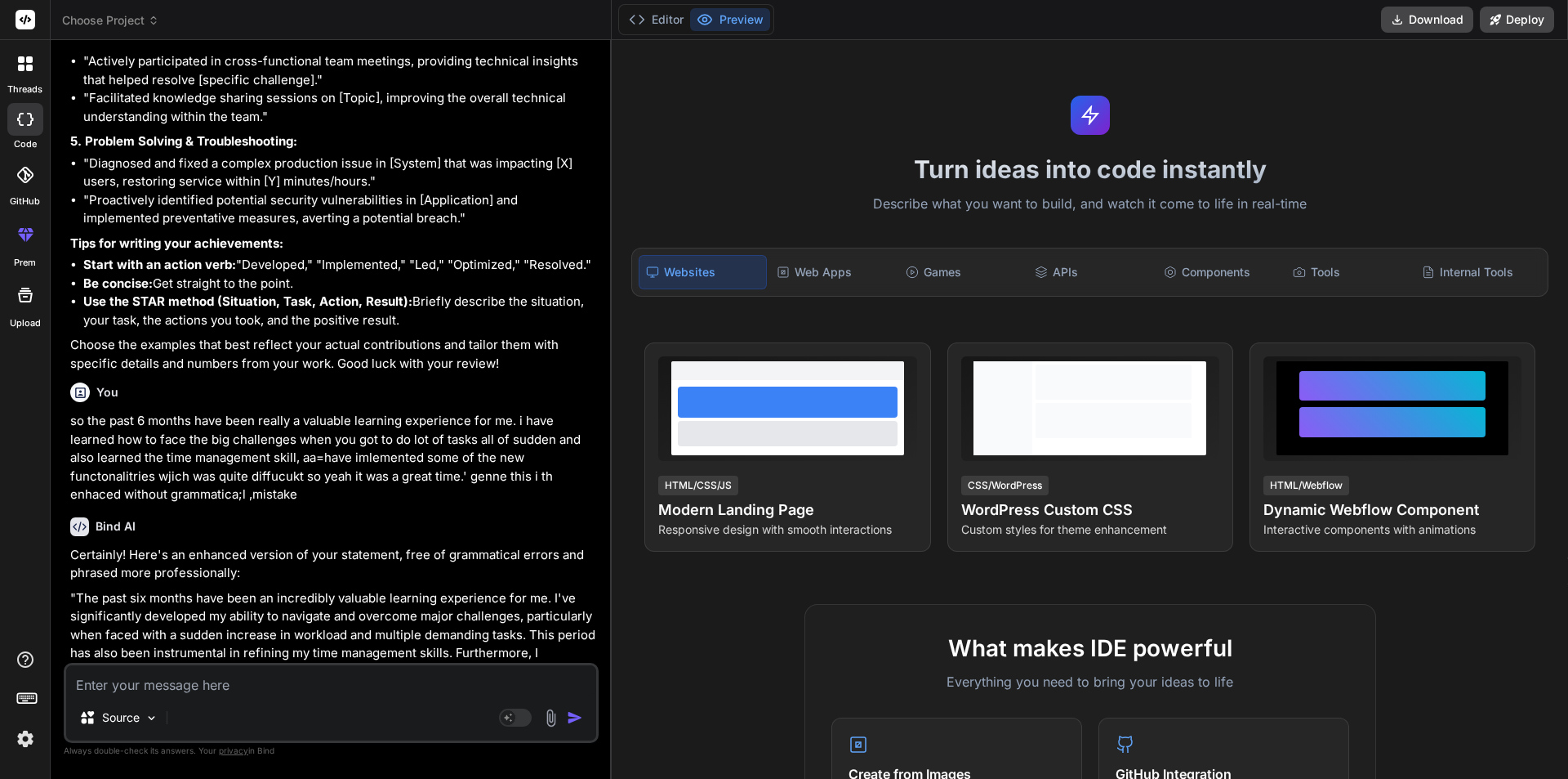
scroll to position [909, 0]
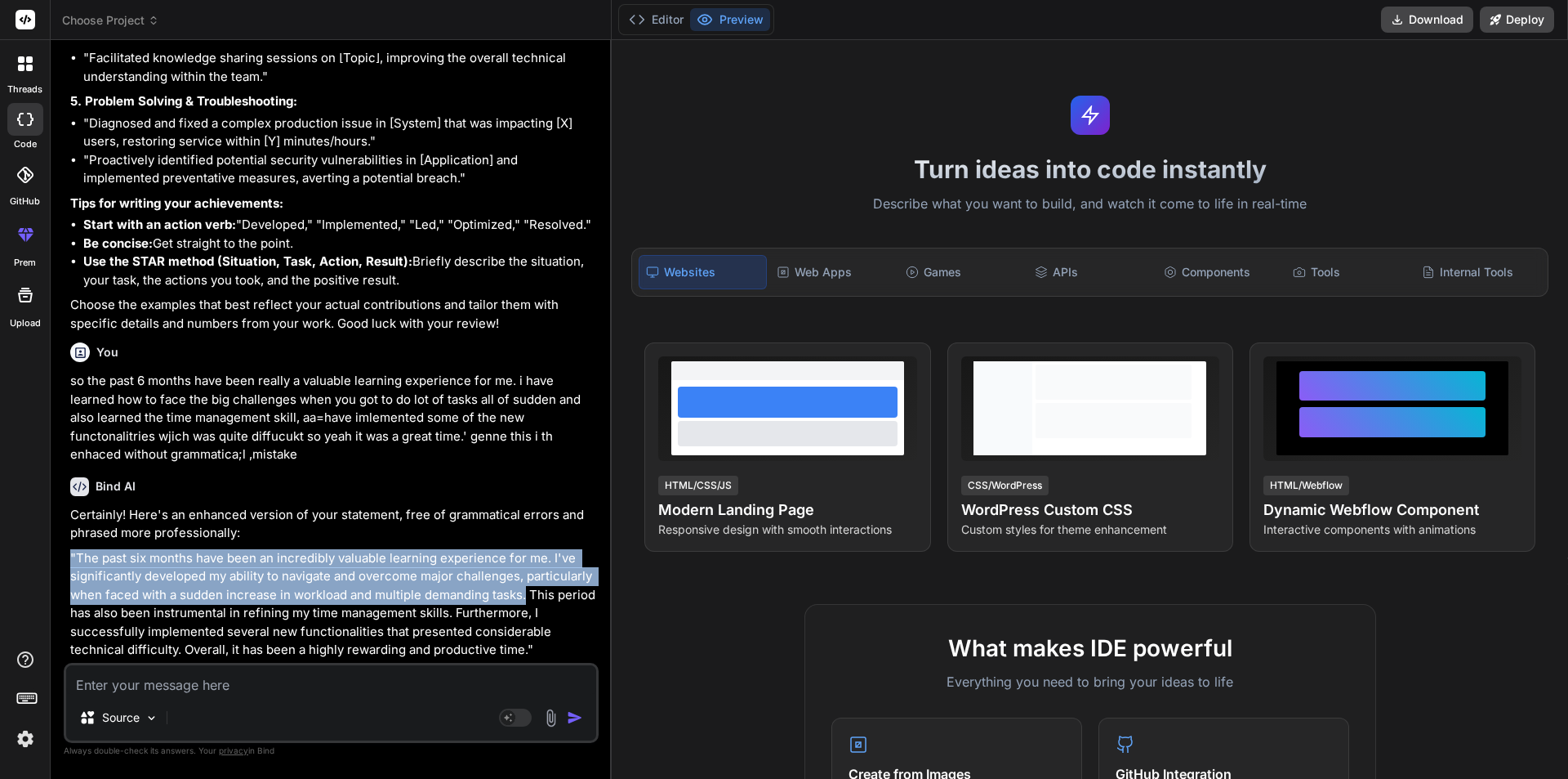
drag, startPoint x: 524, startPoint y: 596, endPoint x: 68, endPoint y: 555, distance: 457.8
click at [68, 555] on div "You 1) Highlight your achievements for the past review period. ehat can be answ…" at bounding box center [332, 358] width 532 height 610
copy p ""The past six months have been an incredibly valuable learning experience for m…"
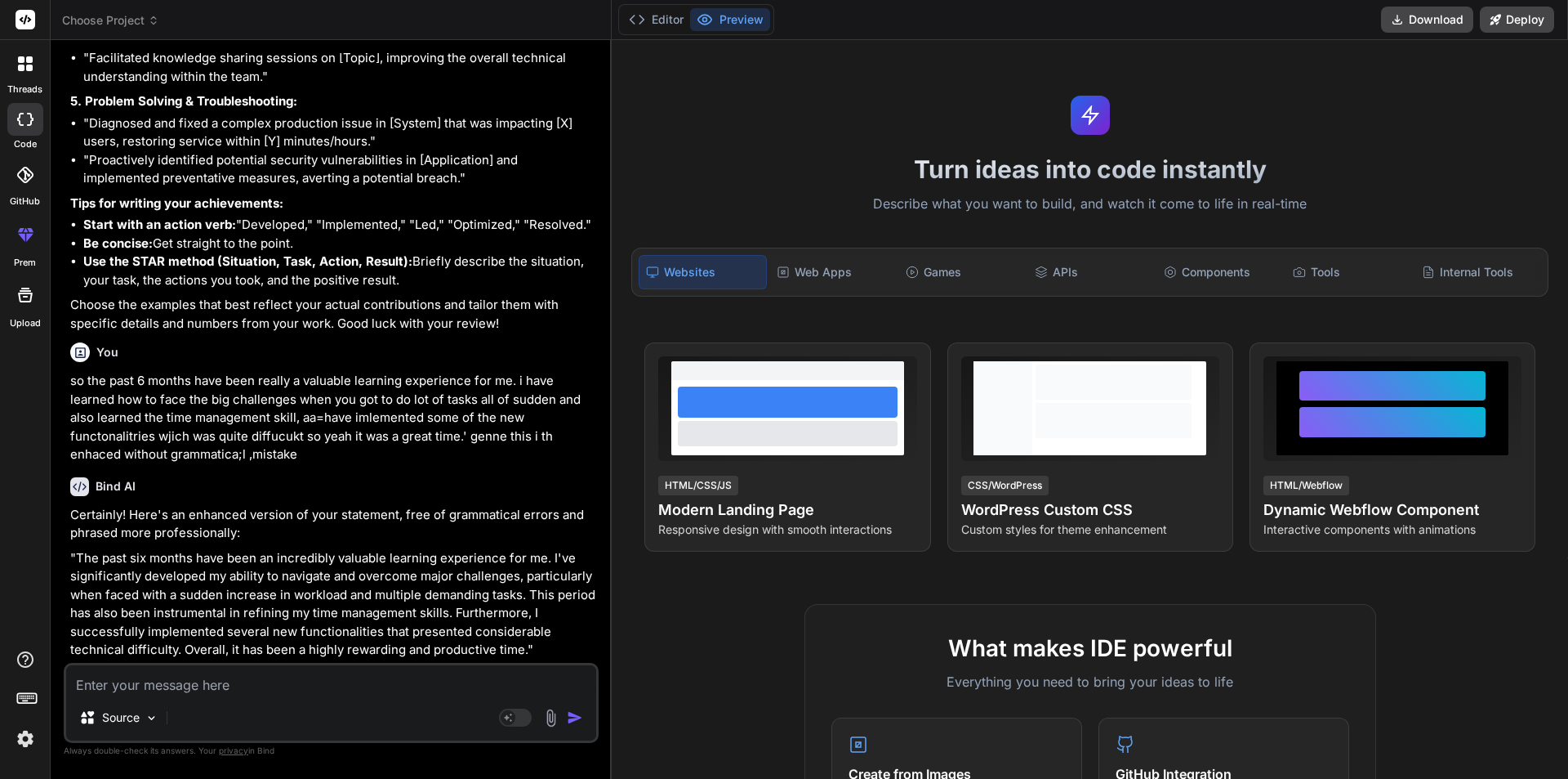
click at [517, 618] on p ""The past six months have been an incredibly valuable learning experience for m…" at bounding box center [332, 604] width 525 height 110
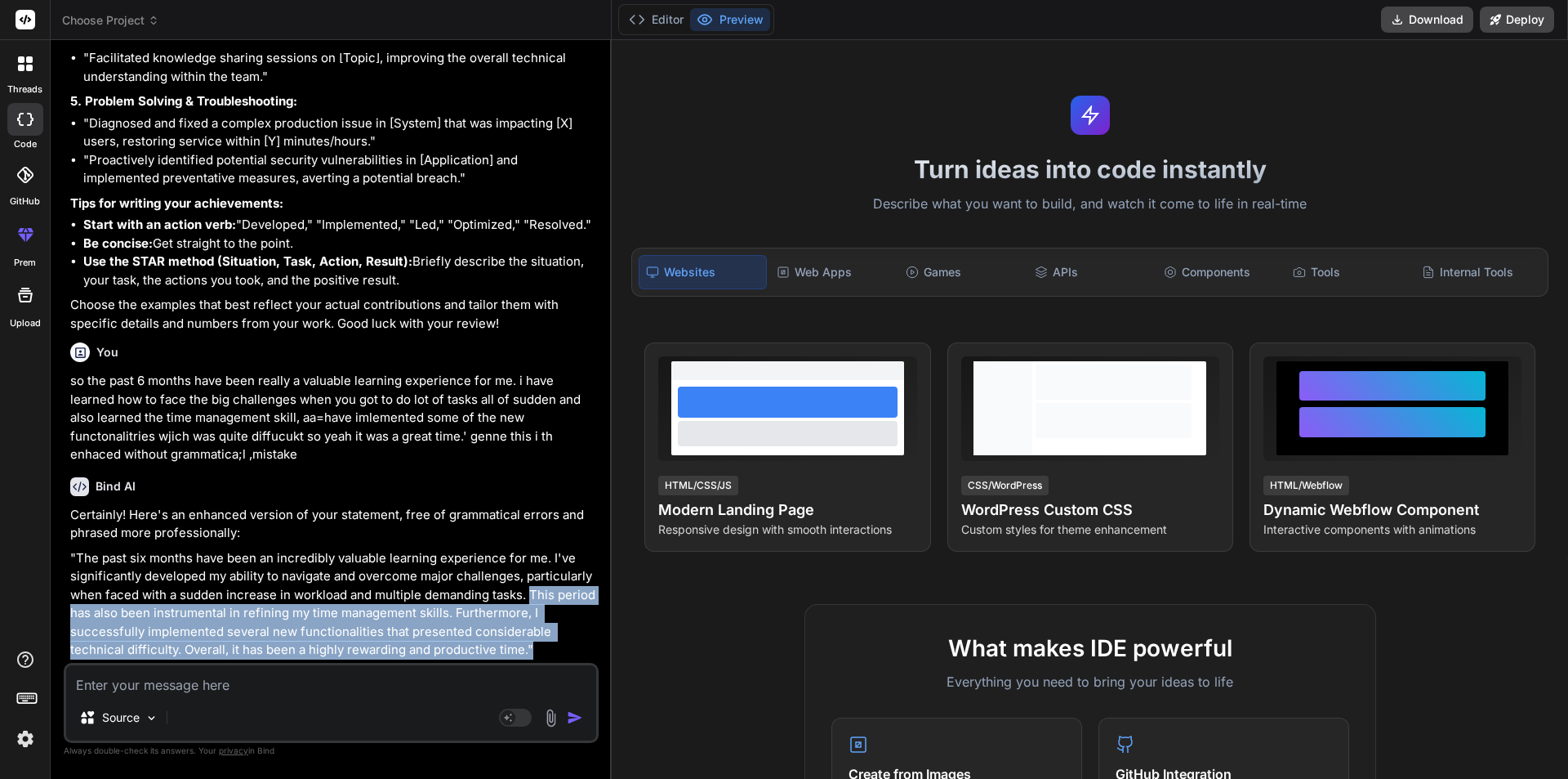
copy p "This period has also been instrumental in refining my time management skills. F…"
drag, startPoint x: 530, startPoint y: 588, endPoint x: 544, endPoint y: 650, distance: 63.6
click at [544, 650] on p ""The past six months have been an incredibly valuable learning experience for m…" at bounding box center [332, 604] width 525 height 110
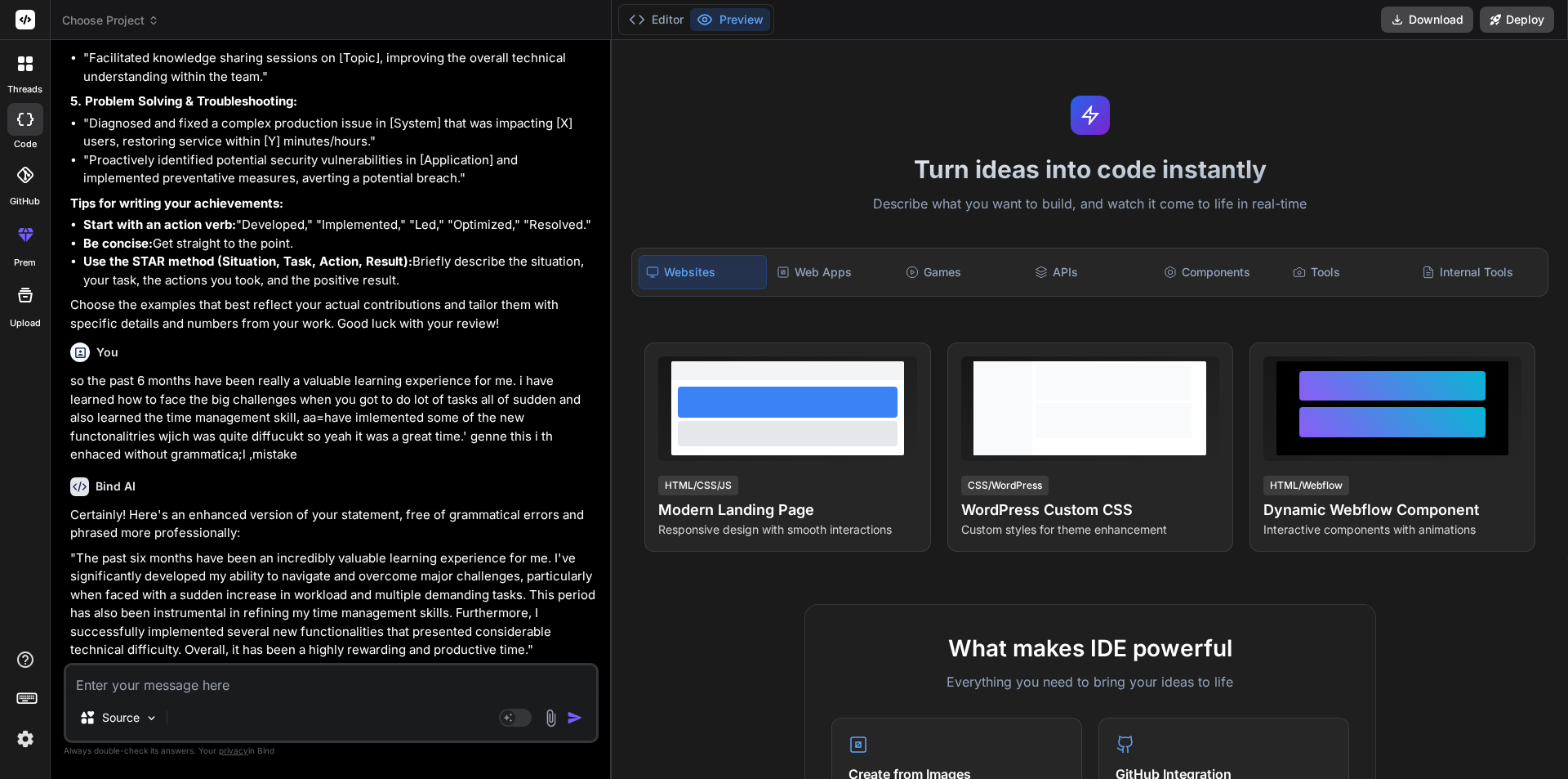
click at [470, 694] on div "Source Agent Mode. When this toggle is activated, AI automatically makes decisi…" at bounding box center [331, 702] width 535 height 80
click at [264, 662] on div "Source Agent Mode. When this toggle is activated, AI automatically makes decisi…" at bounding box center [331, 702] width 535 height 80
drag, startPoint x: 327, startPoint y: 680, endPoint x: 0, endPoint y: 661, distance: 327.6
click at [0, 661] on div "threads code GitHub prem Upload Choose Project Created with Pixso. Bind AI Web …" at bounding box center [784, 389] width 1568 height 779
click at [167, 687] on textarea at bounding box center [331, 679] width 530 height 30
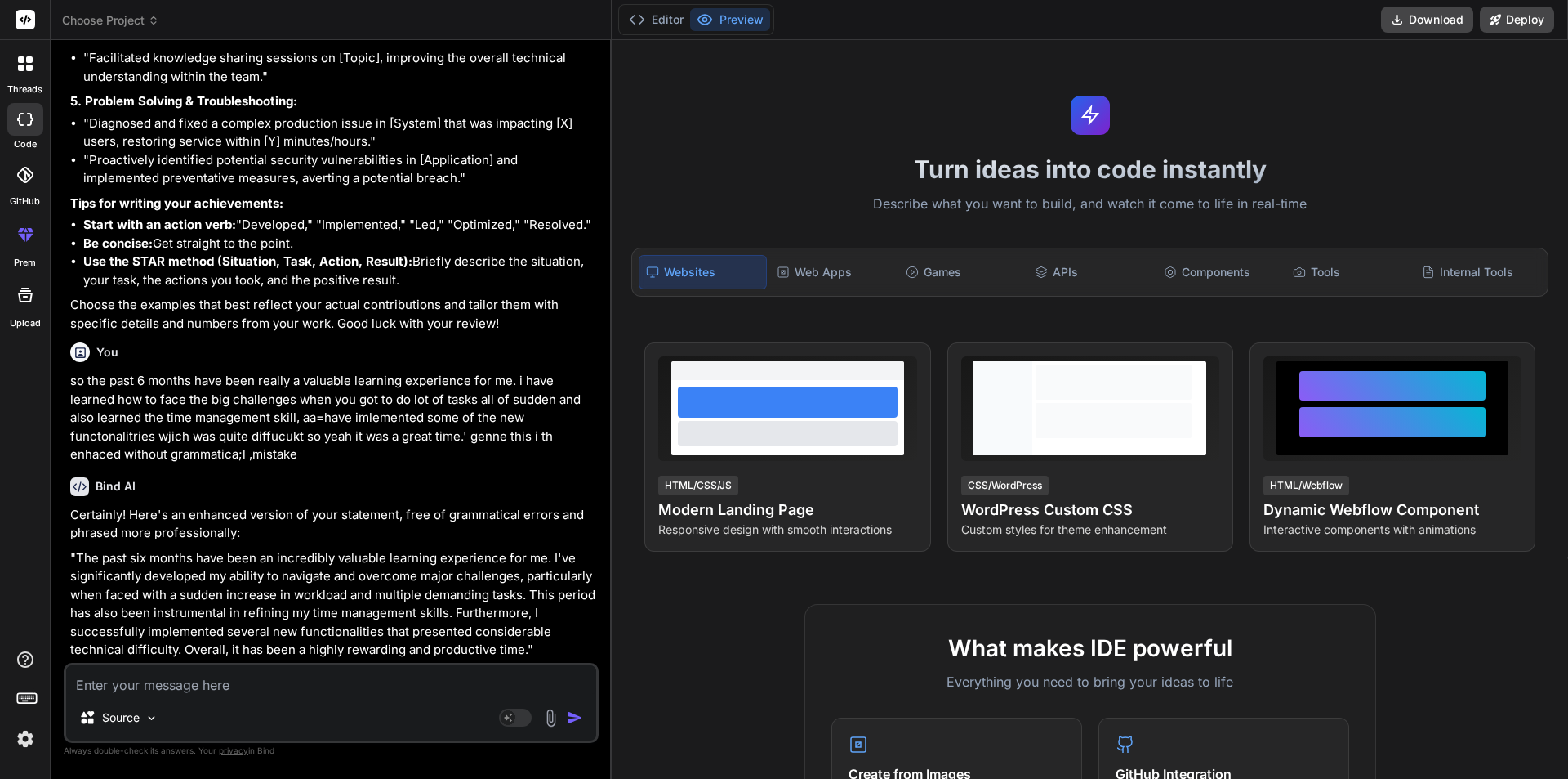
paste textarea "so i try to deal with patience whenever there is huge workload and try to resol…"
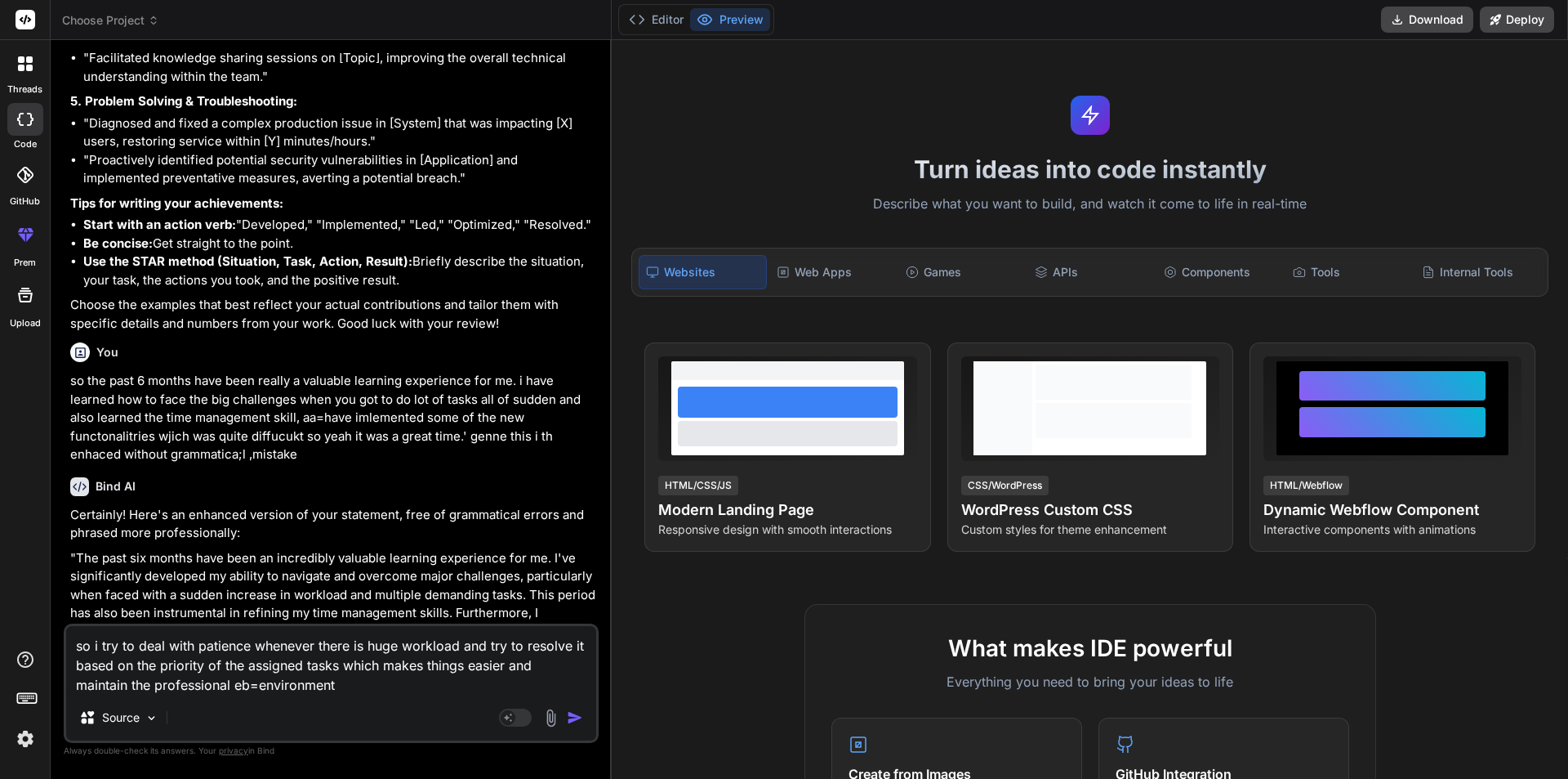
click at [570, 724] on img "button" at bounding box center [574, 716] width 16 height 16
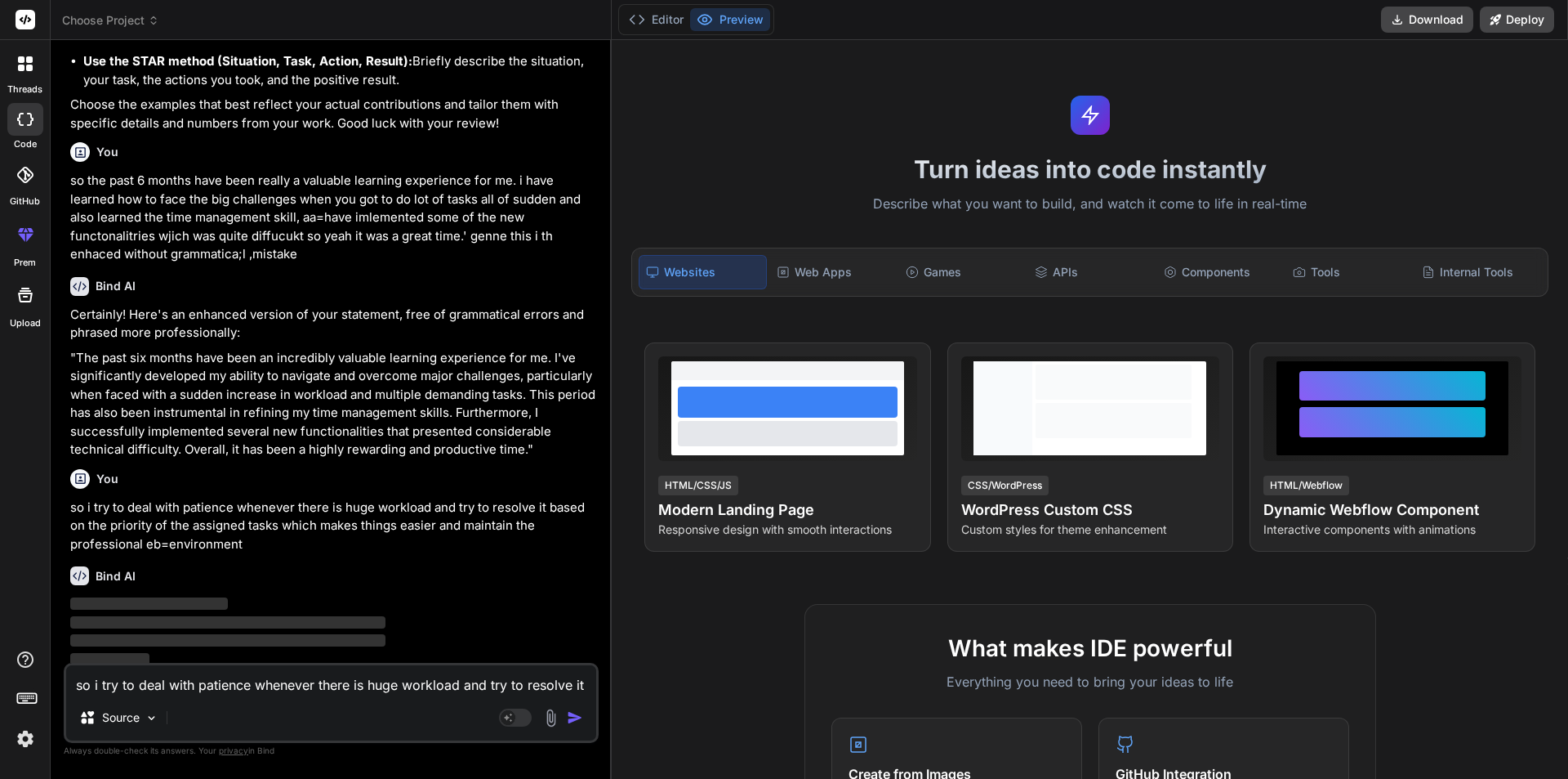
scroll to position [1116, 0]
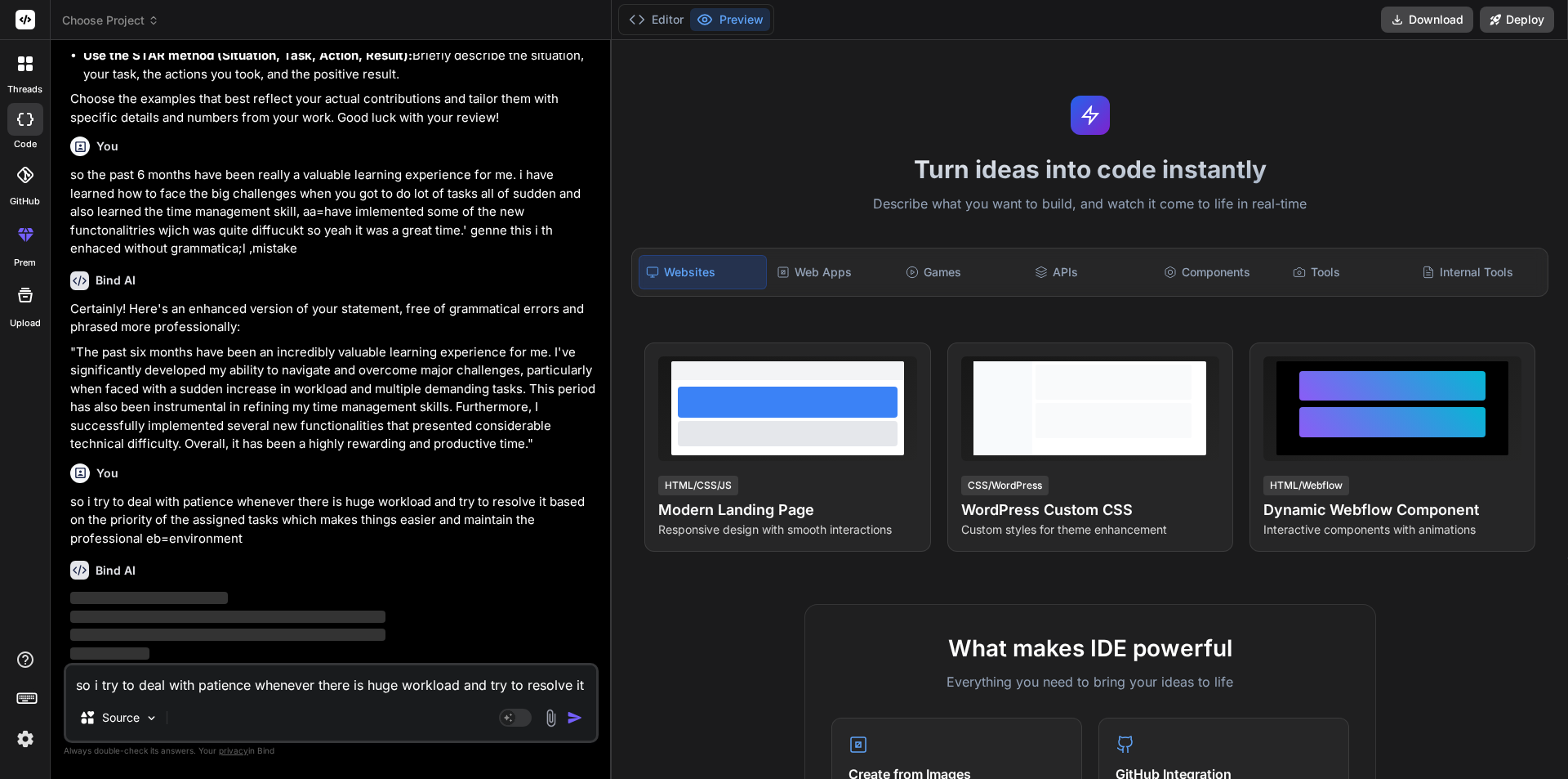
click at [117, 580] on div "Bind AI ‌ ‌ ‌ ‌" at bounding box center [332, 605] width 525 height 115
click at [412, 541] on p "so i try to deal with patience whenever there is huge workload and try to resol…" at bounding box center [332, 520] width 525 height 56
click at [374, 553] on div "Bind AI ‌ ‌ ‌ ‌" at bounding box center [332, 605] width 525 height 115
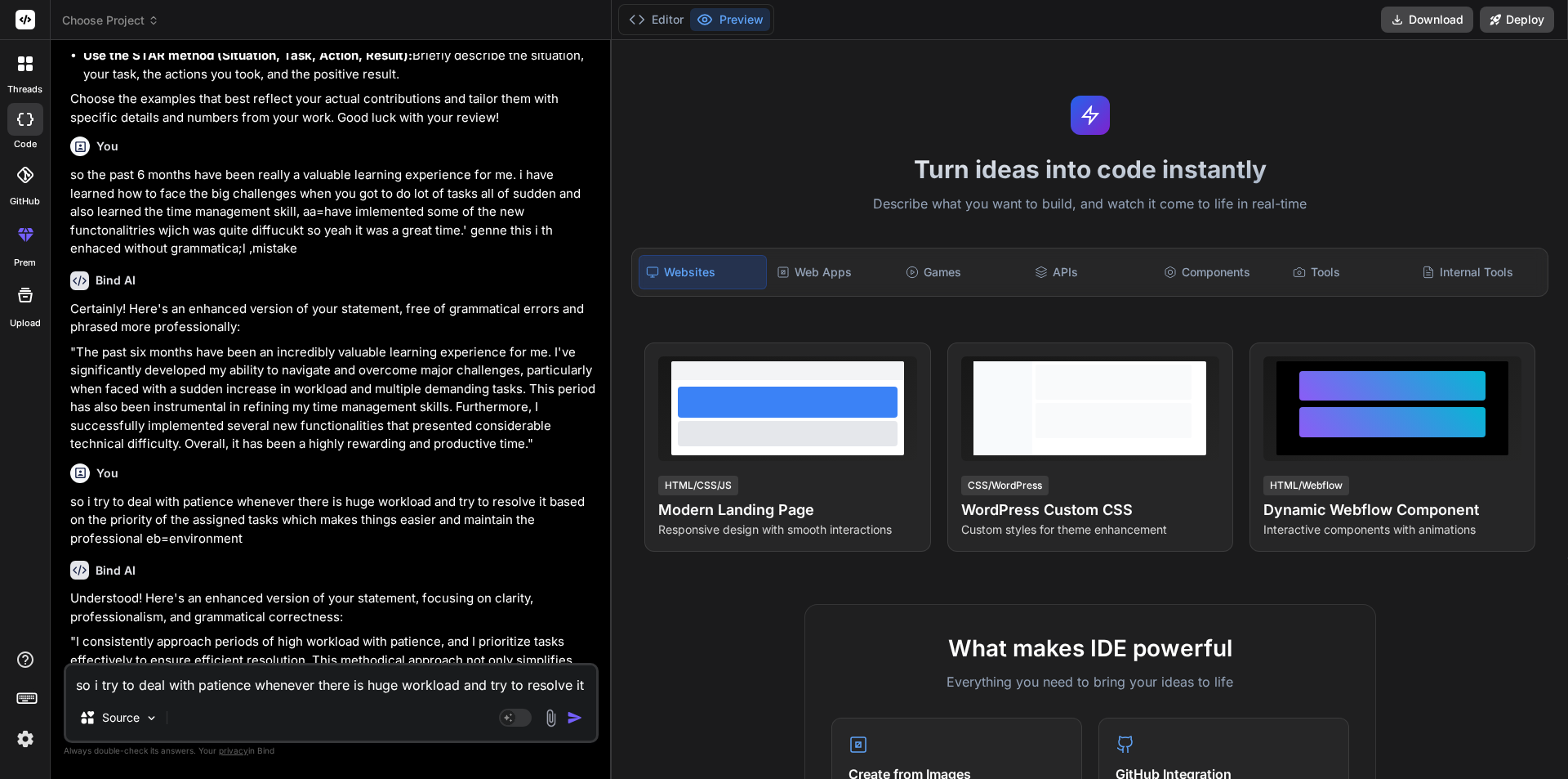
scroll to position [1162, 0]
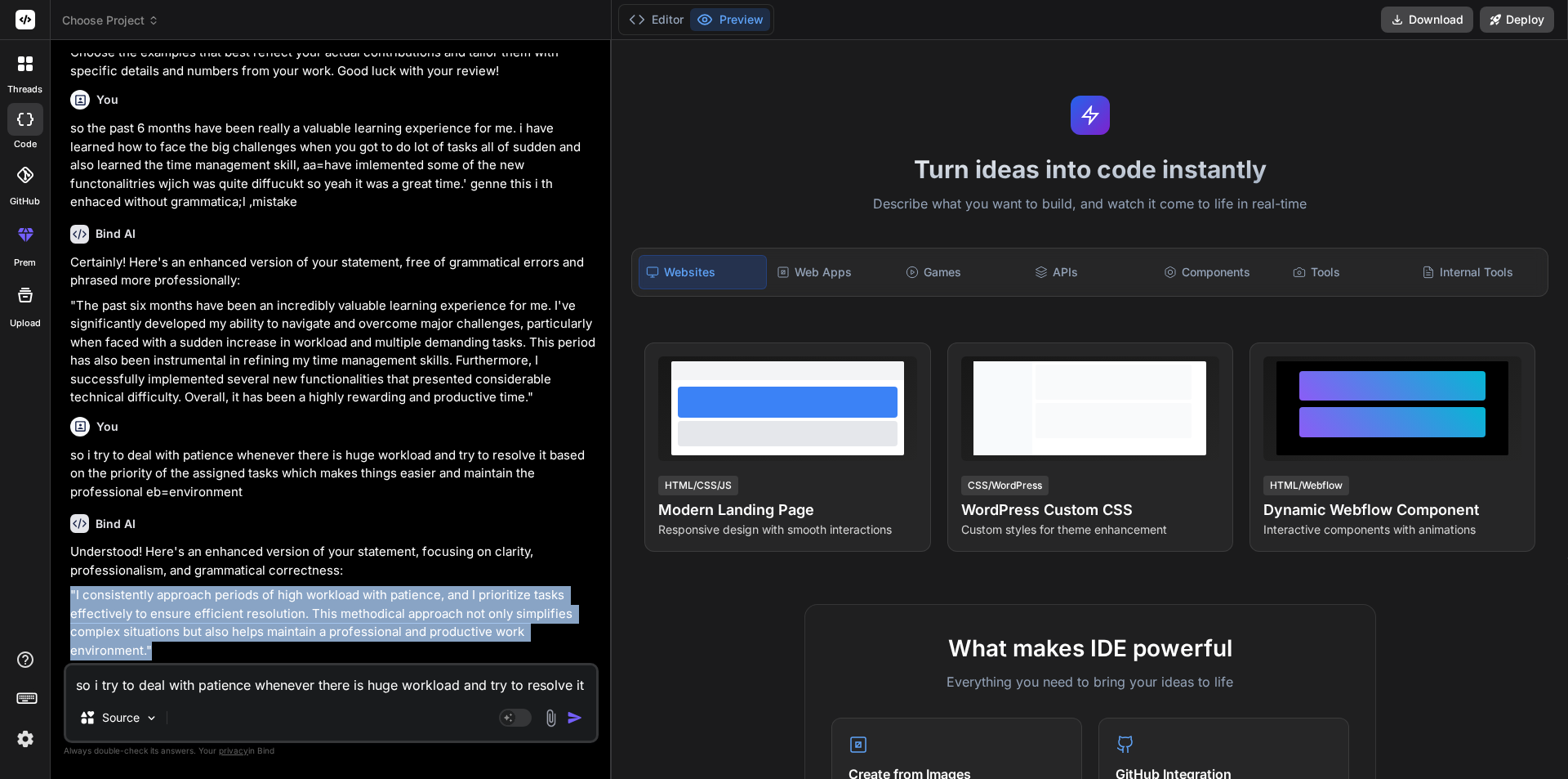
drag, startPoint x: 156, startPoint y: 656, endPoint x: 68, endPoint y: 597, distance: 105.9
click at [68, 597] on div "You 1) Highlight your achievements for the past review period. ehat can be answ…" at bounding box center [332, 358] width 532 height 610
copy p ""I consistently approach periods of high workload with patience, and I prioriti…"
click at [440, 672] on textarea "so i try to deal with patience whenever there is huge workload and try to resol…" at bounding box center [331, 679] width 530 height 30
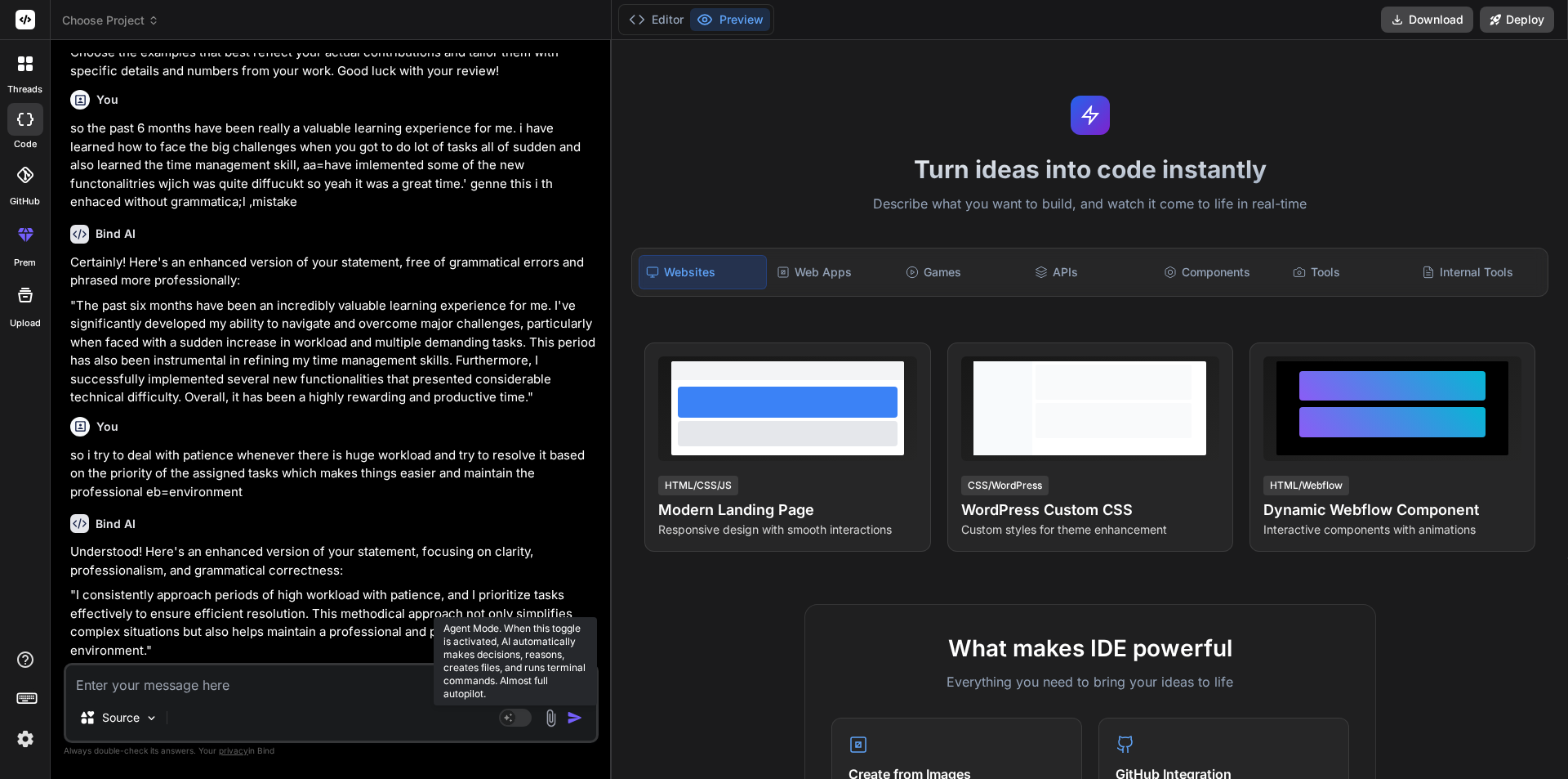
paste textarea "i used to interact wit h the team member frequently whenever they are in need o…"
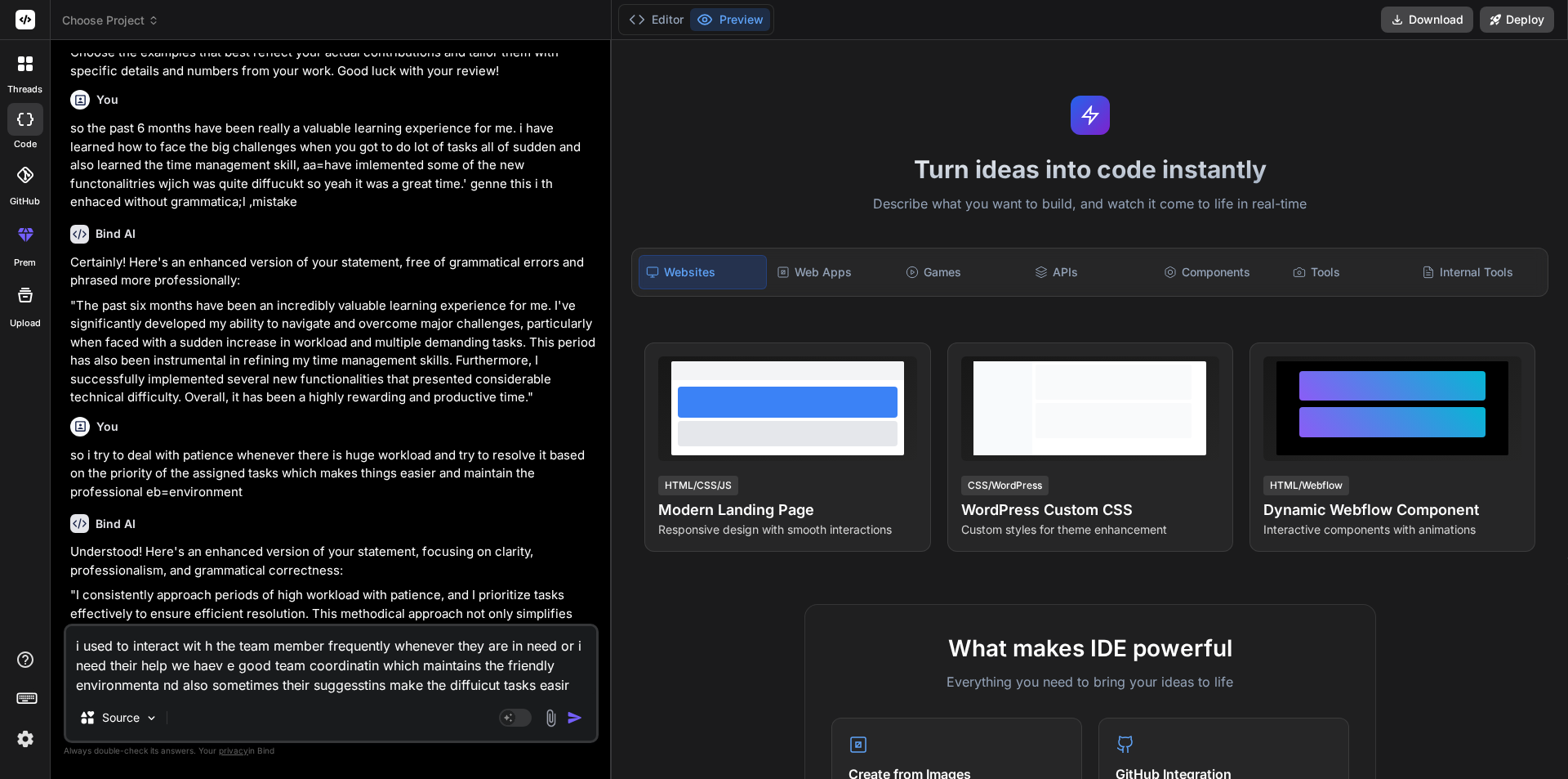
click at [571, 713] on img "button" at bounding box center [574, 716] width 16 height 16
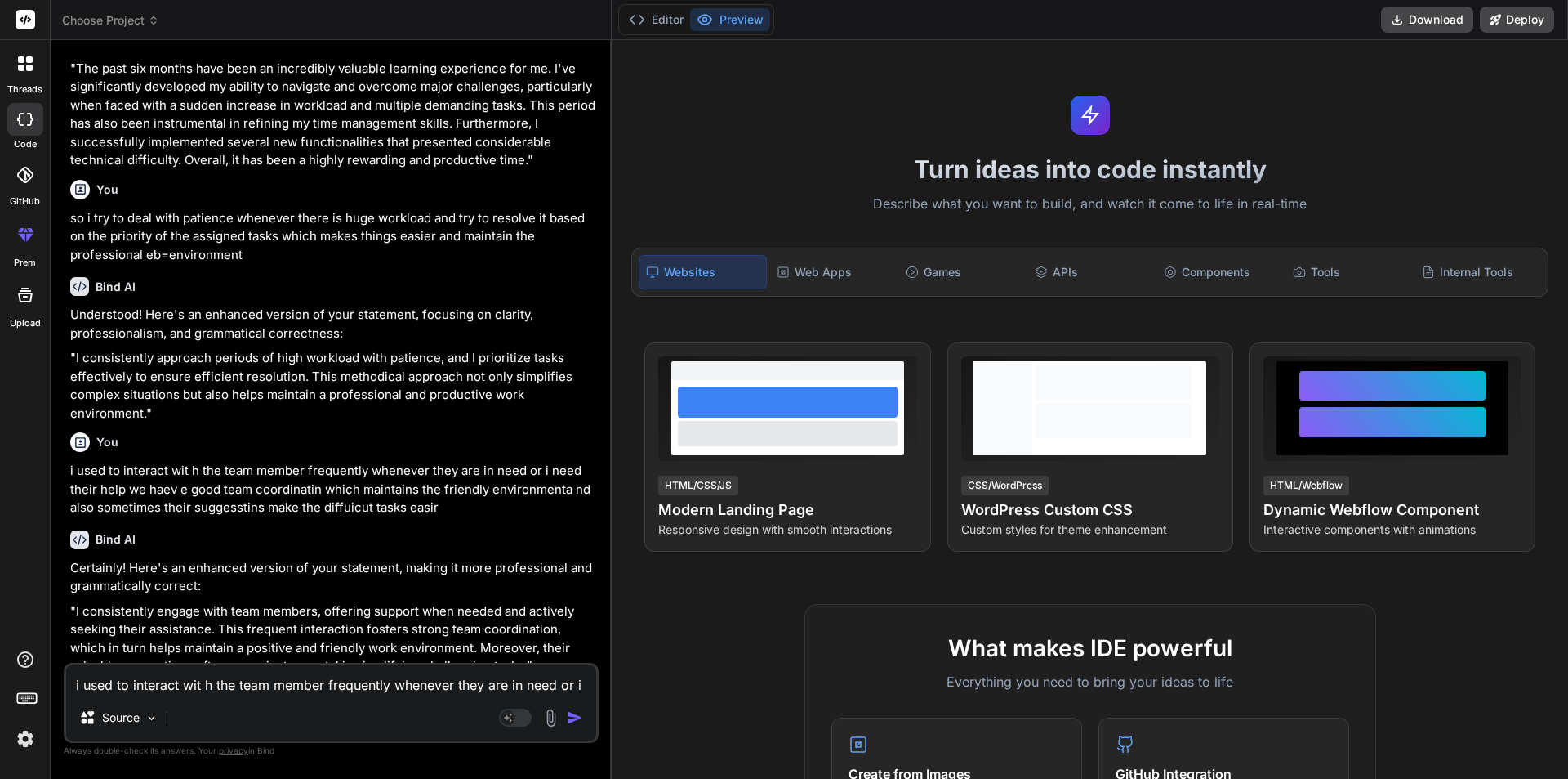
scroll to position [1415, 0]
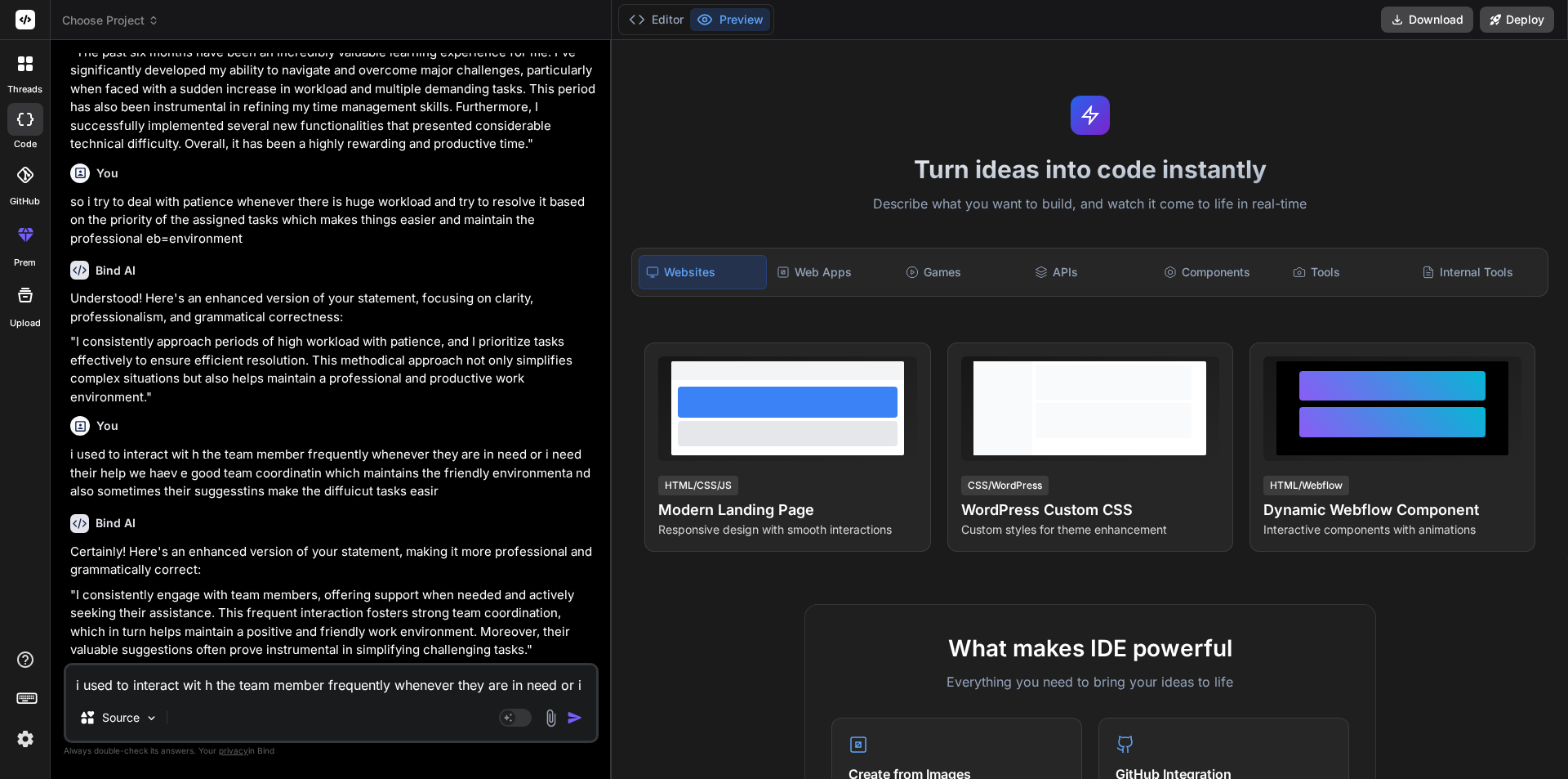
click at [170, 692] on textarea "i used to interact wit h the team member frequently whenever they are in need o…" at bounding box center [331, 679] width 530 height 30
click at [79, 592] on p ""I consistently engage with team members, offering support when needed and acti…" at bounding box center [332, 623] width 525 height 74
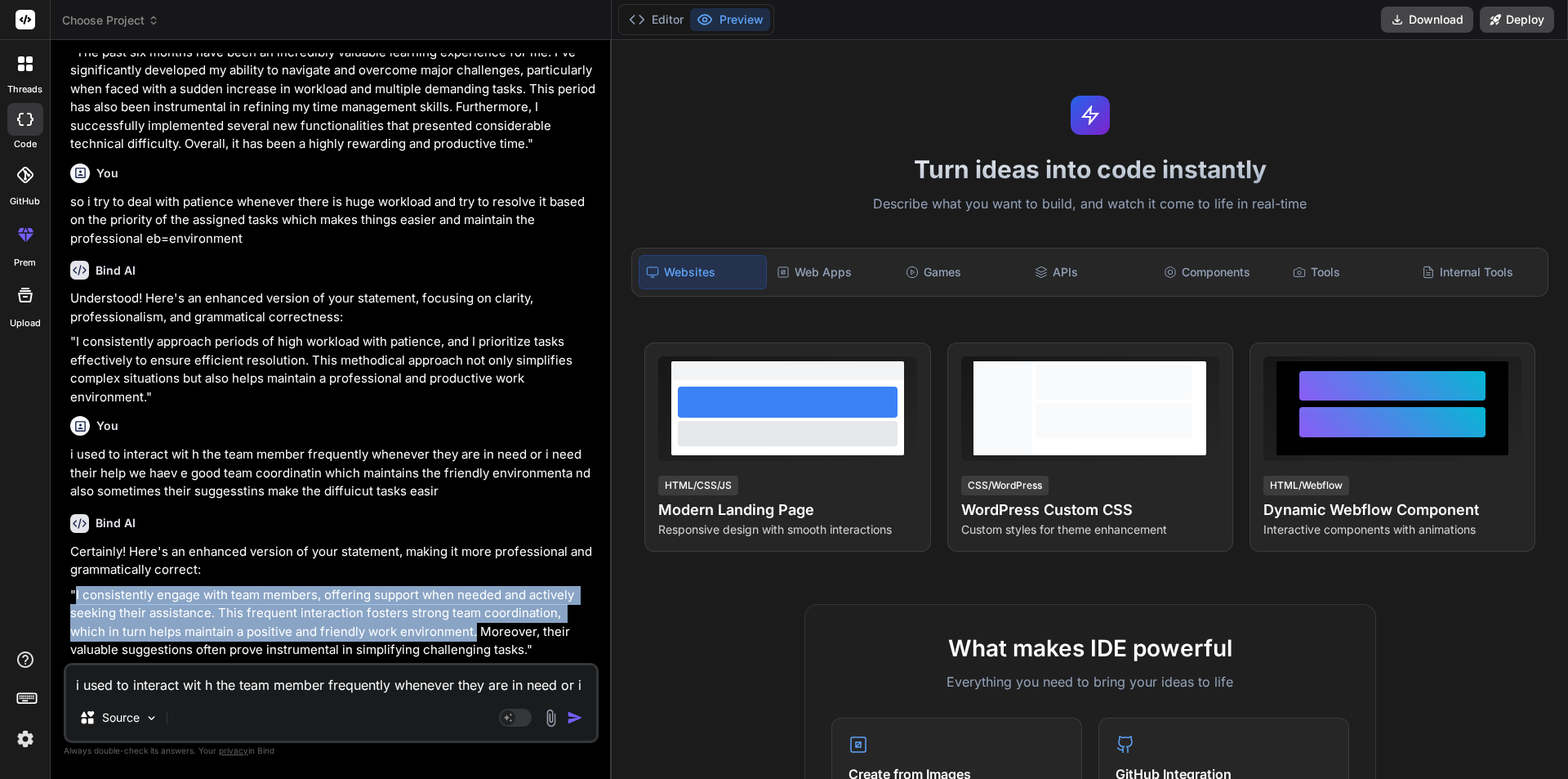
drag, startPoint x: 75, startPoint y: 592, endPoint x: 436, endPoint y: 634, distance: 363.4
click at [436, 634] on p ""I consistently engage with team members, offering support when needed and acti…" at bounding box center [332, 623] width 525 height 74
copy p "I consistently engage with team members, offering support when needed and activ…"
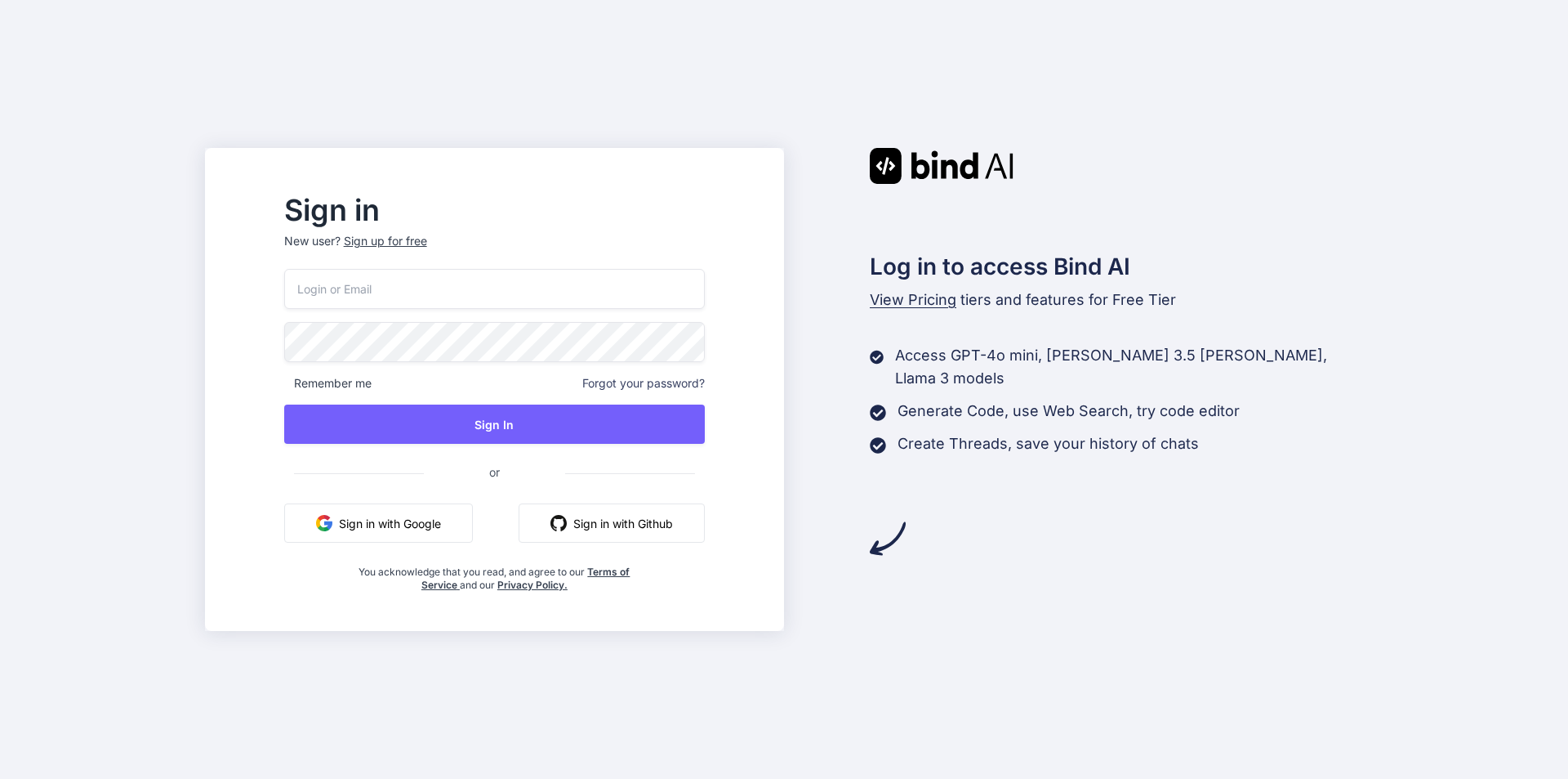
click at [416, 528] on button "Sign in with Google" at bounding box center [378, 523] width 188 height 39
